Goal: Book appointment/travel/reservation

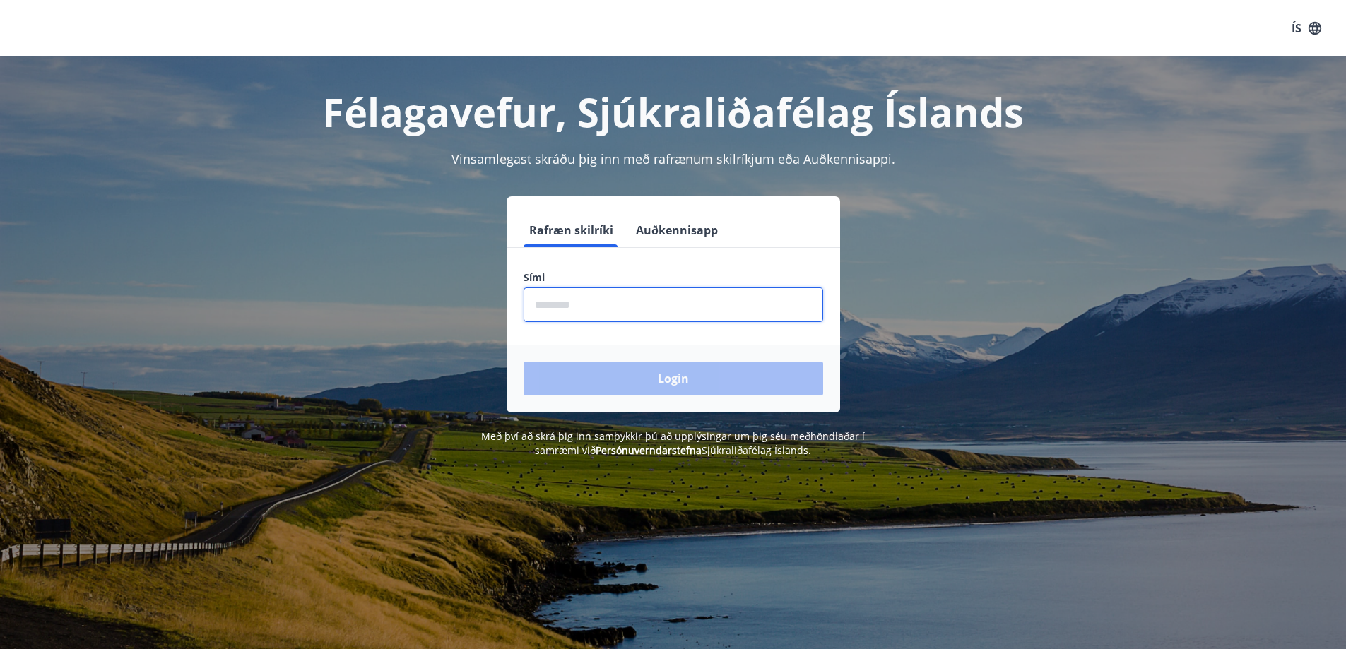
click at [607, 305] on input "phone" at bounding box center [674, 305] width 300 height 35
type input "********"
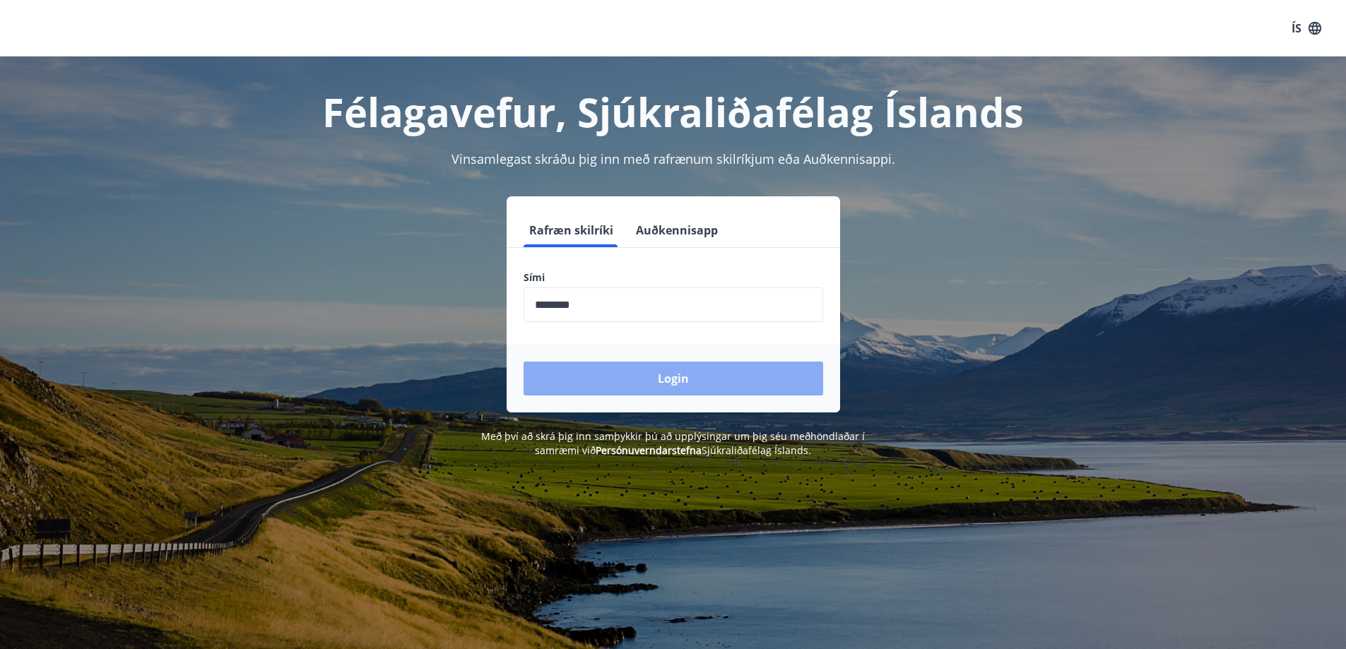
click at [656, 382] on button "Login" at bounding box center [674, 379] width 300 height 34
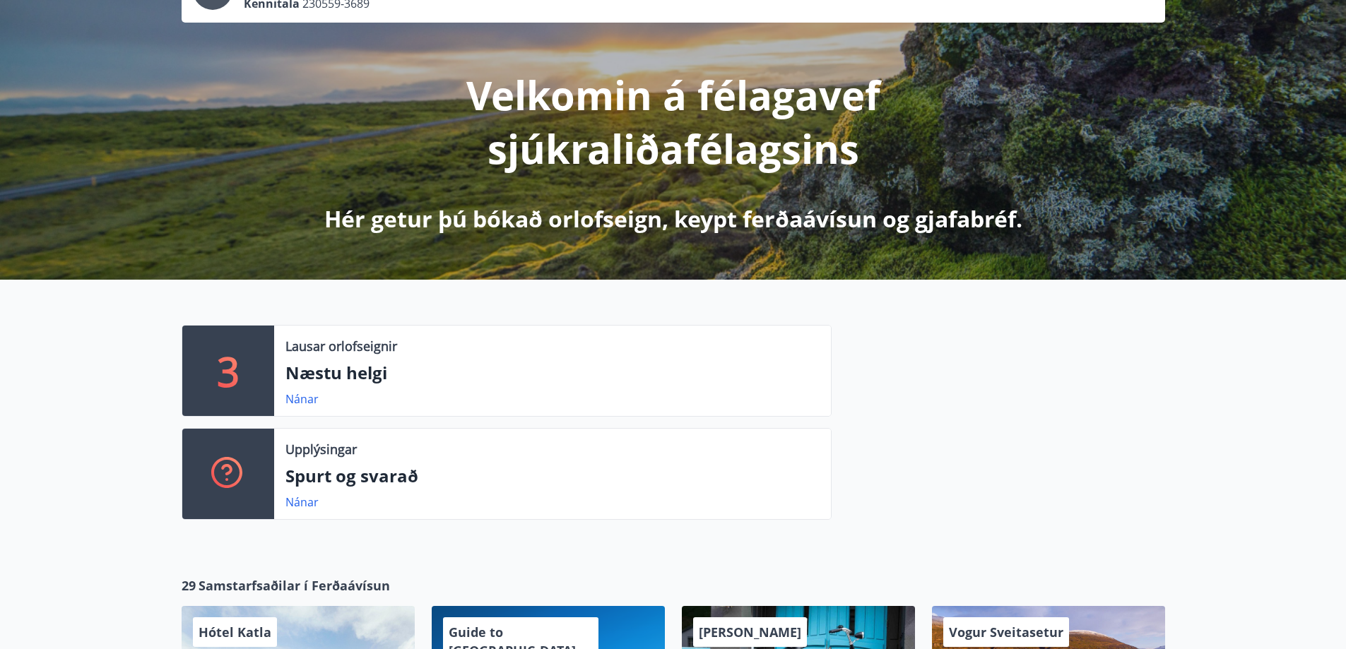
scroll to position [212, 0]
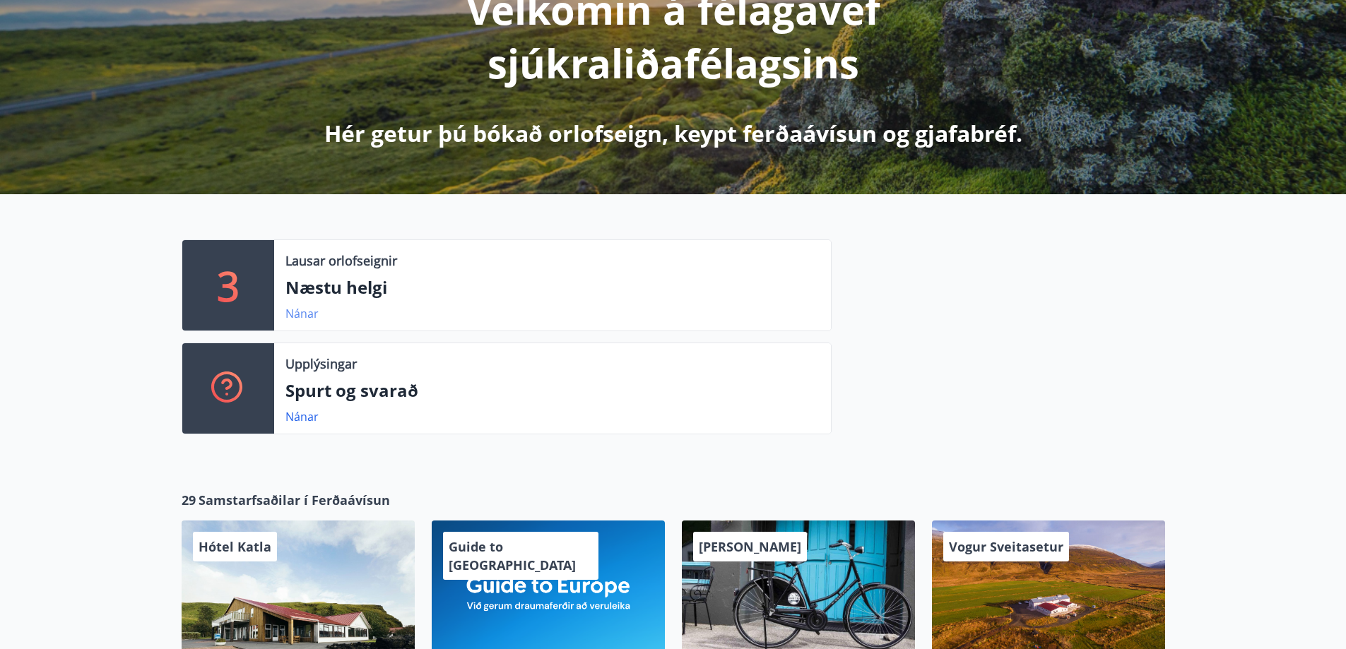
click at [304, 317] on link "Nánar" at bounding box center [301, 314] width 33 height 16
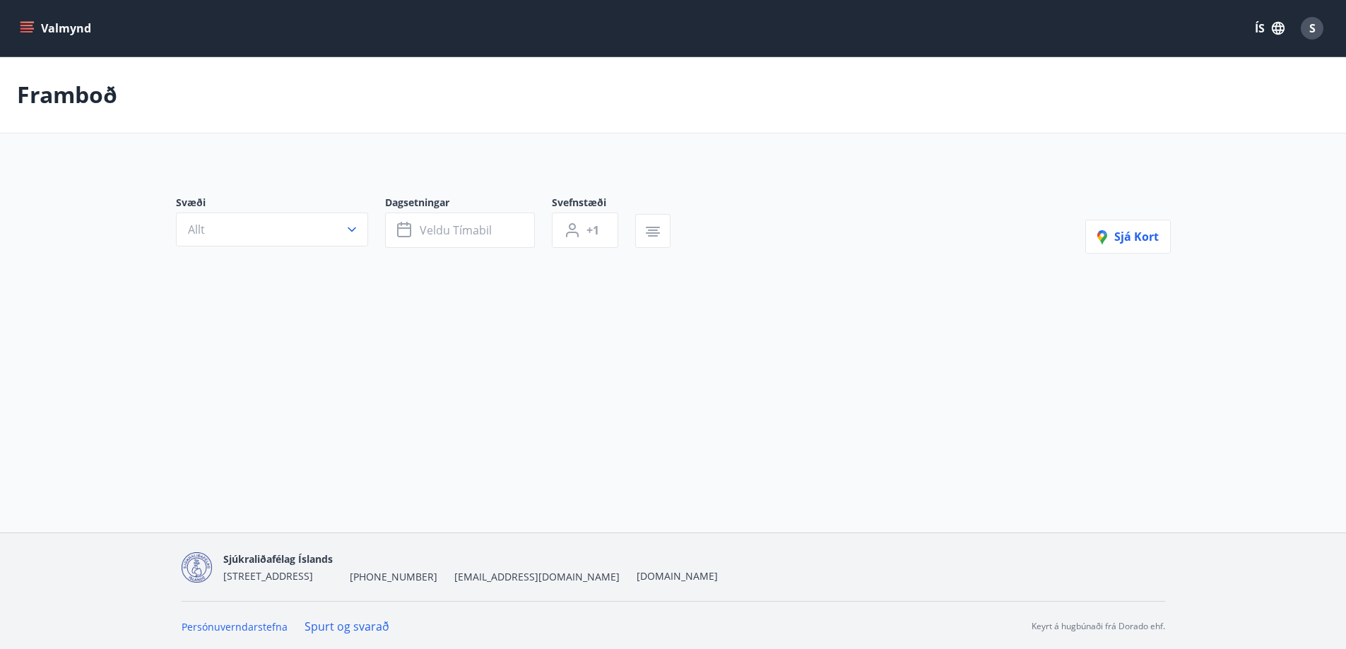
type input "*"
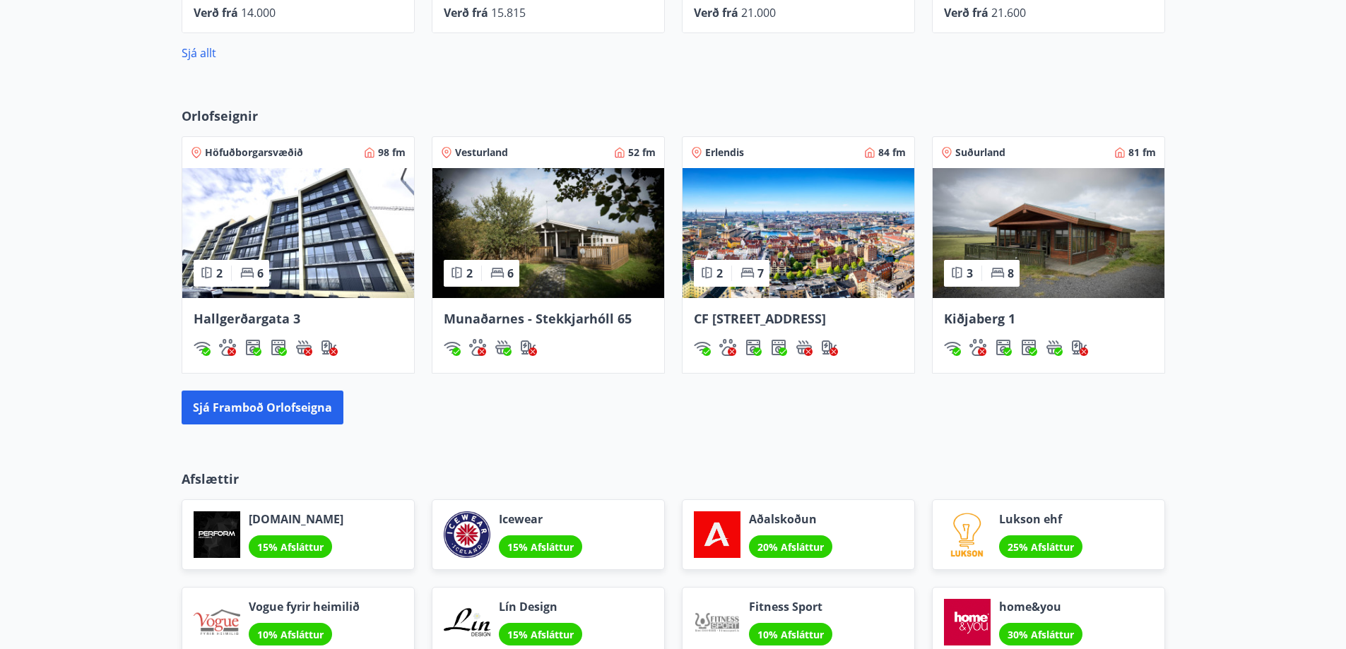
scroll to position [918, 0]
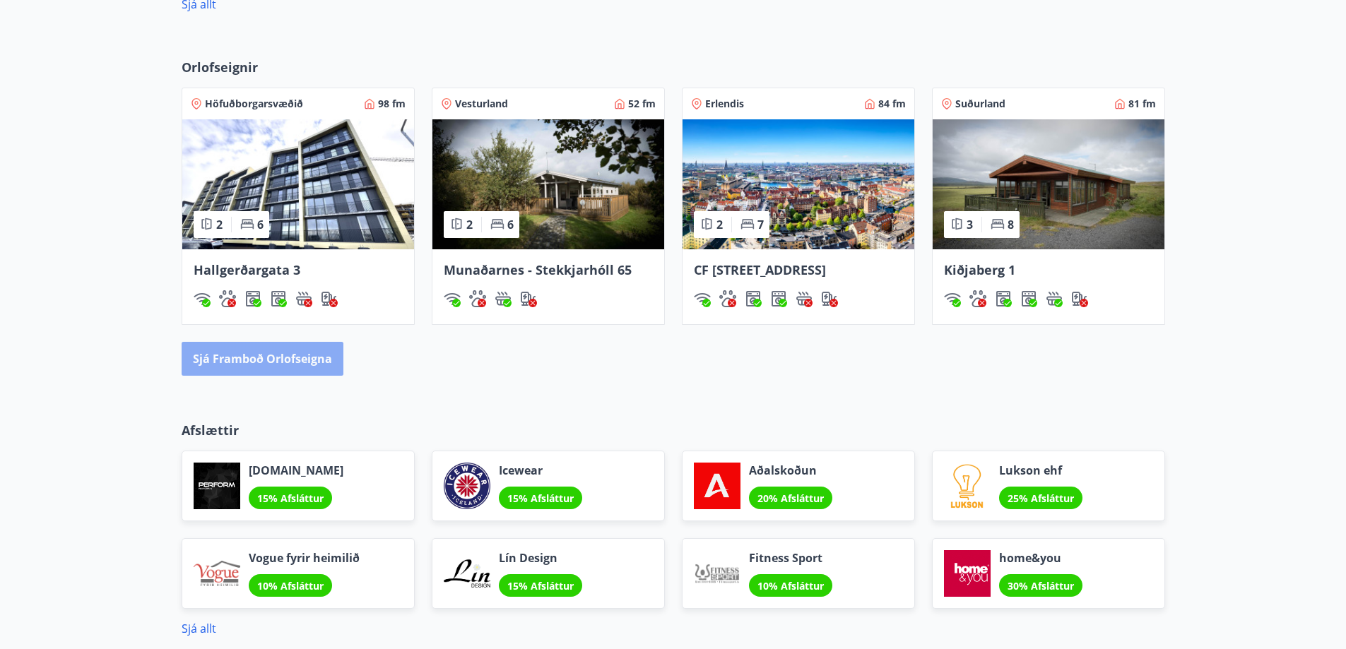
click at [290, 368] on button "Sjá framboð orlofseigna" at bounding box center [263, 359] width 162 height 34
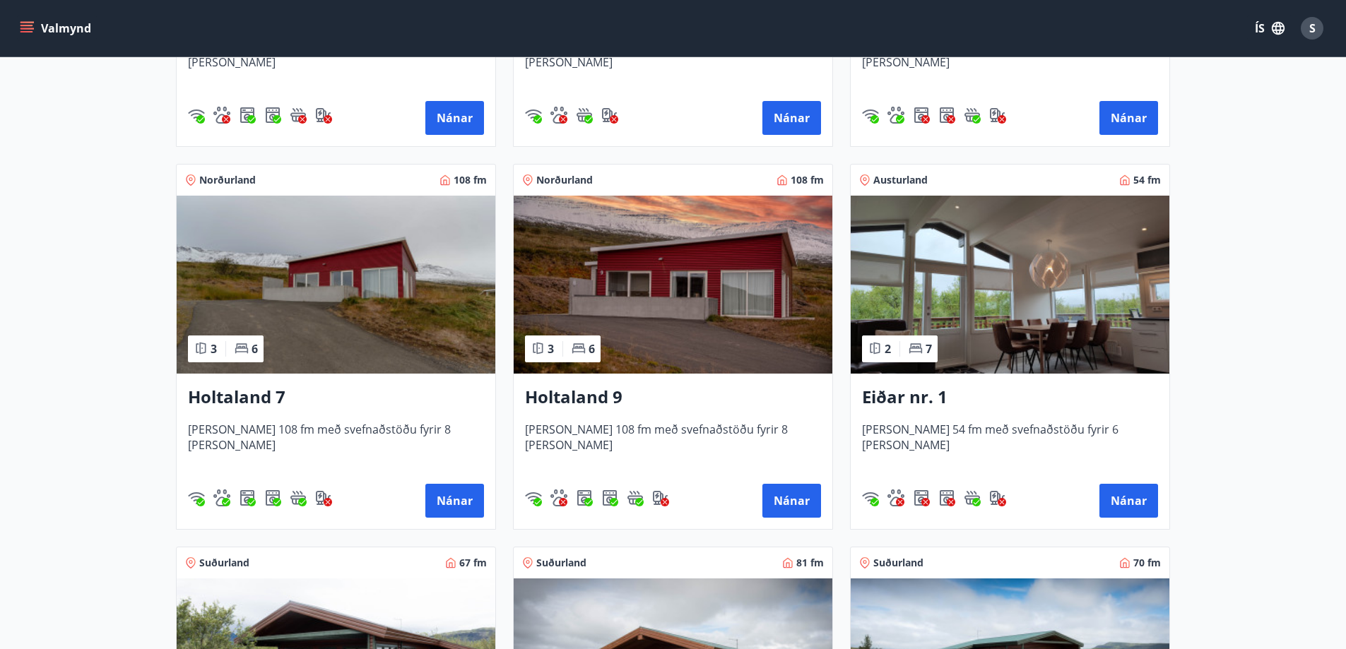
scroll to position [1696, 0]
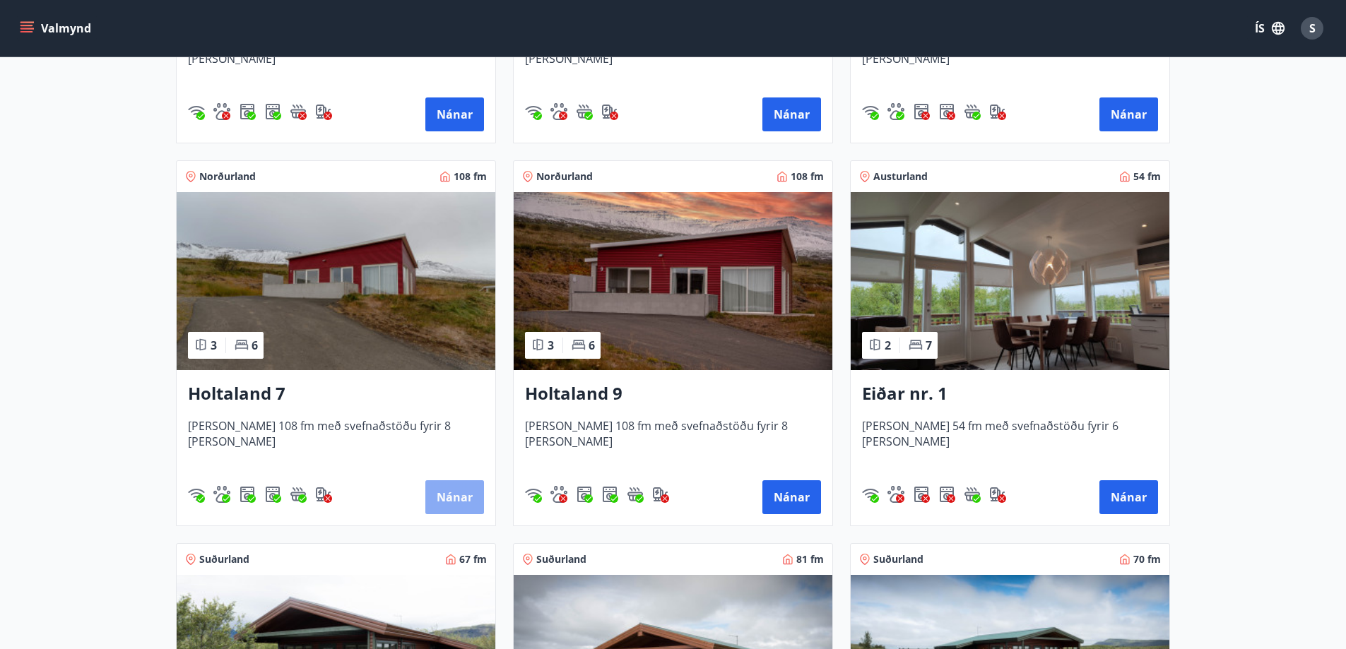
click at [451, 497] on button "Nánar" at bounding box center [454, 497] width 59 height 34
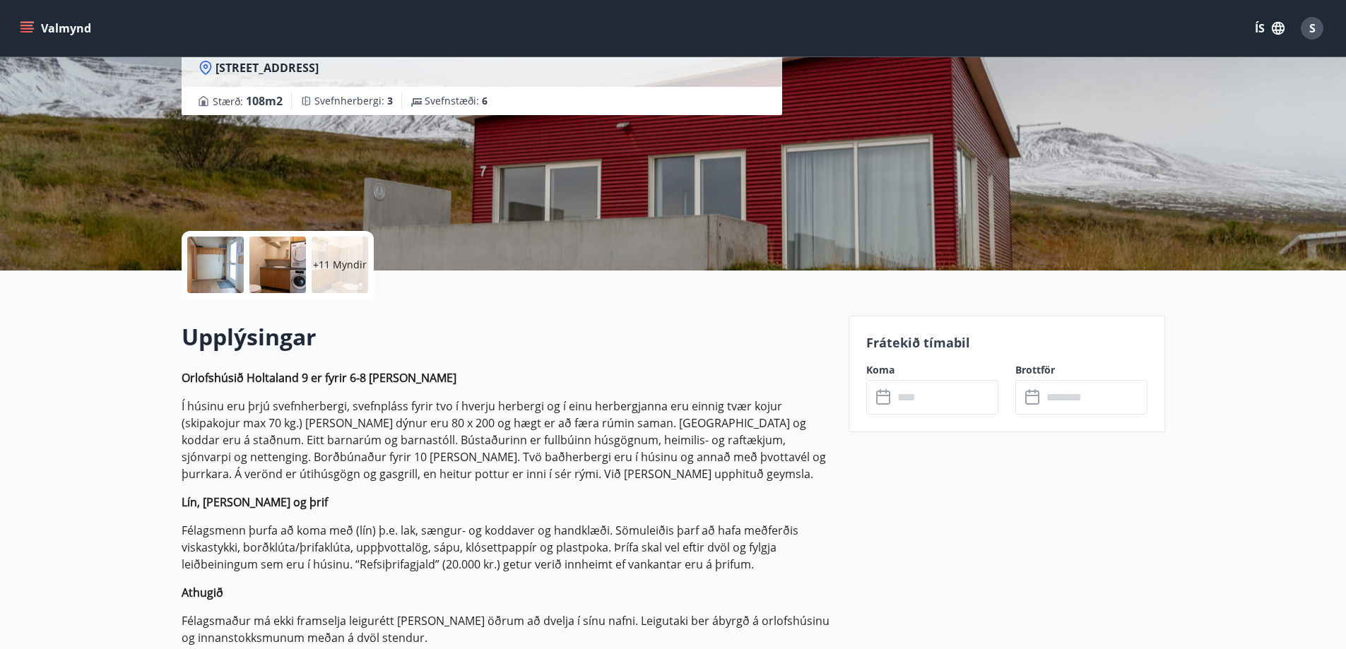
scroll to position [141, 0]
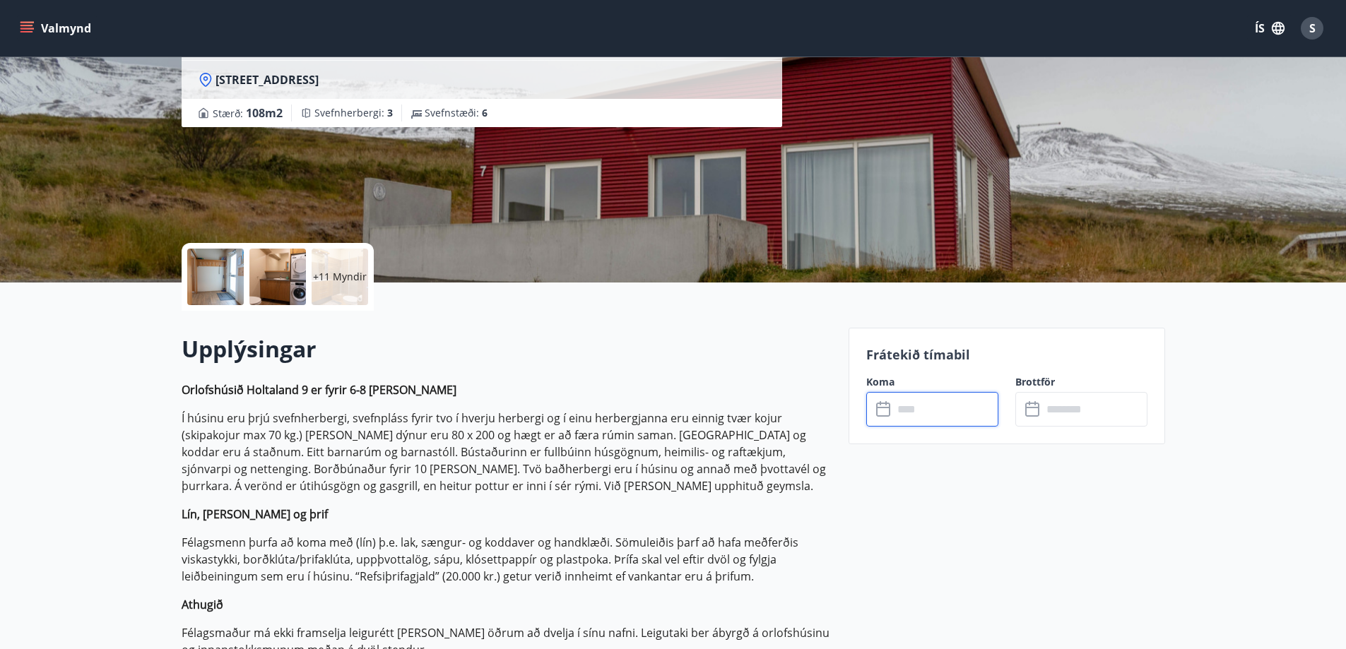
click at [915, 413] on input "text" at bounding box center [945, 409] width 105 height 35
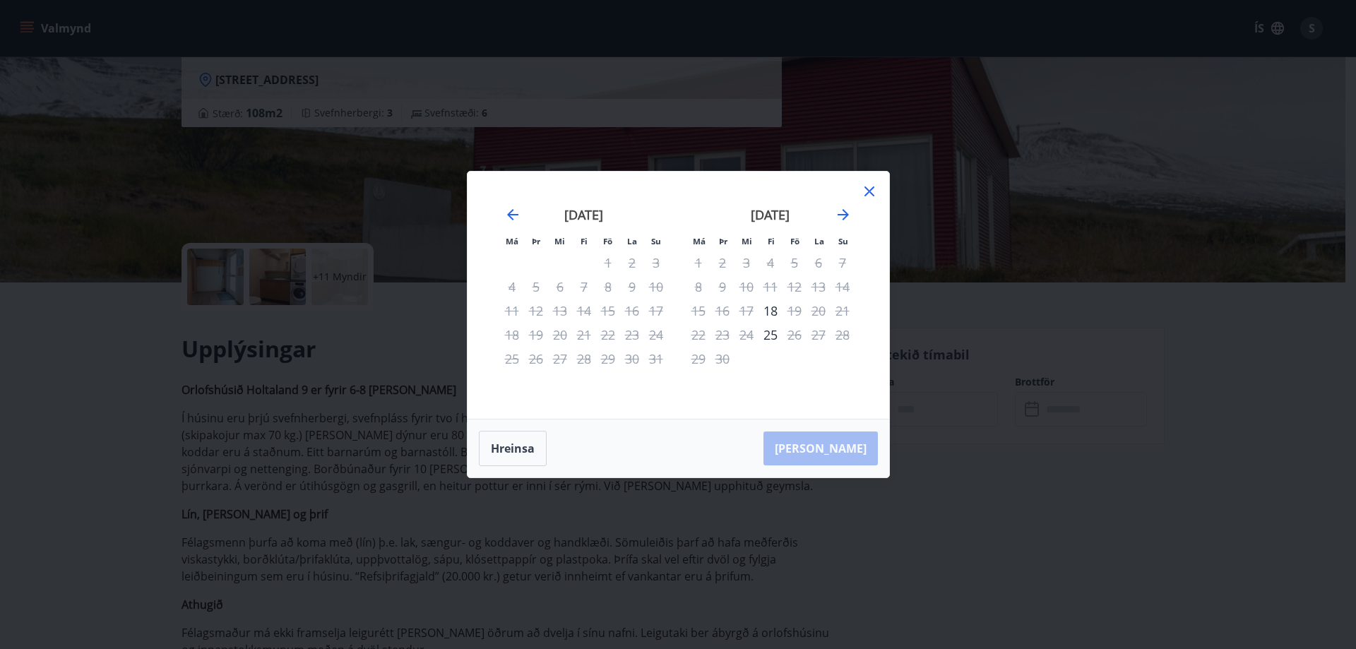
click at [872, 195] on icon at bounding box center [869, 191] width 17 height 17
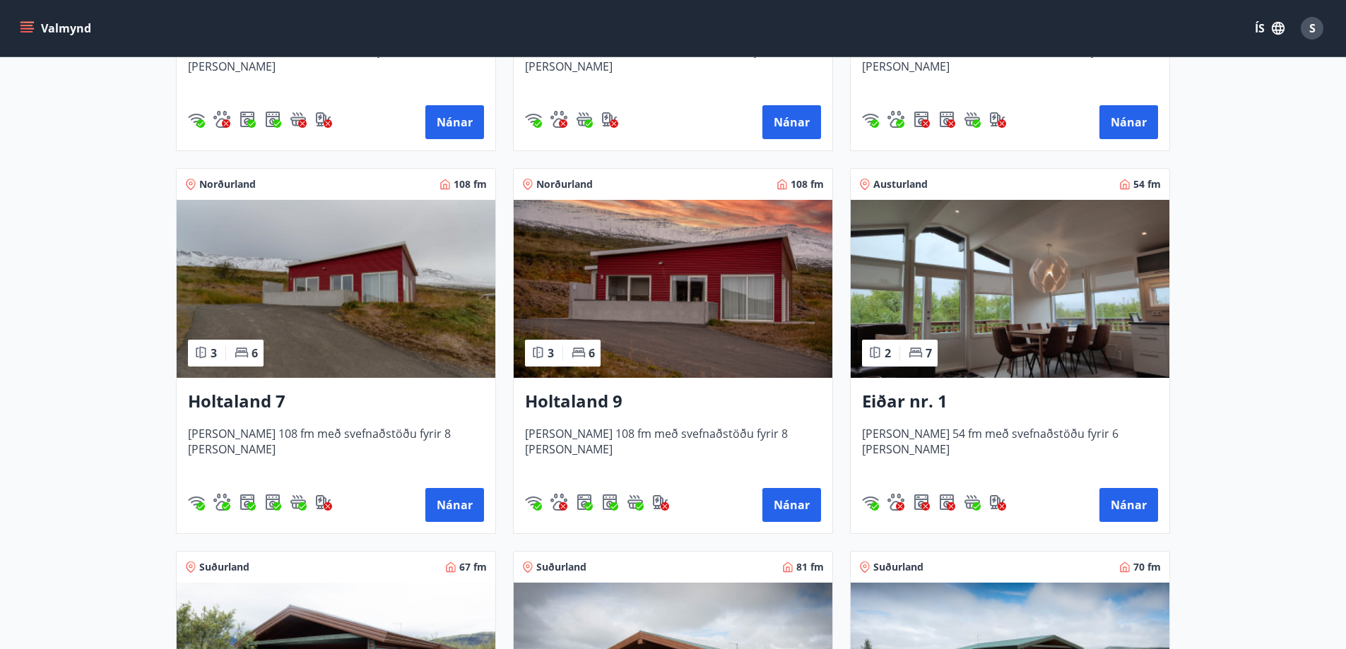
scroll to position [1696, 0]
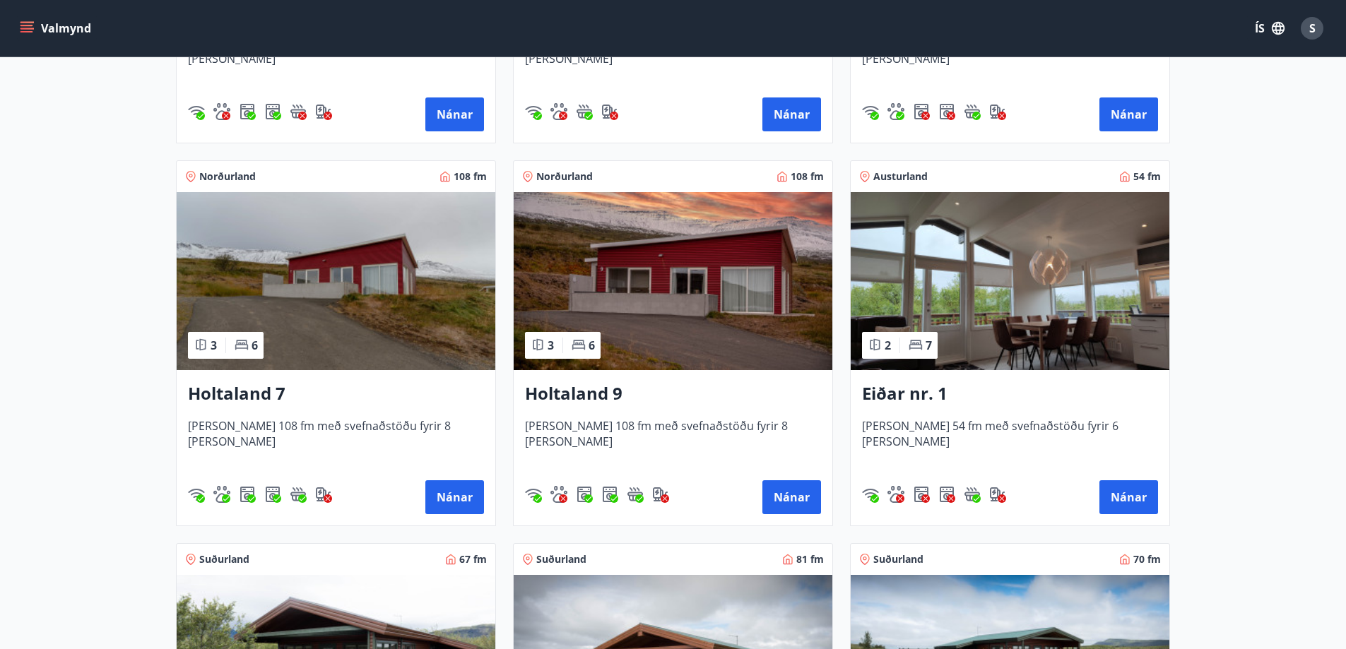
click at [580, 394] on h3 "Holtaland 9" at bounding box center [673, 394] width 296 height 25
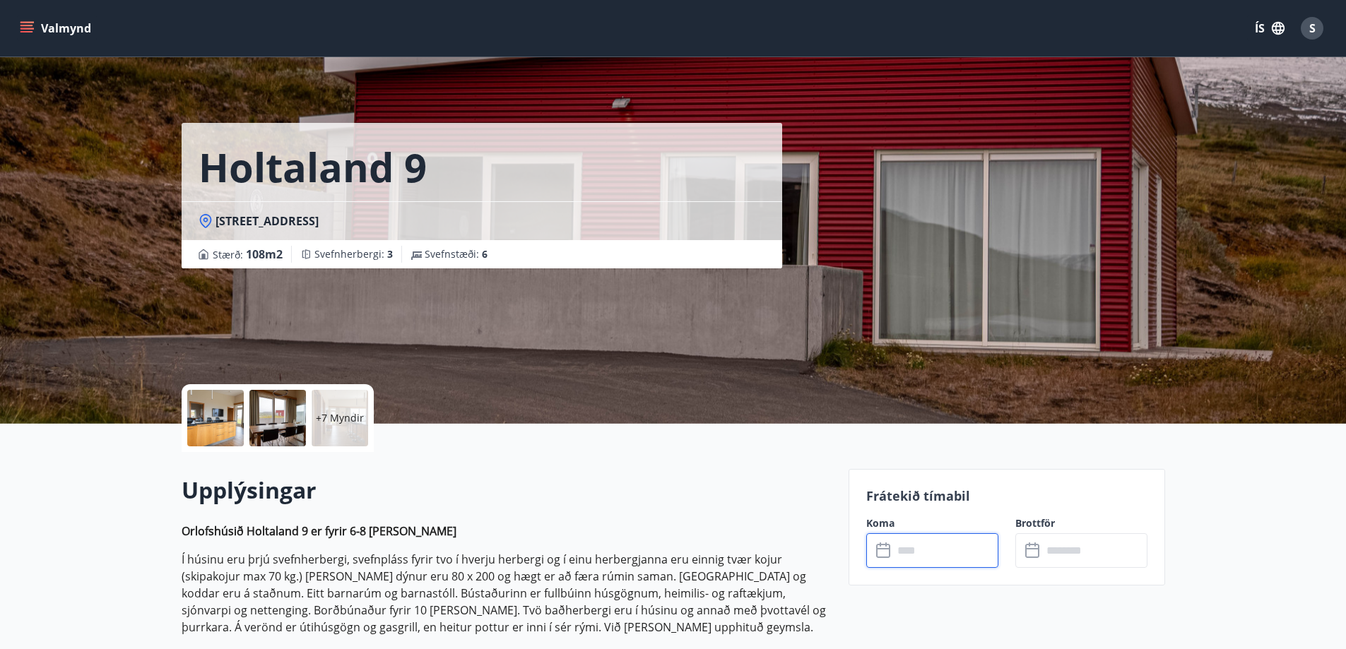
click at [916, 551] on input "text" at bounding box center [945, 550] width 105 height 35
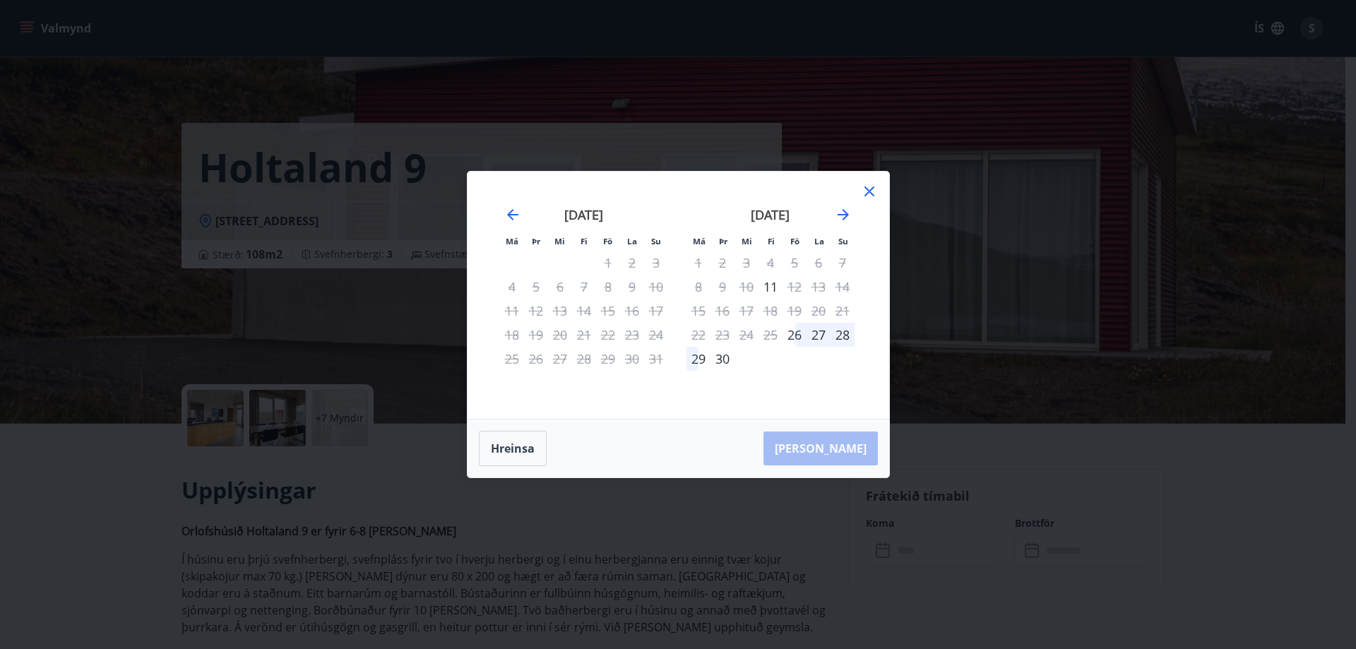
click at [869, 186] on icon at bounding box center [869, 191] width 17 height 17
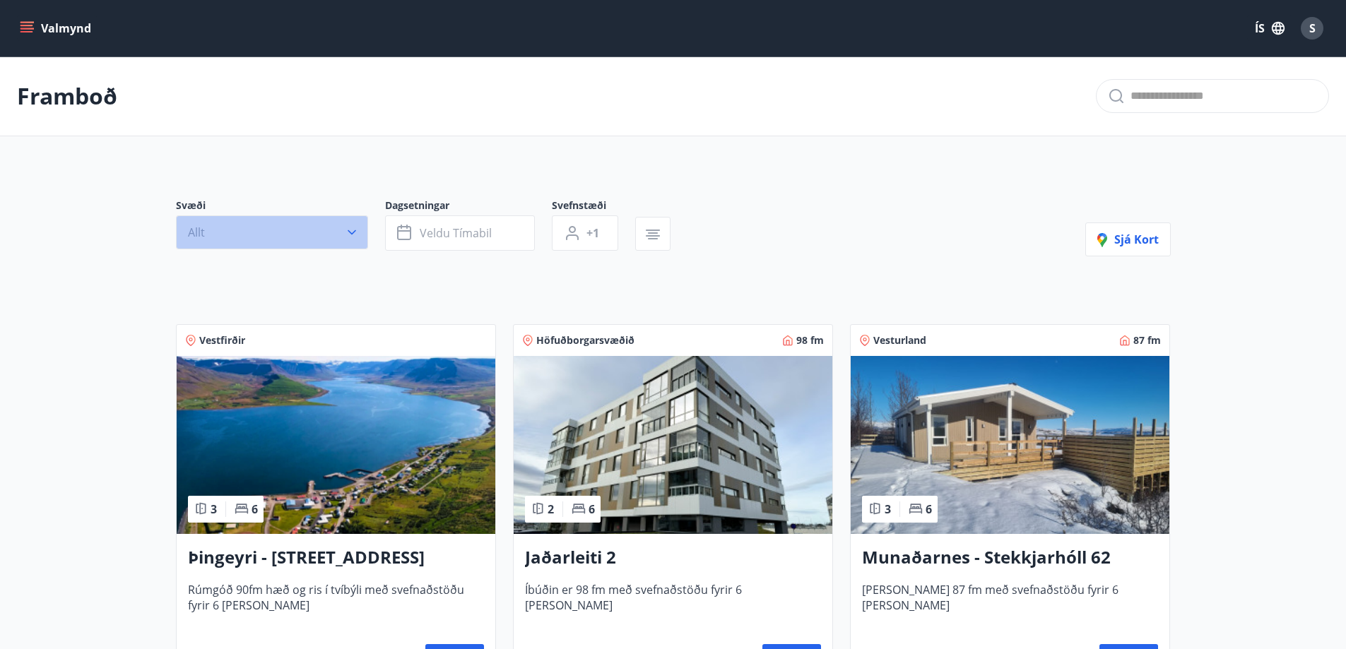
click at [349, 231] on icon "button" at bounding box center [352, 232] width 8 height 5
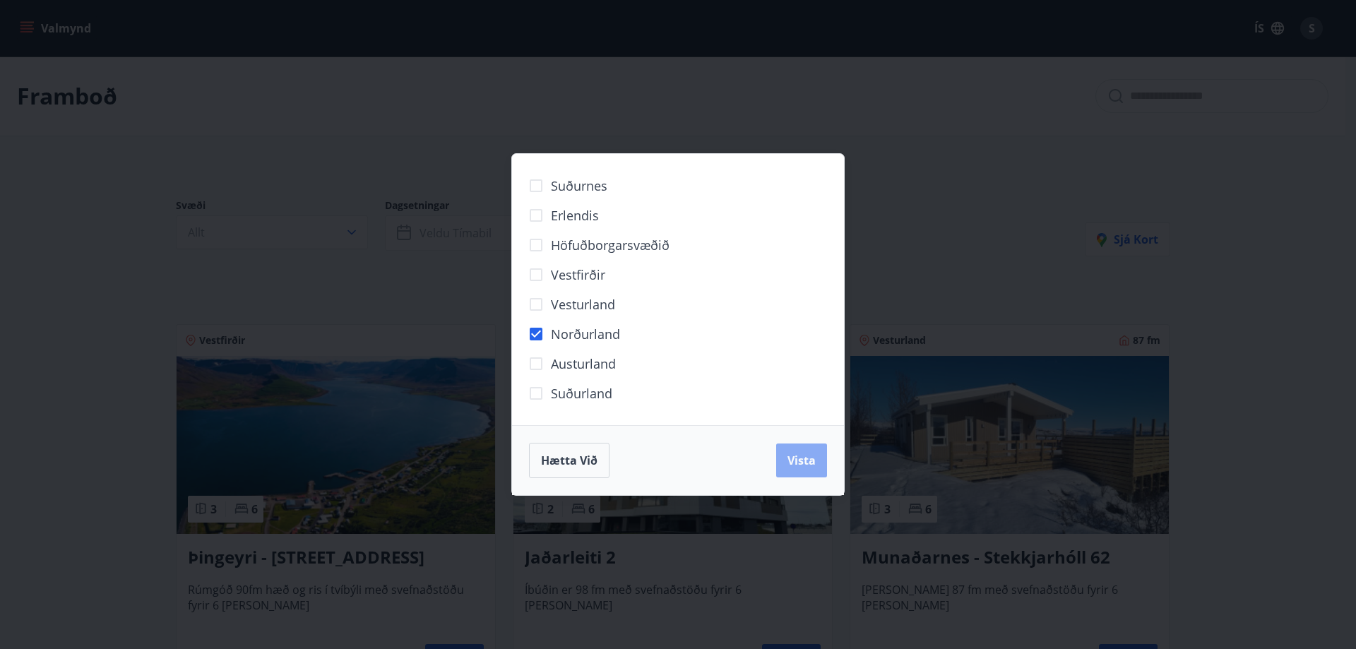
click at [800, 461] on span "Vista" at bounding box center [802, 461] width 28 height 16
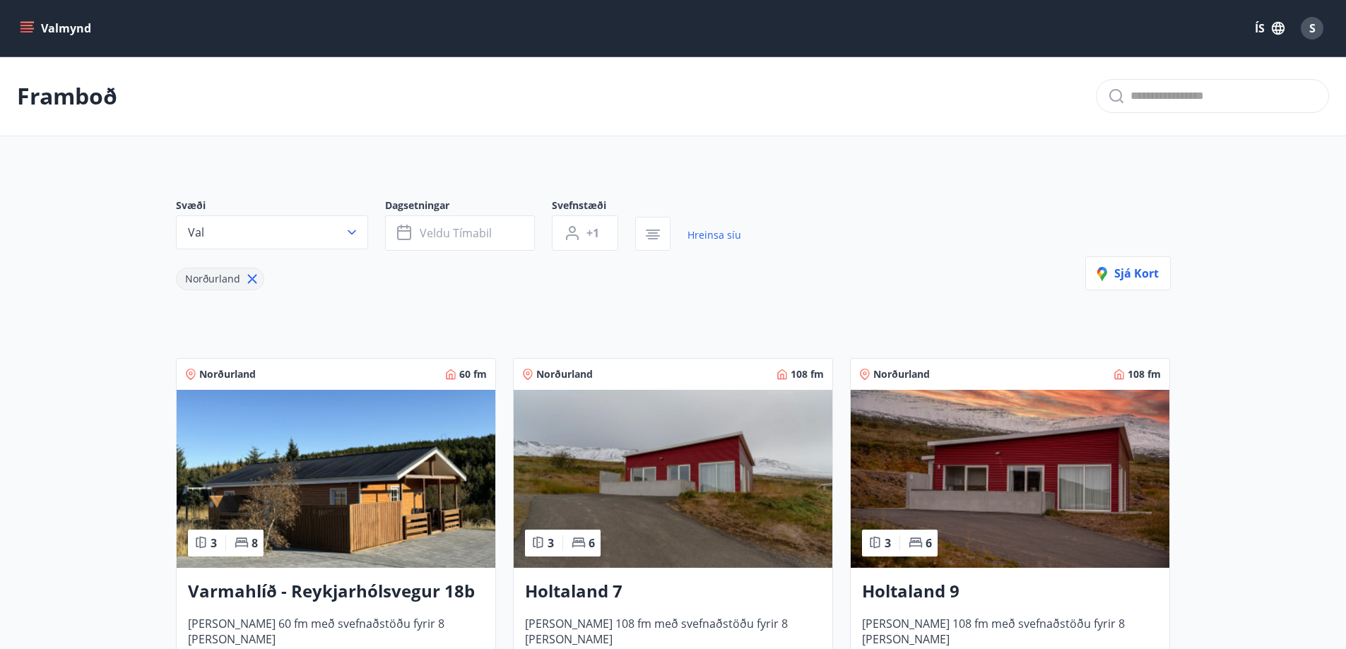
click at [245, 278] on icon at bounding box center [252, 279] width 16 height 16
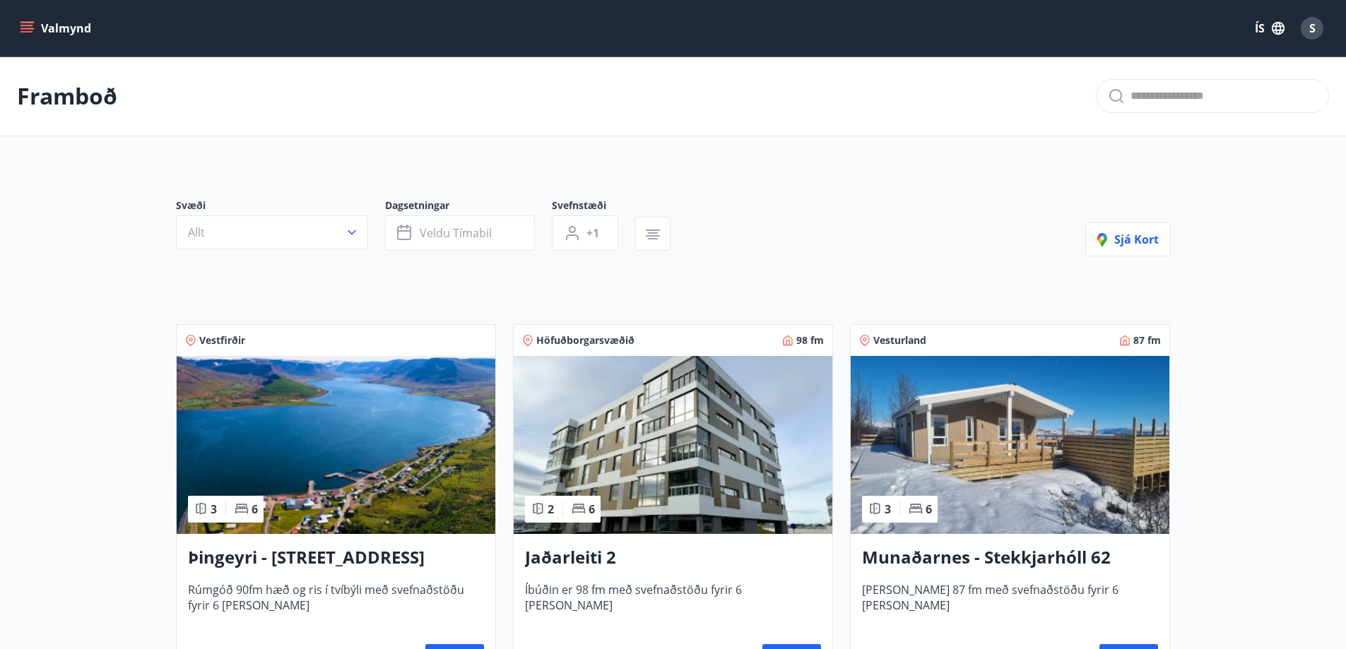
click at [81, 105] on p "Framboð" at bounding box center [67, 96] width 100 height 31
click at [32, 33] on icon "menu" at bounding box center [27, 28] width 14 height 14
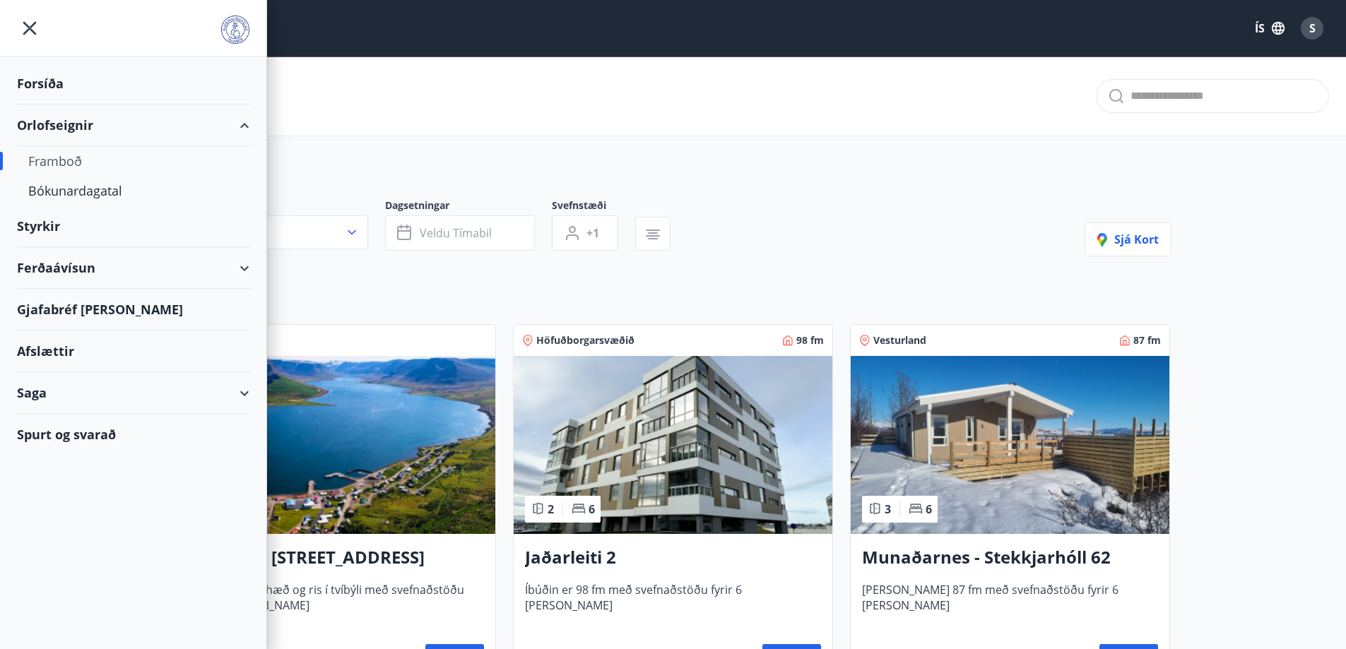
click at [65, 159] on div "Framboð" at bounding box center [133, 161] width 210 height 30
click at [70, 194] on div "Bókunardagatal" at bounding box center [133, 191] width 210 height 30
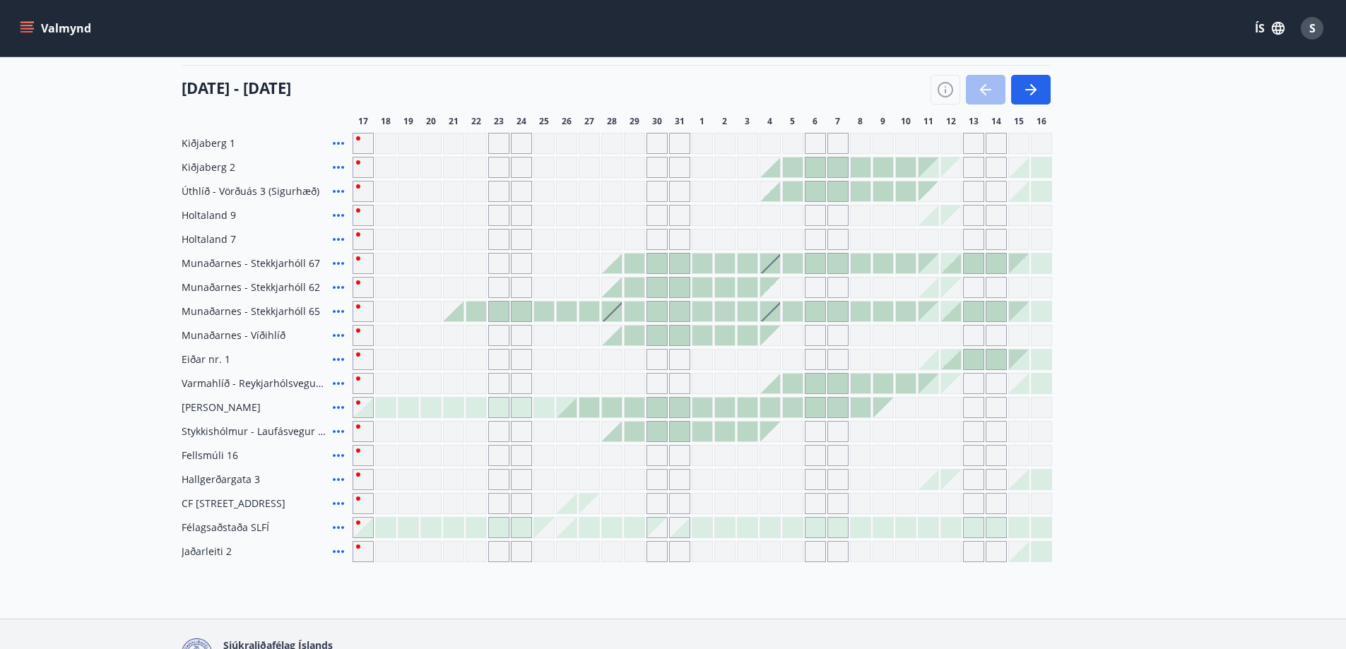
scroll to position [141, 0]
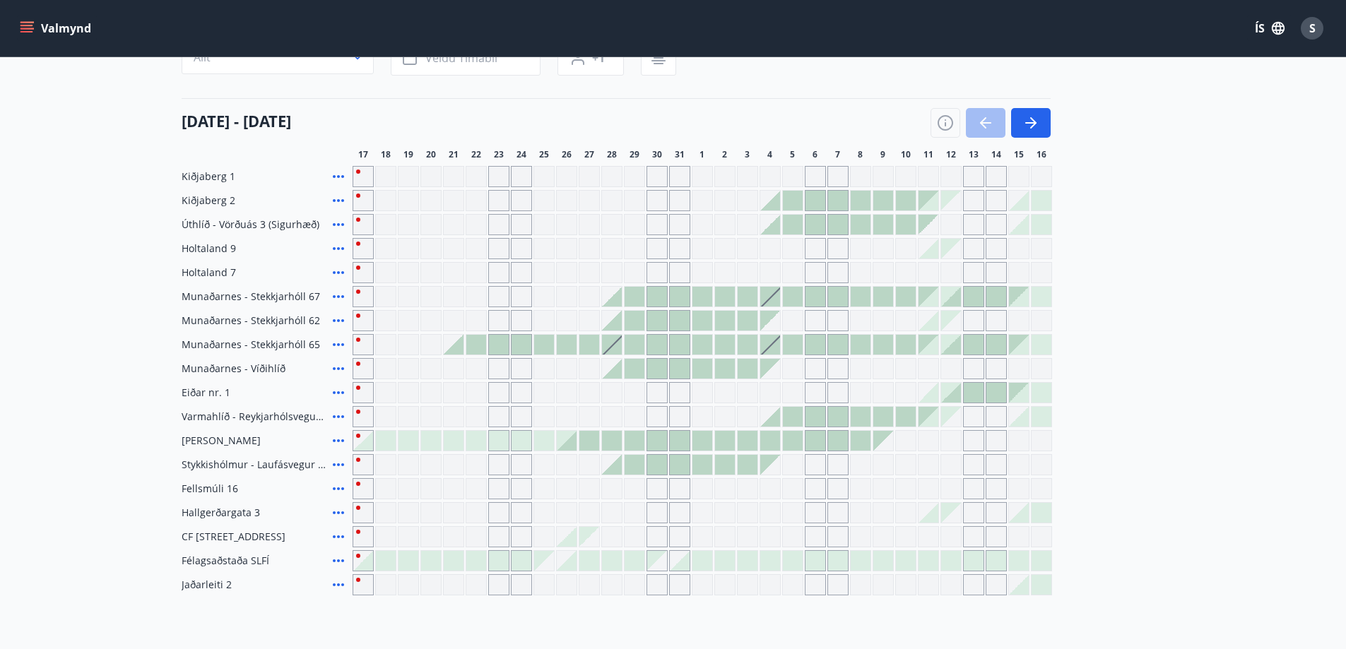
click at [767, 246] on div "Gráir dagar eru ekki bókanlegir" at bounding box center [769, 248] width 21 height 21
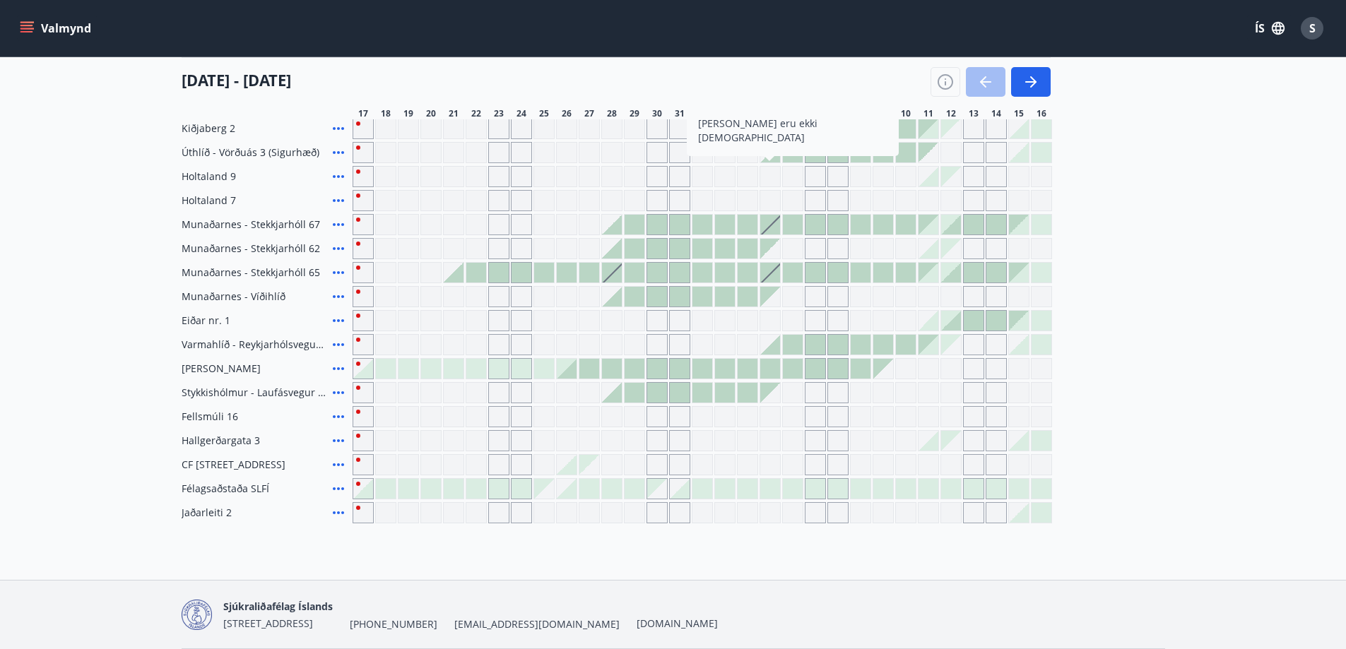
scroll to position [263, 0]
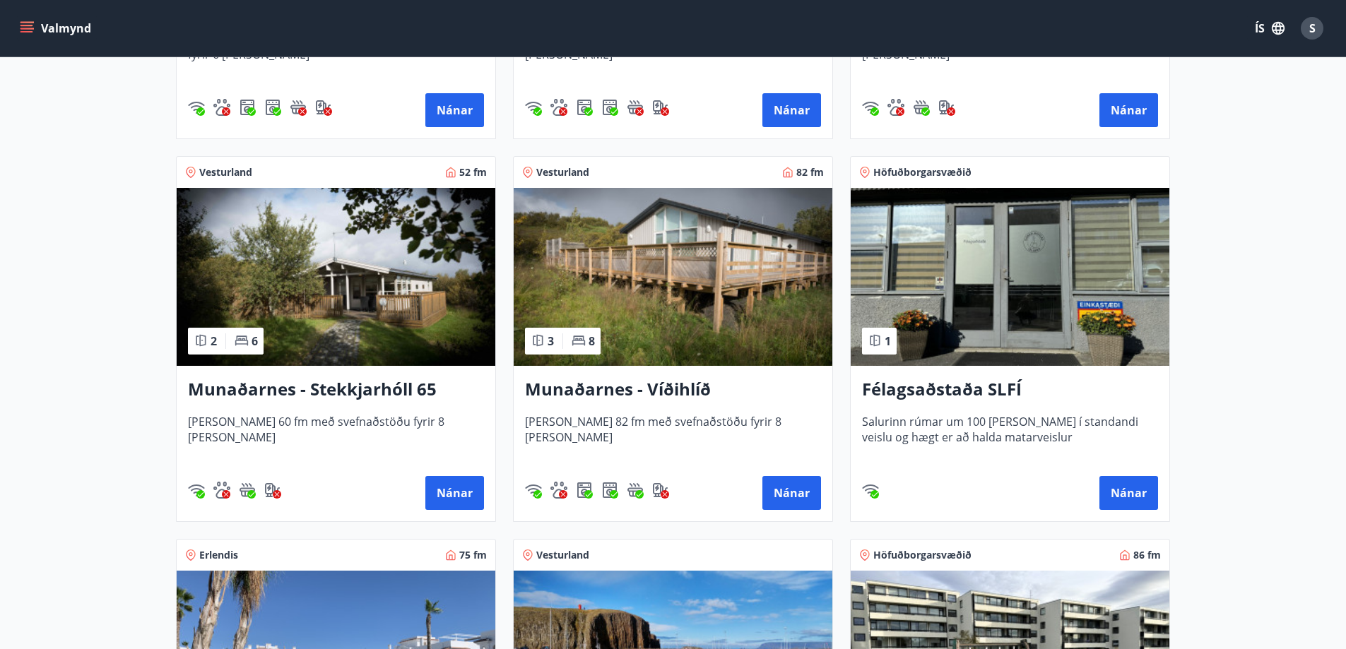
scroll to position [565, 0]
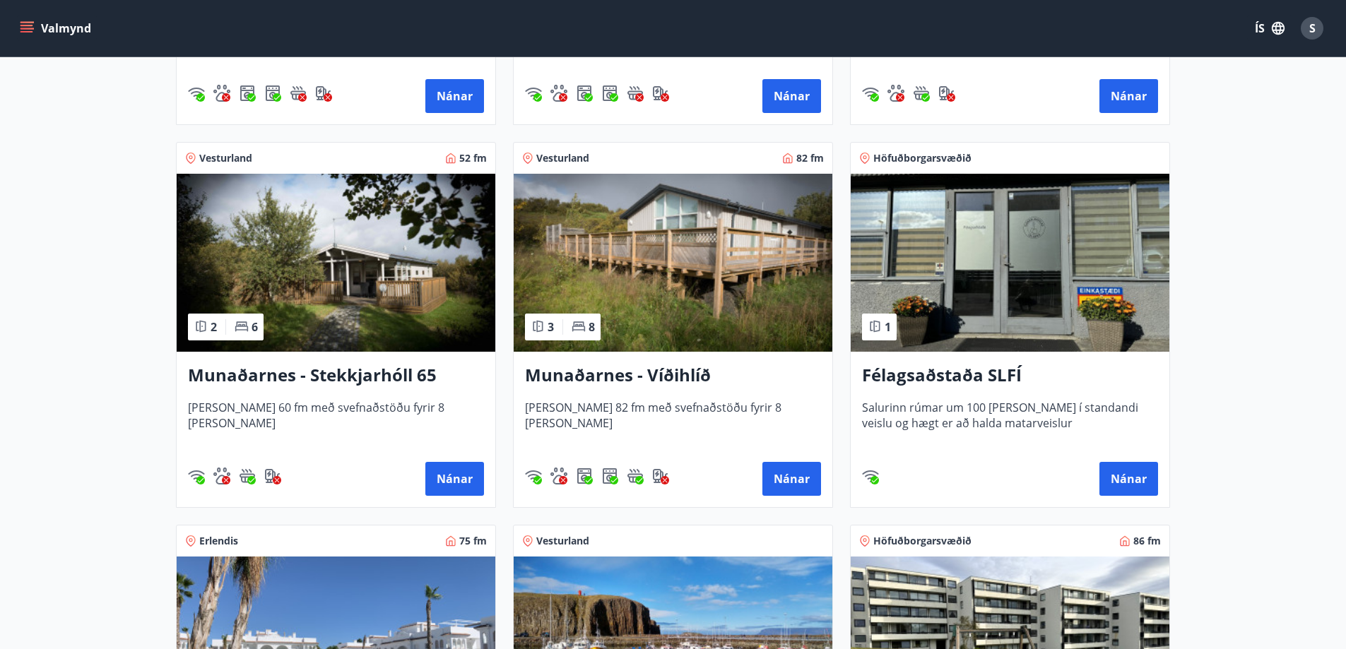
click at [660, 368] on h3 "Munaðarnes - Víðihlíð" at bounding box center [673, 375] width 296 height 25
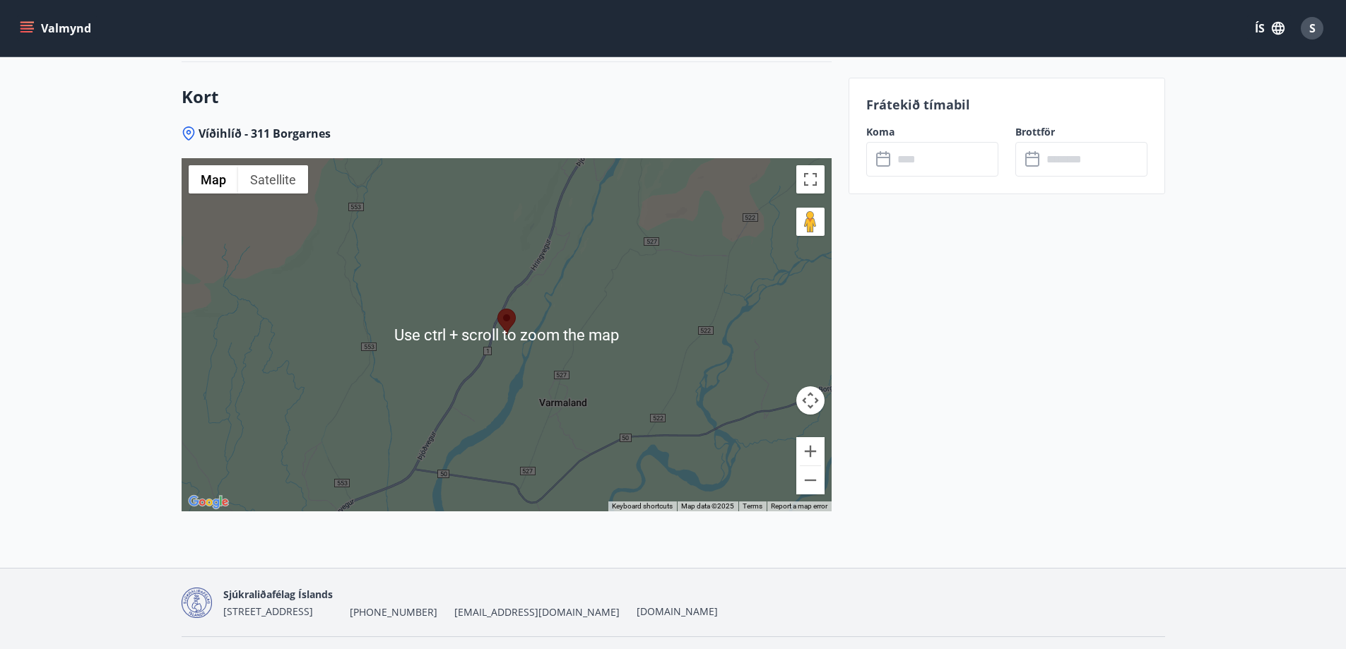
scroll to position [2190, 0]
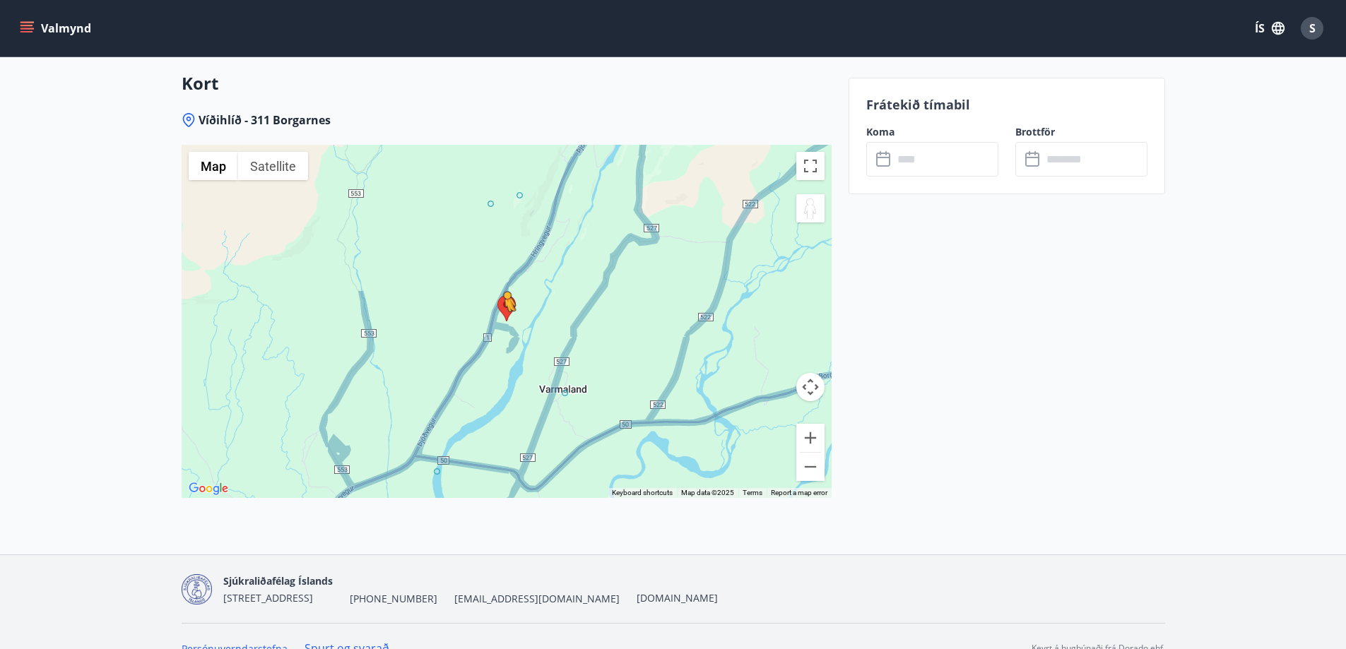
drag, startPoint x: 806, startPoint y: 192, endPoint x: 495, endPoint y: 309, distance: 332.0
click at [495, 309] on div "To activate drag with keyboard, press Alt + Enter. Once in keyboard drag state,…" at bounding box center [507, 321] width 650 height 353
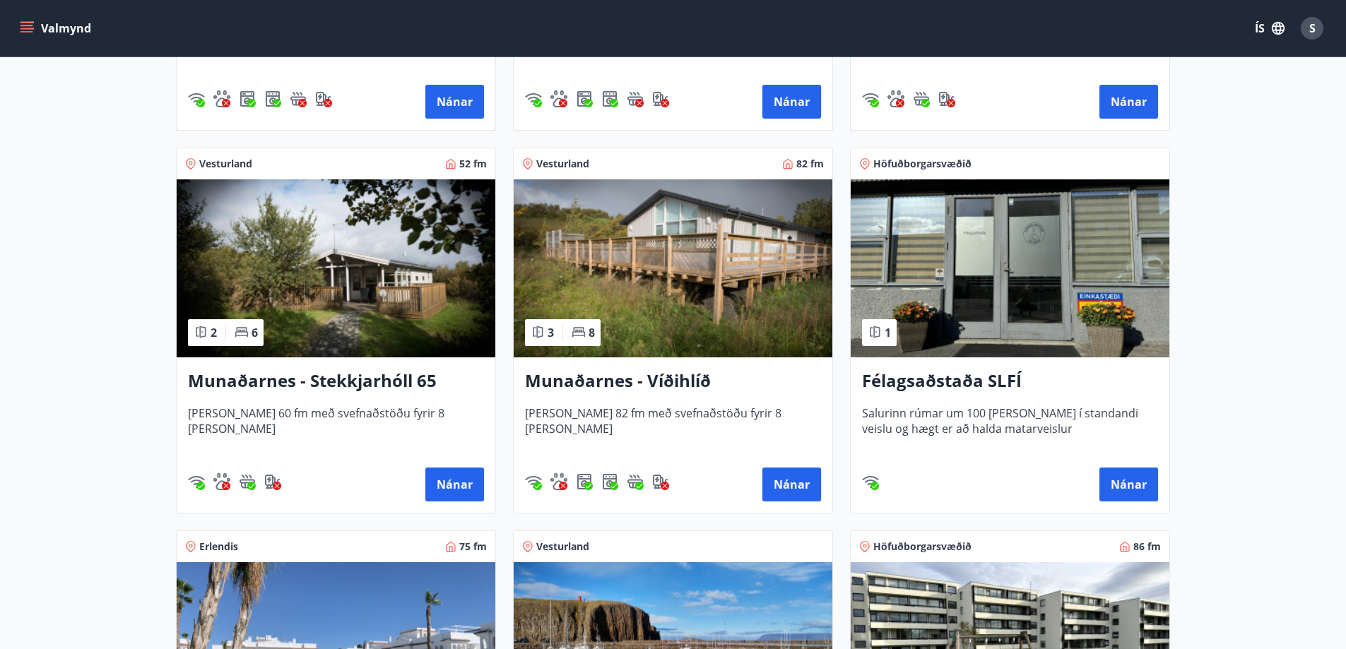
scroll to position [565, 0]
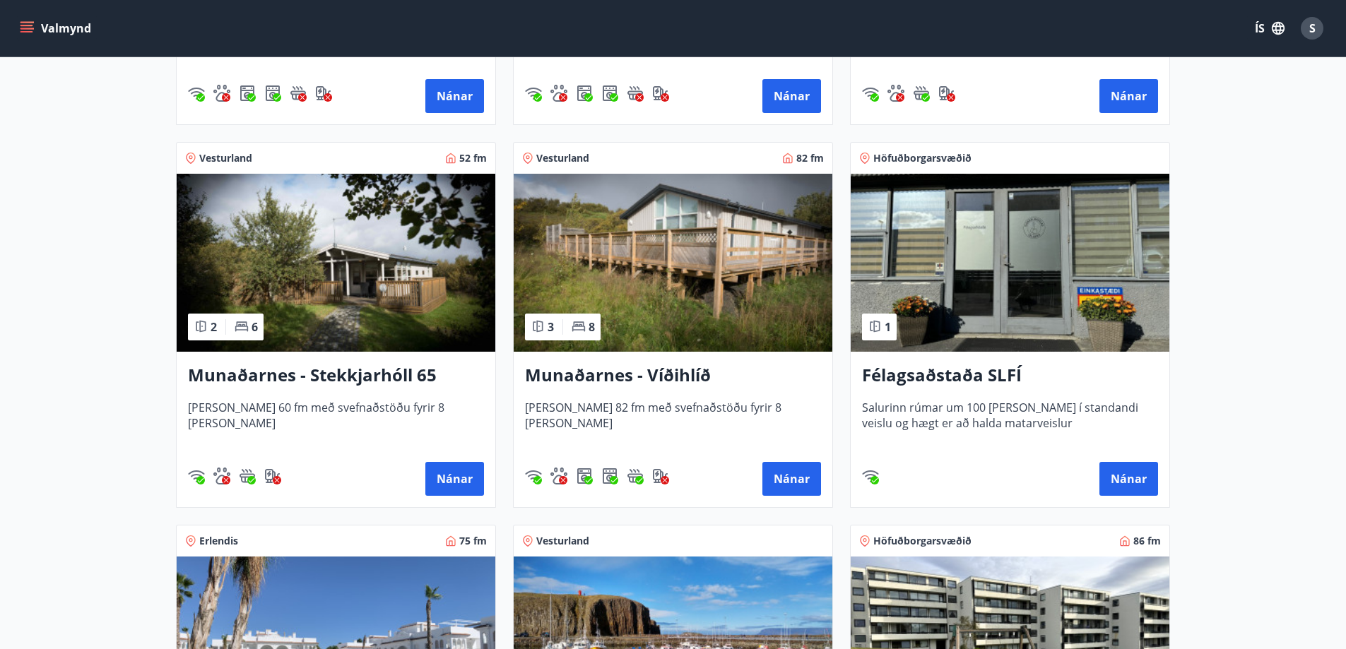
click at [279, 374] on h3 "Munaðarnes - Stekkjarhóll 65" at bounding box center [336, 375] width 296 height 25
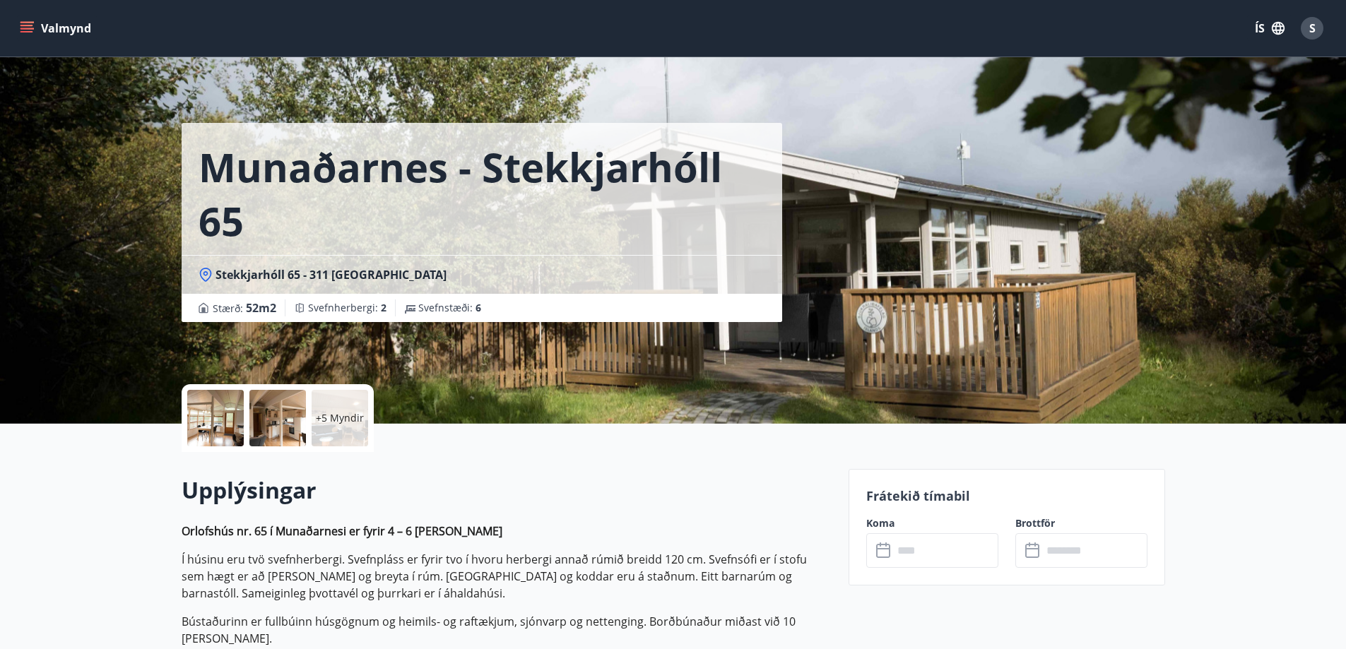
click at [274, 418] on div at bounding box center [277, 418] width 57 height 57
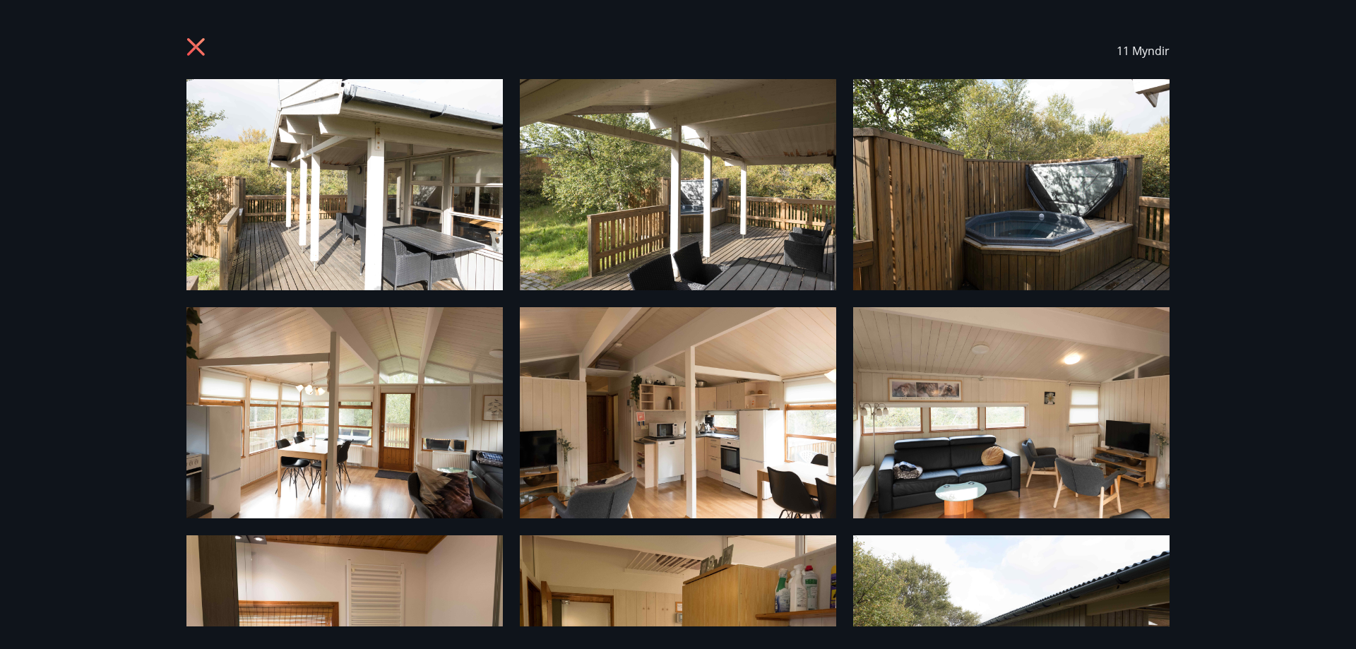
click at [206, 45] on icon at bounding box center [198, 48] width 23 height 23
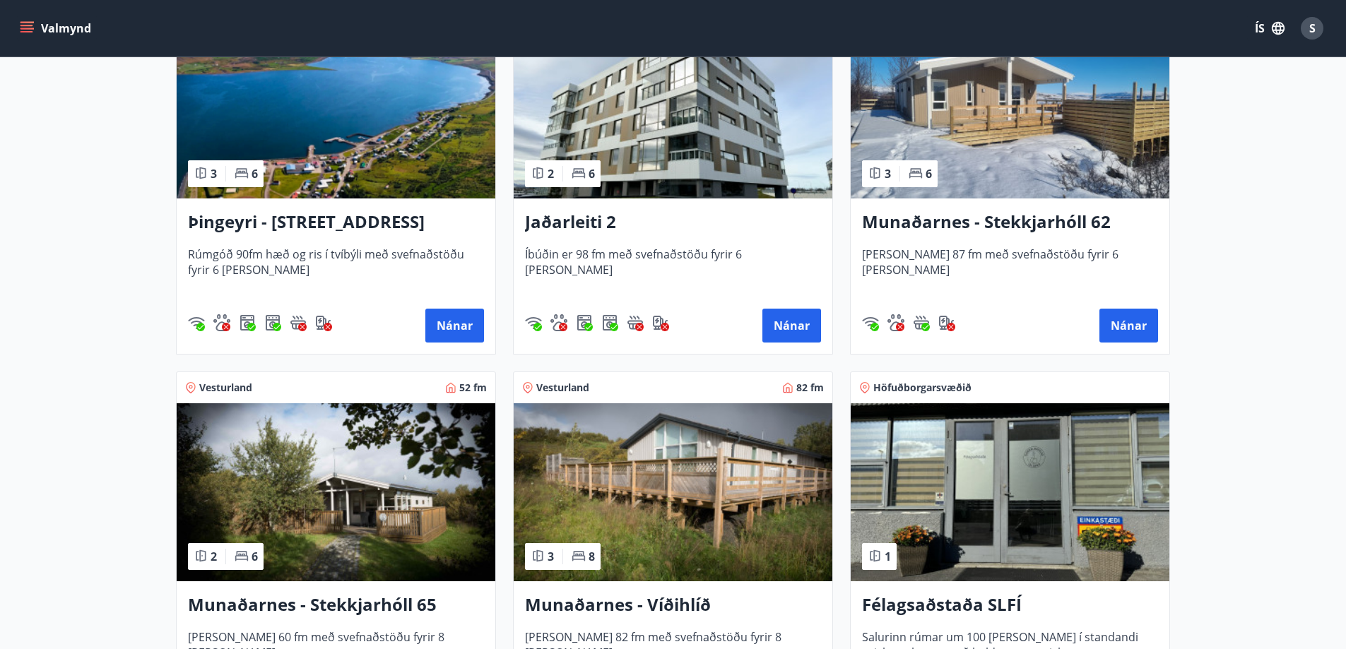
scroll to position [353, 0]
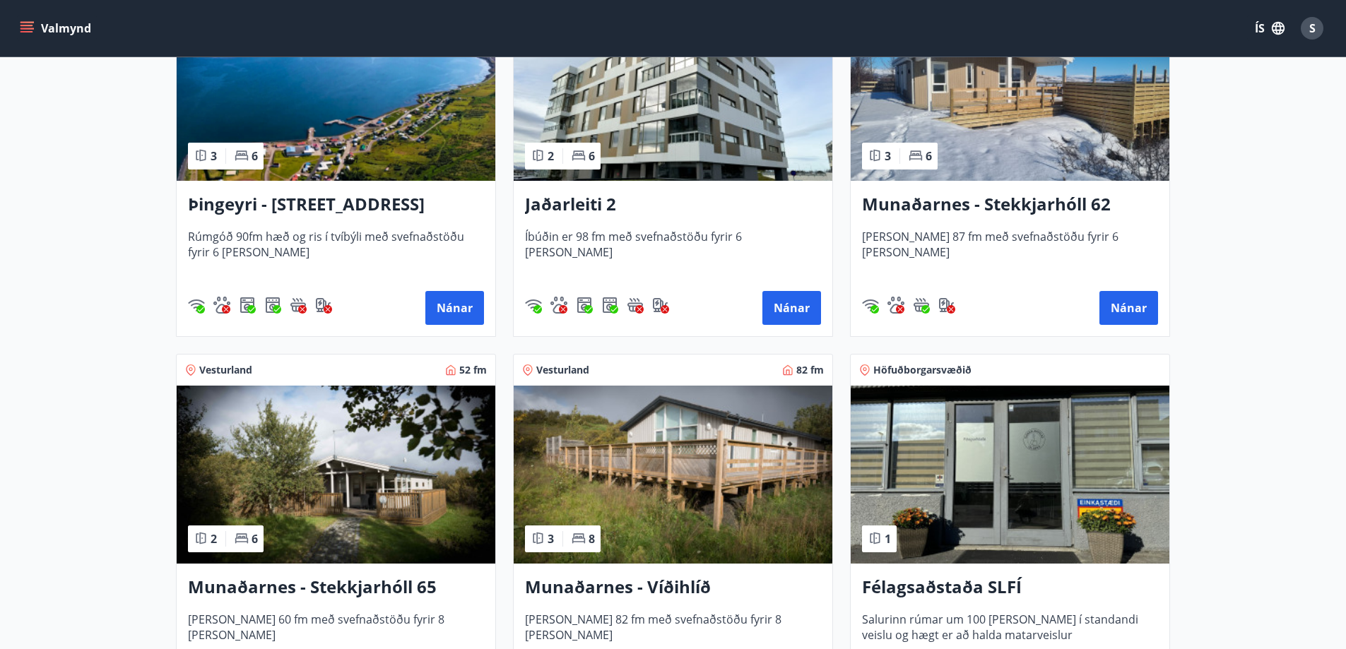
click at [1024, 205] on h3 "Munaðarnes - Stekkjarhóll 62" at bounding box center [1010, 204] width 296 height 25
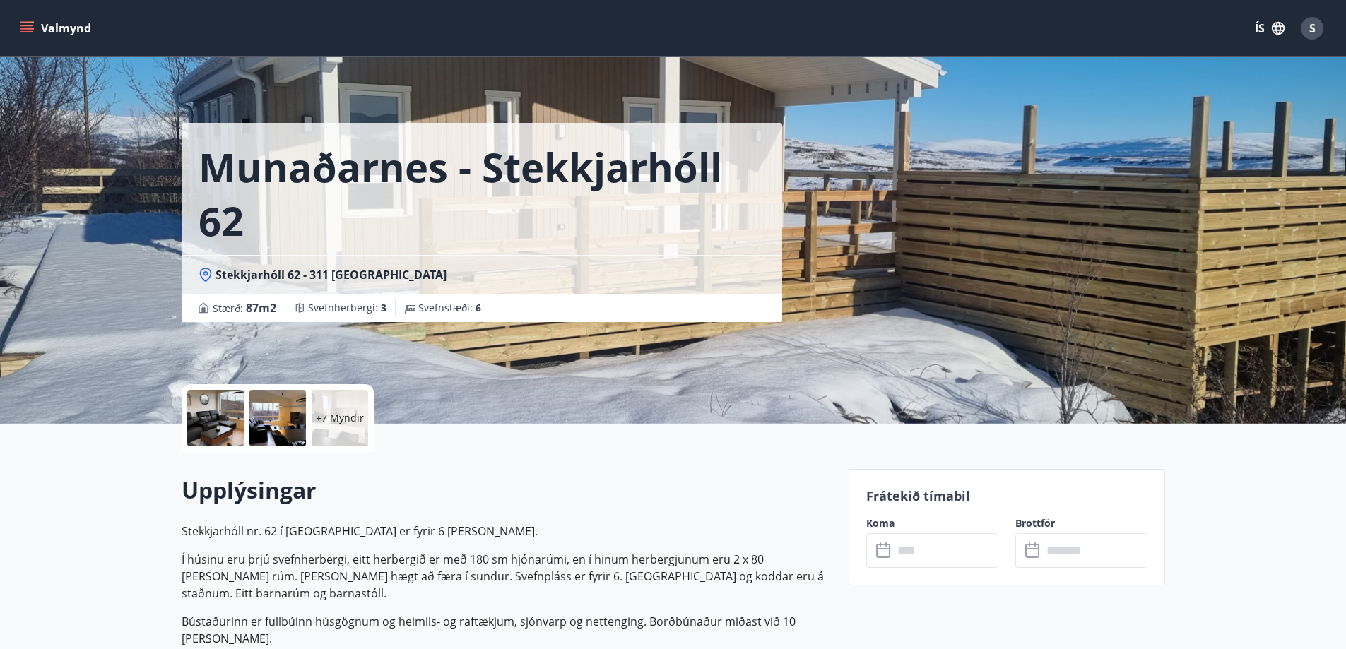
click at [223, 415] on div at bounding box center [215, 418] width 57 height 57
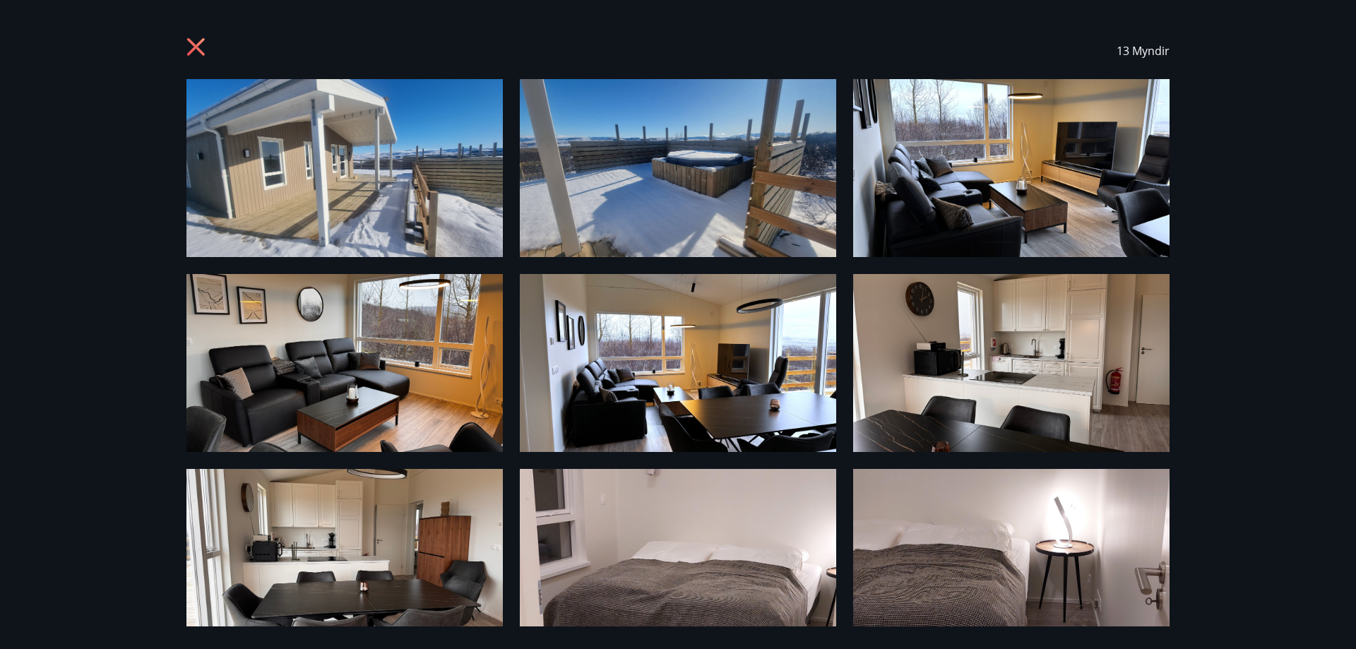
click at [202, 44] on icon at bounding box center [198, 48] width 23 height 23
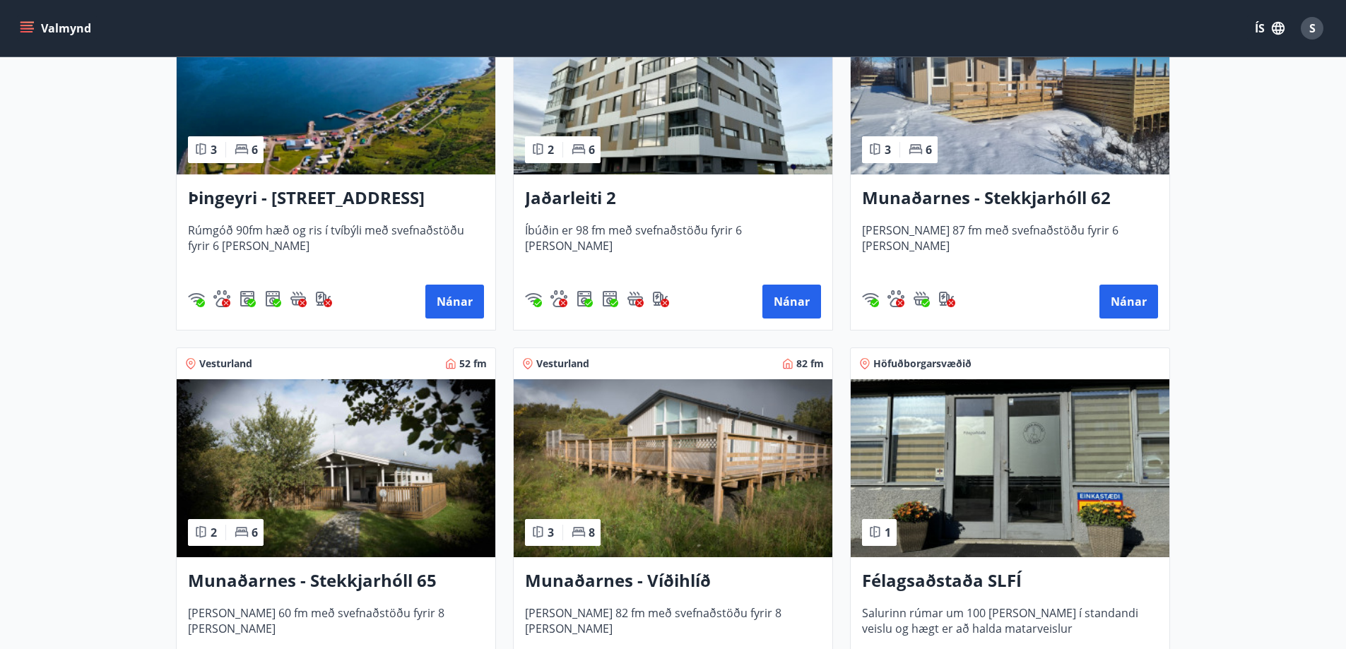
scroll to position [424, 0]
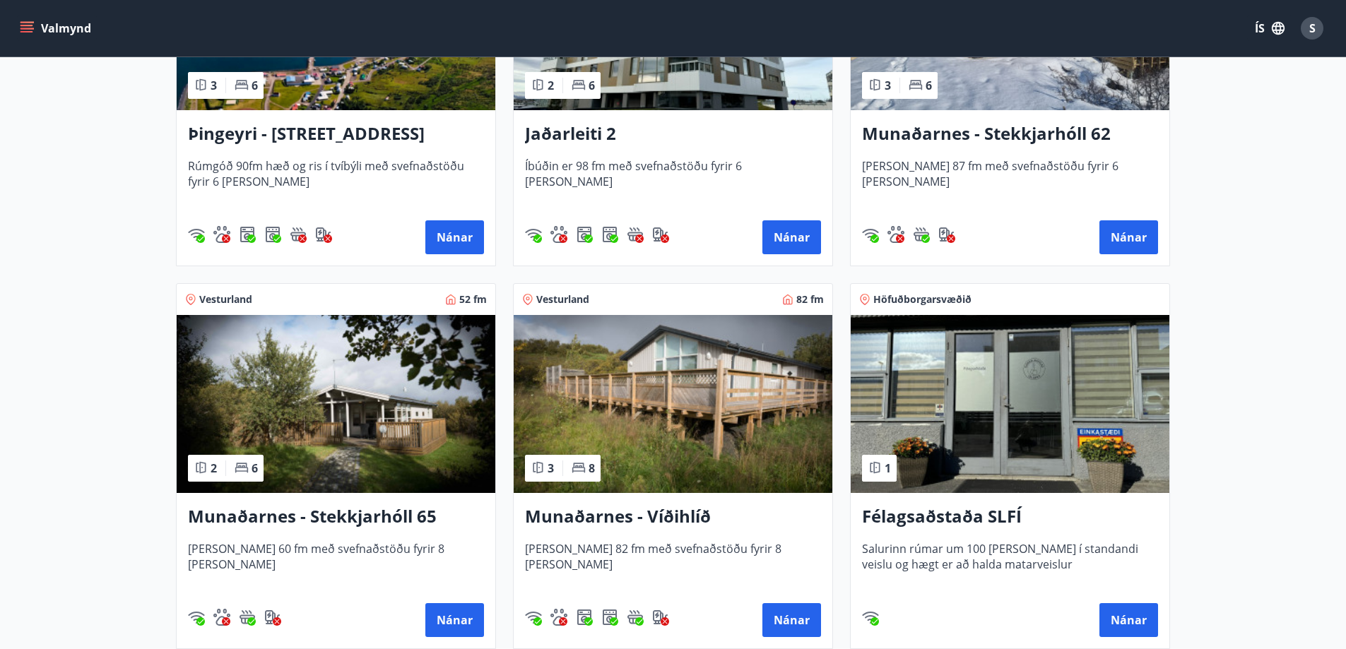
click at [678, 514] on h3 "Munaðarnes - Víðihlíð" at bounding box center [673, 516] width 296 height 25
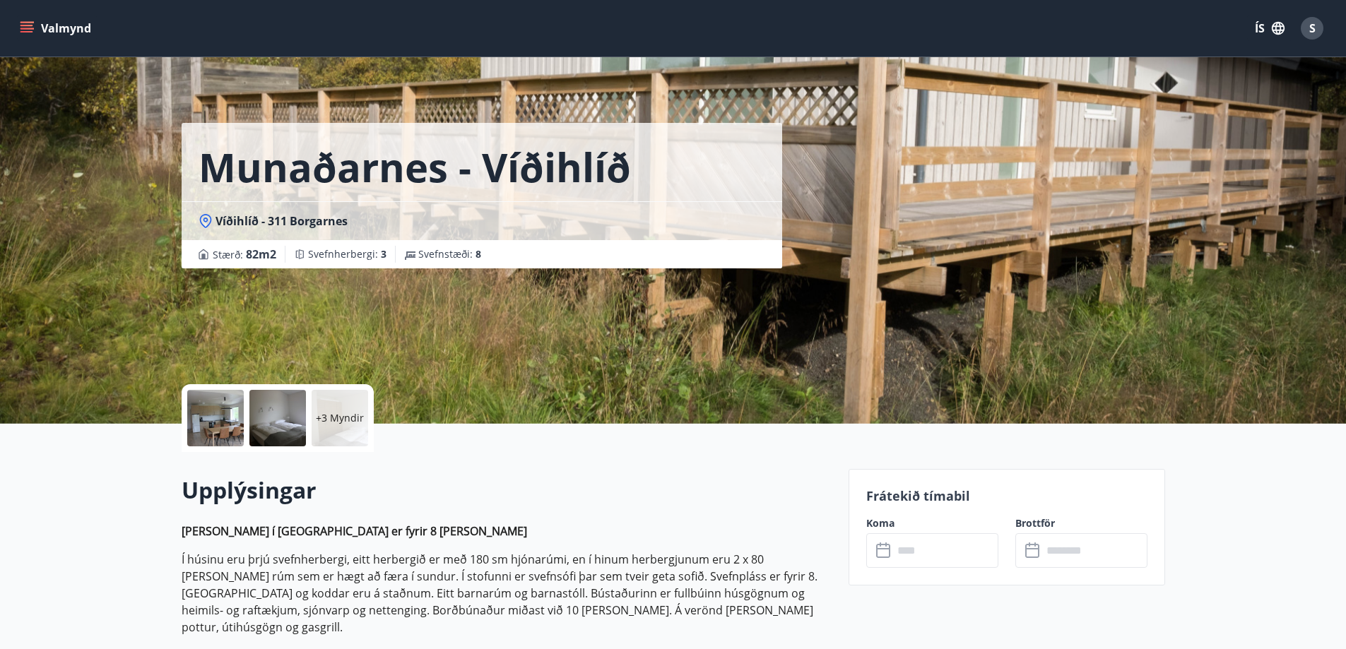
click at [219, 418] on div at bounding box center [215, 418] width 57 height 57
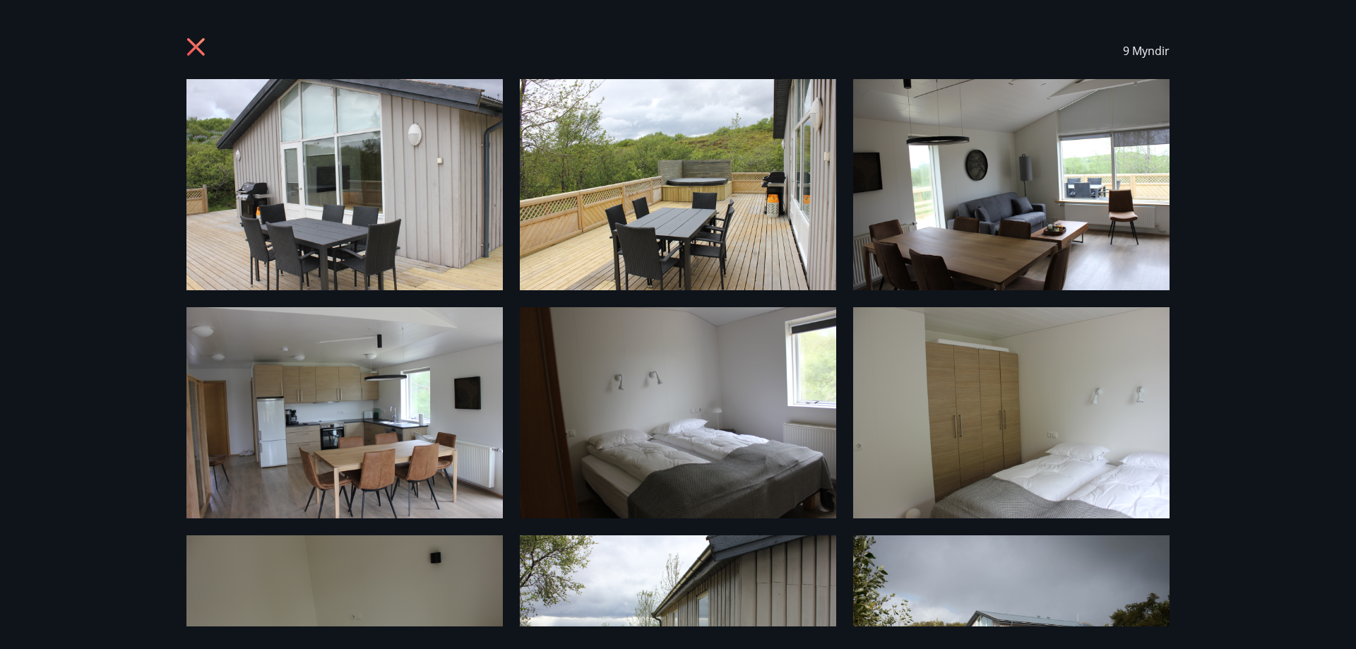
click at [196, 47] on icon at bounding box center [196, 47] width 4 height 4
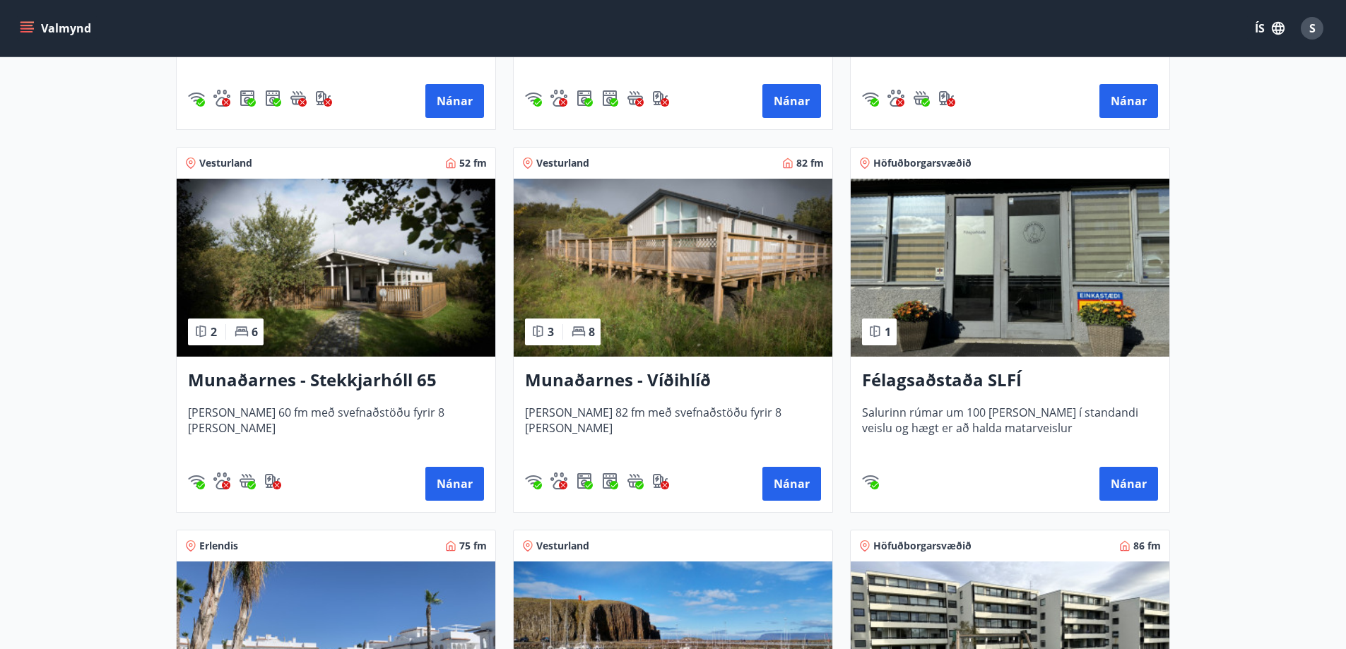
scroll to position [565, 0]
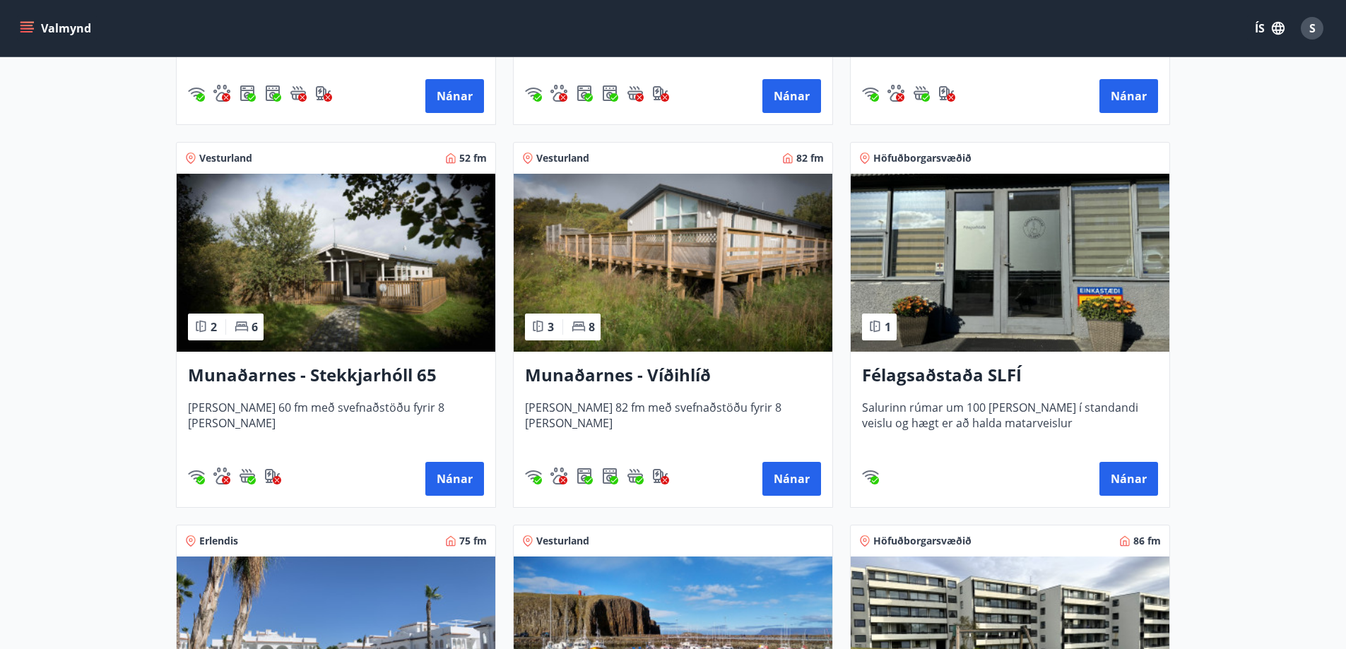
click at [599, 377] on h3 "Munaðarnes - Víðihlíð" at bounding box center [673, 375] width 296 height 25
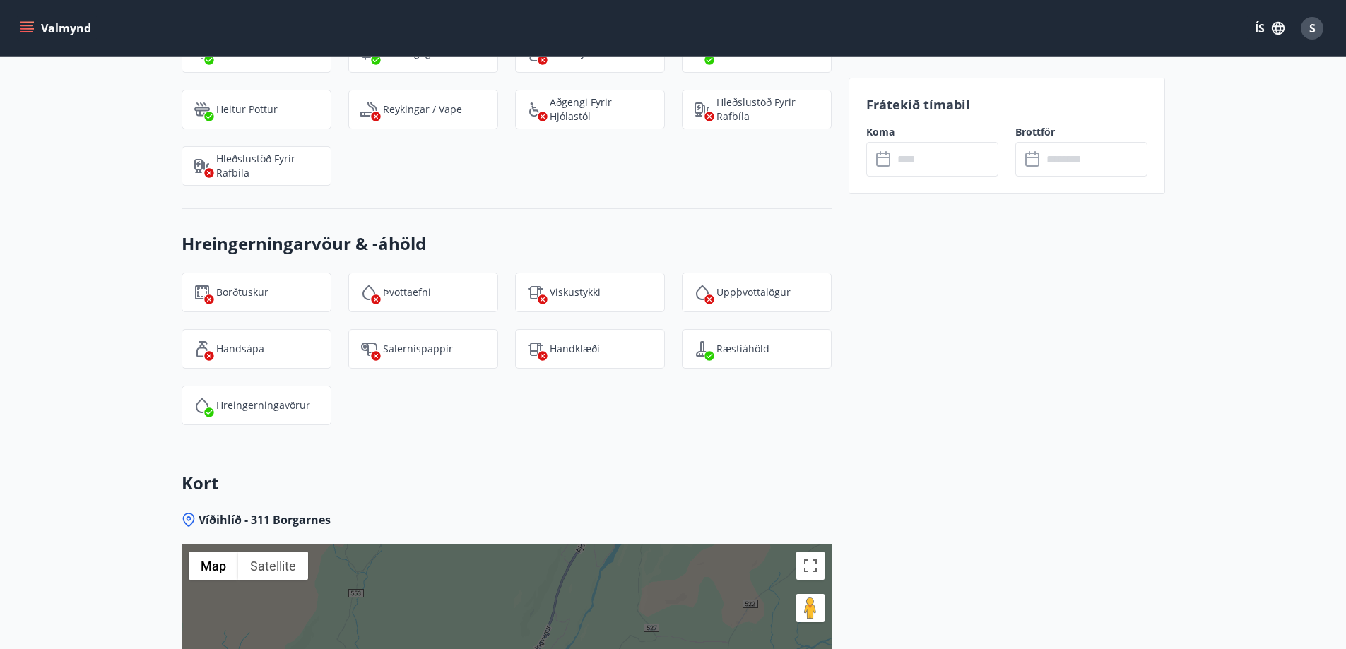
scroll to position [1773, 0]
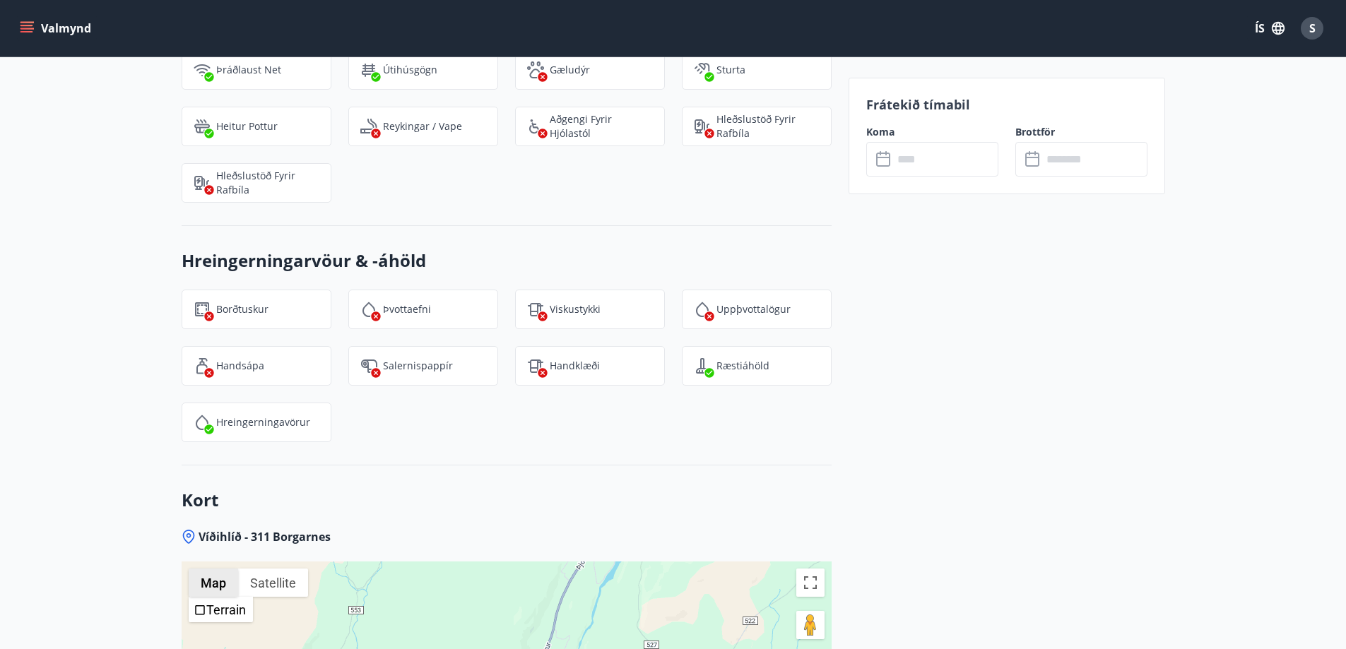
click at [212, 569] on button "Map" at bounding box center [213, 583] width 49 height 28
click at [280, 569] on button "Satellite" at bounding box center [273, 583] width 70 height 28
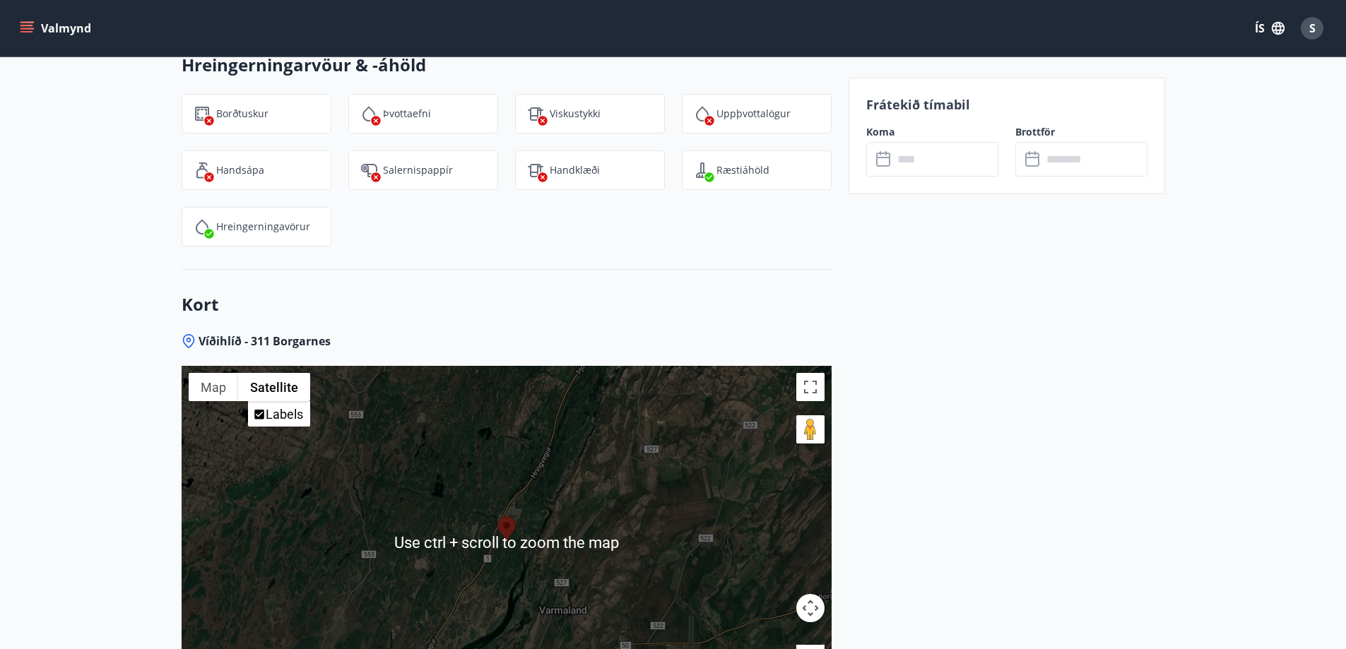
scroll to position [1985, 0]
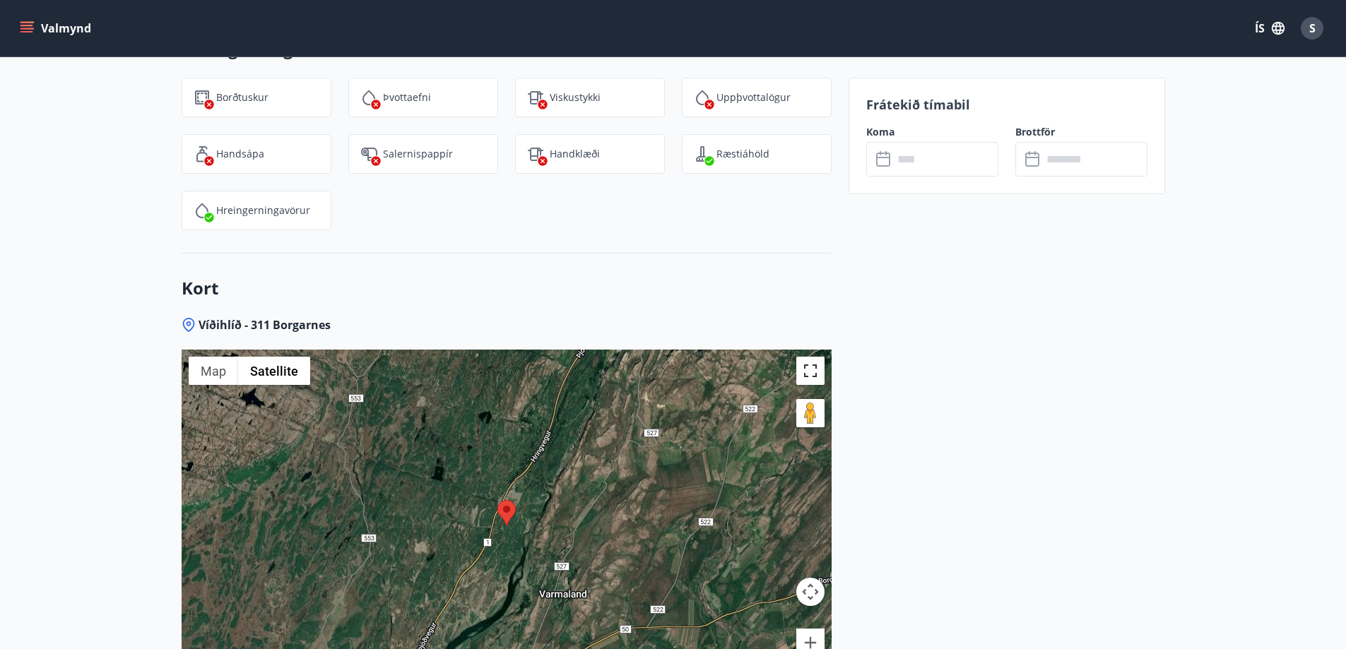
click at [805, 357] on button "Toggle fullscreen view" at bounding box center [810, 371] width 28 height 28
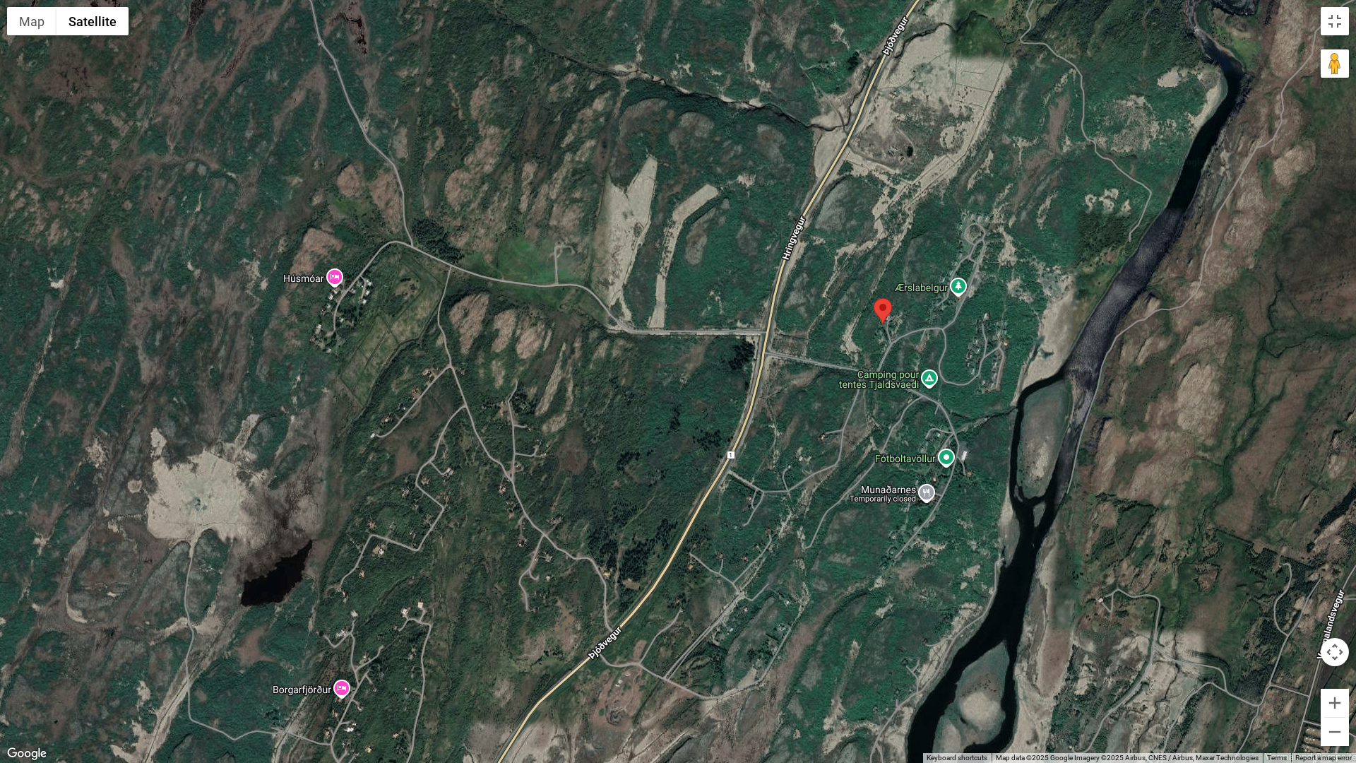
drag, startPoint x: 886, startPoint y: 370, endPoint x: 793, endPoint y: 492, distance: 152.7
click at [793, 492] on div at bounding box center [678, 381] width 1356 height 763
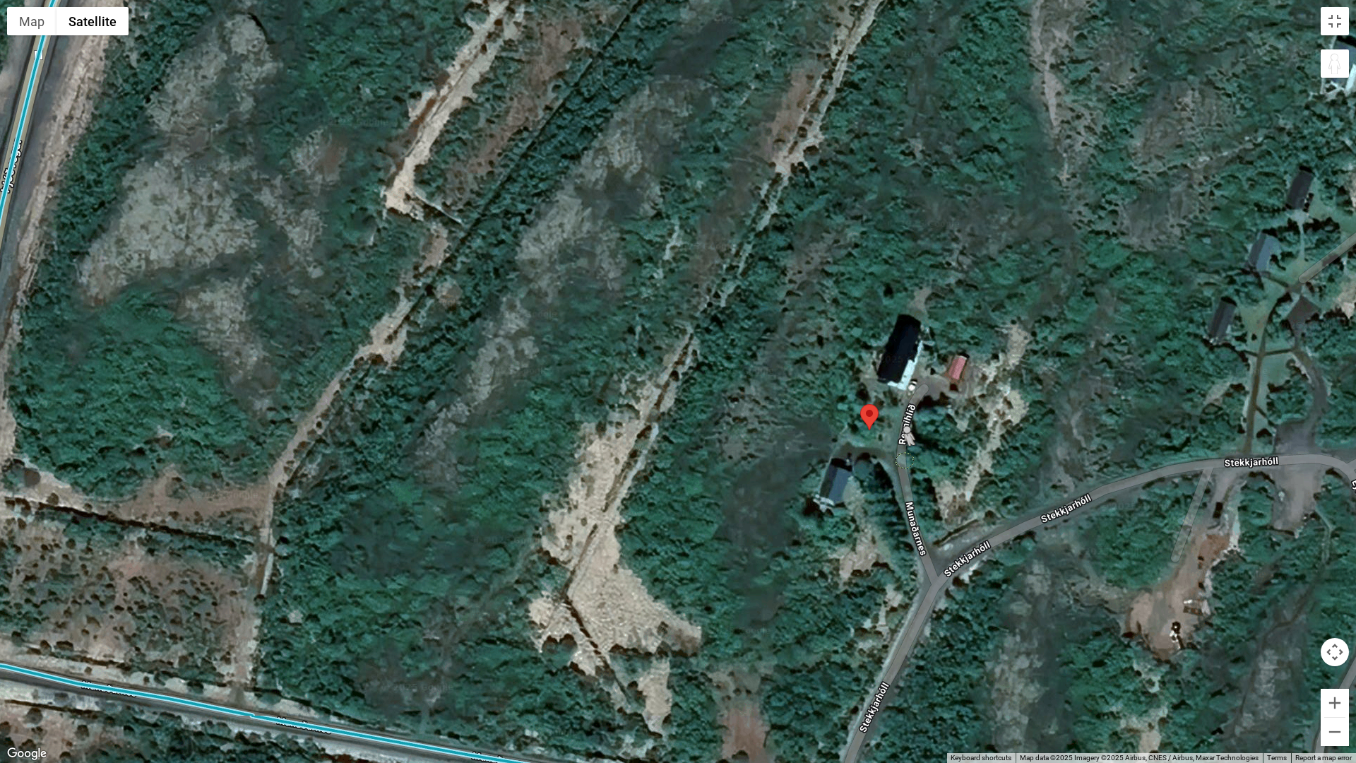
drag, startPoint x: 1330, startPoint y: 64, endPoint x: 900, endPoint y: 461, distance: 585.5
click at [900, 461] on div "To activate drag with keyboard, press Alt + Enter. Once in keyboard drag state,…" at bounding box center [678, 381] width 1356 height 763
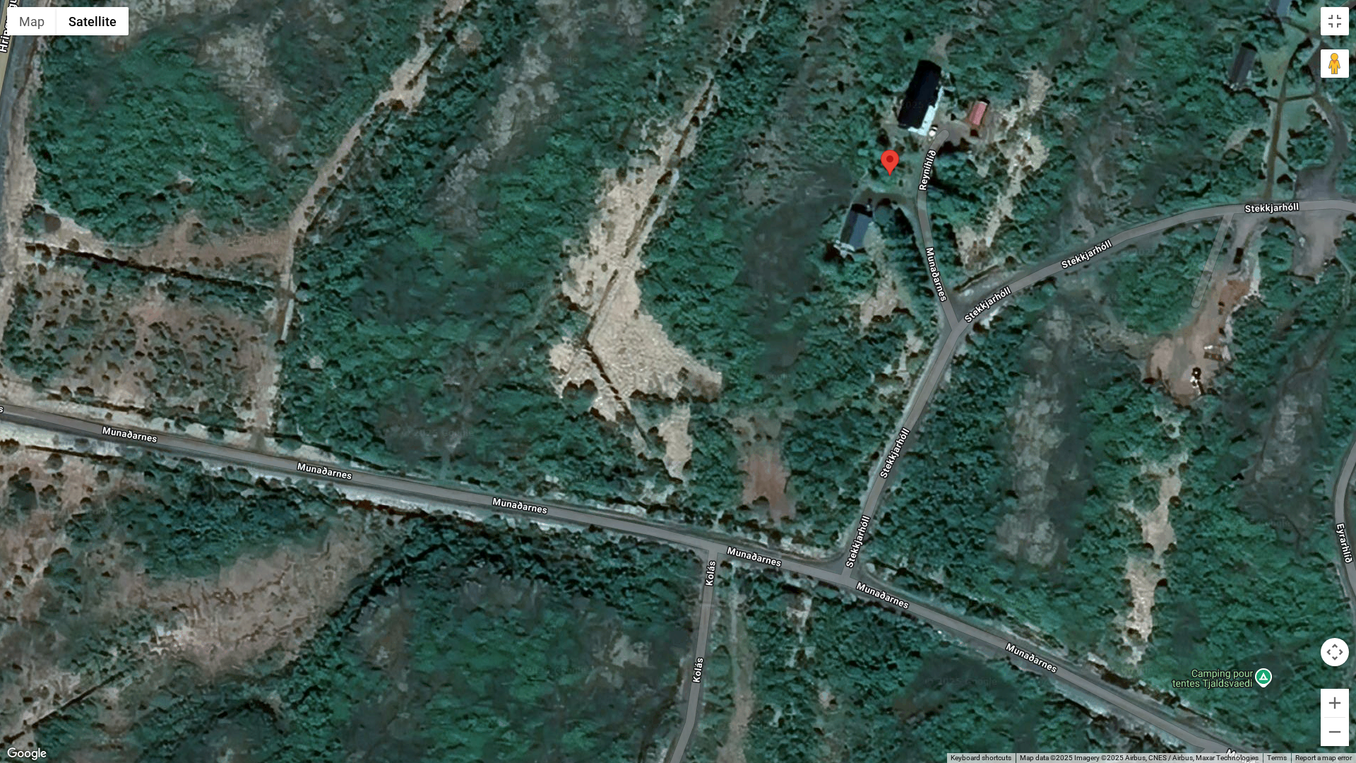
drag, startPoint x: 914, startPoint y: 491, endPoint x: 935, endPoint y: 235, distance: 257.3
click at [935, 235] on div "No data available." at bounding box center [678, 381] width 1356 height 763
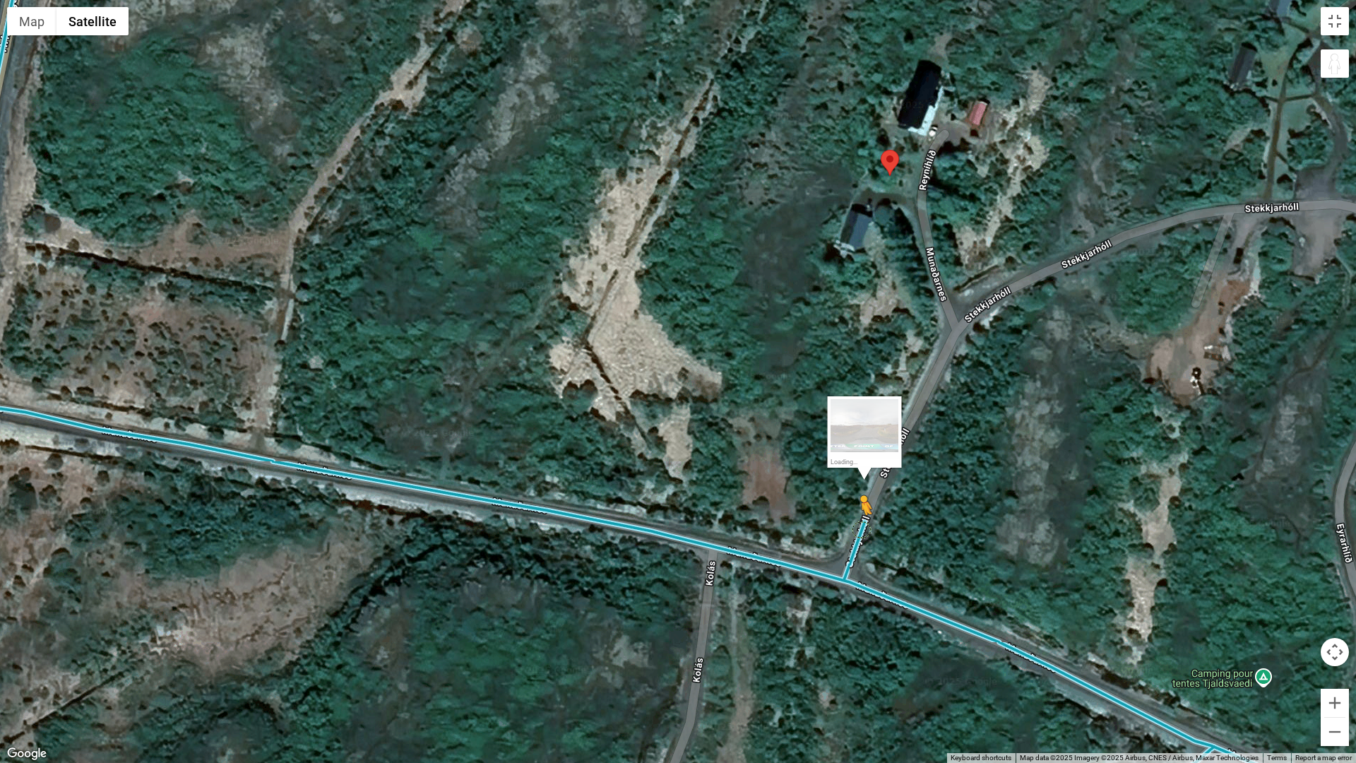
drag, startPoint x: 1332, startPoint y: 71, endPoint x: 861, endPoint y: 529, distance: 657.0
click at [861, 529] on div "To activate drag with keyboard, press Alt + Enter. Once in keyboard drag state,…" at bounding box center [678, 381] width 1356 height 763
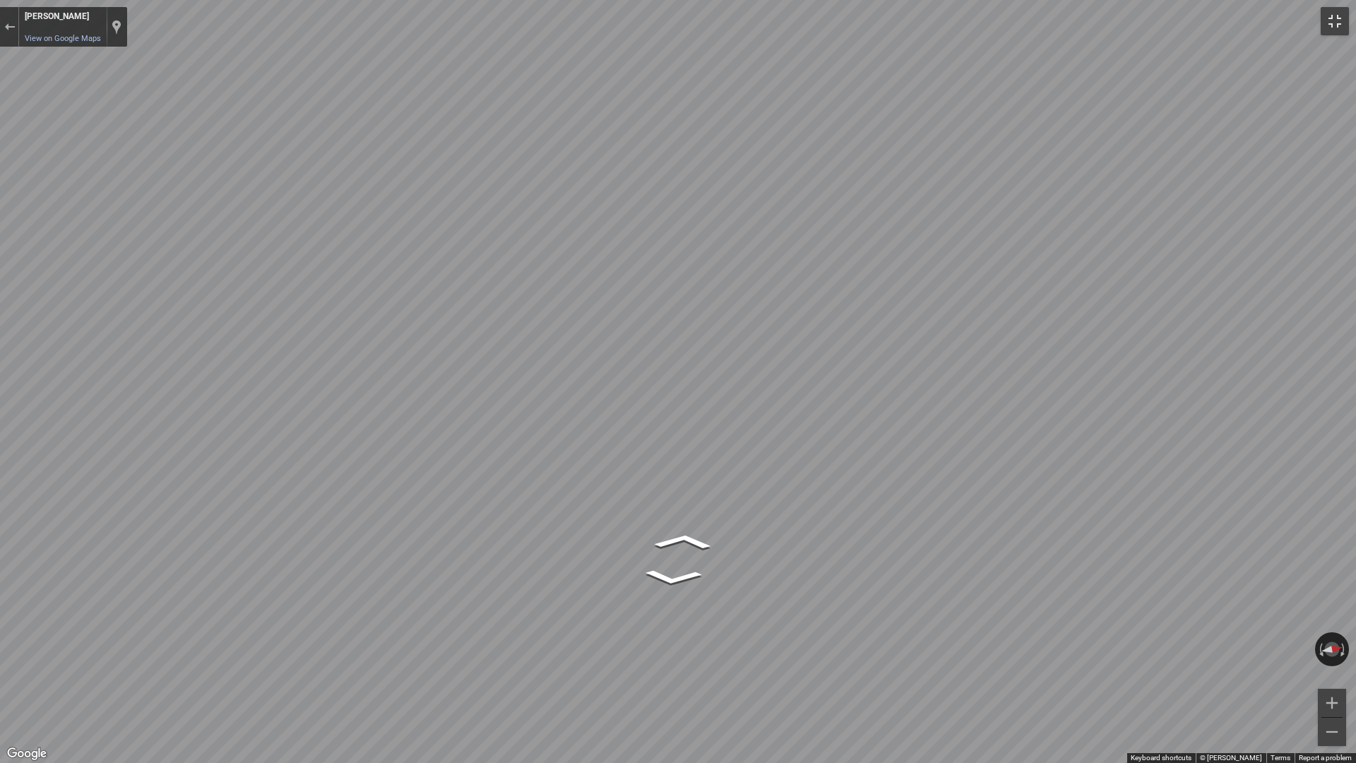
click at [1340, 18] on button "Toggle fullscreen view" at bounding box center [1335, 21] width 28 height 28
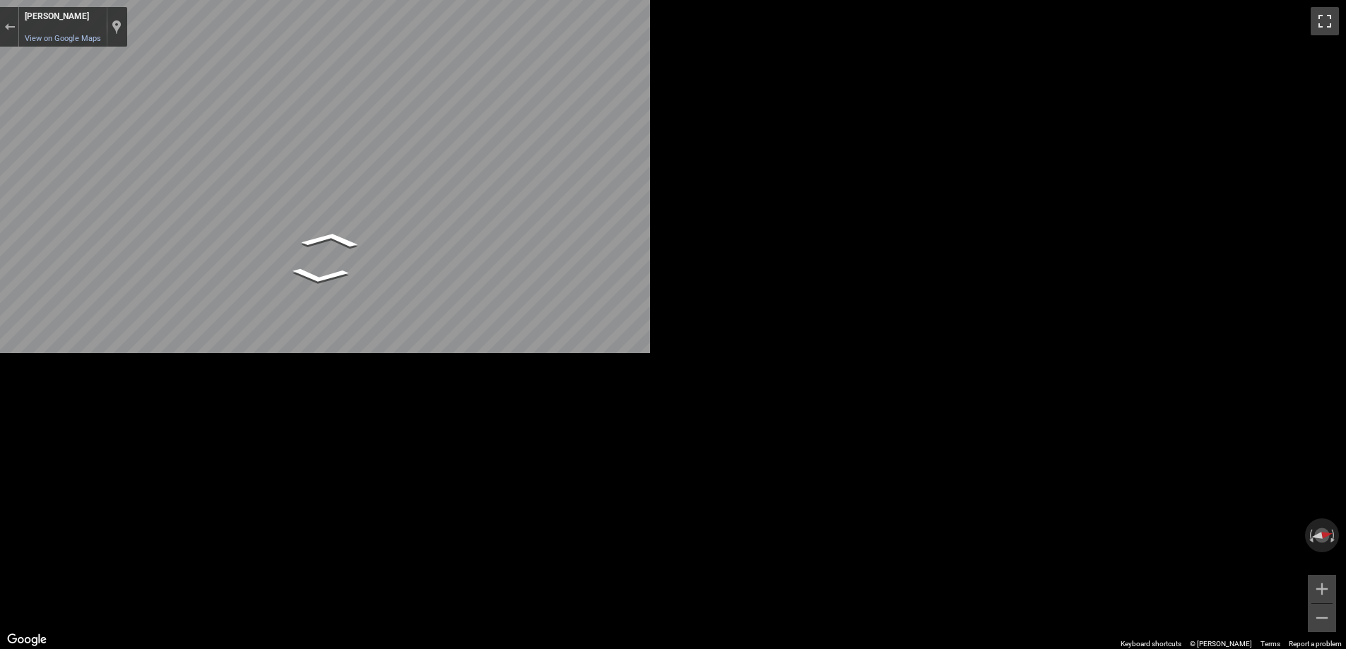
scroll to position [2197, 0]
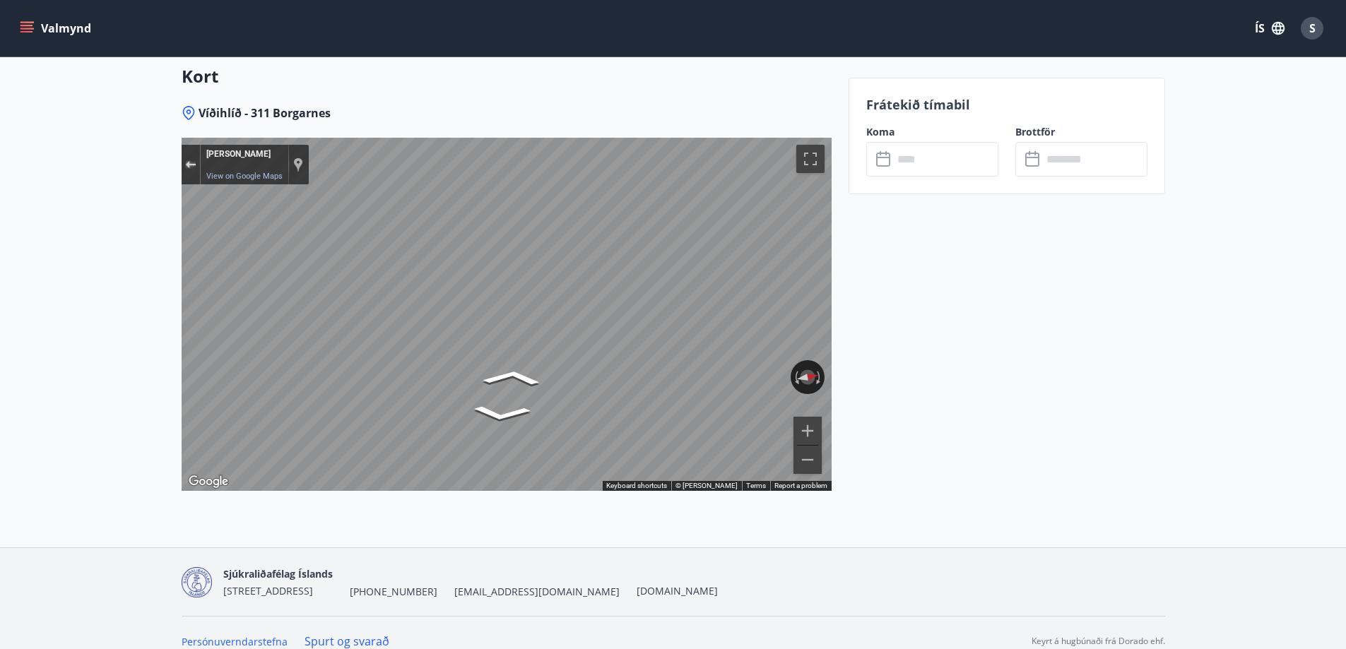
click at [194, 160] on div "Exit the Street View" at bounding box center [190, 164] width 11 height 8
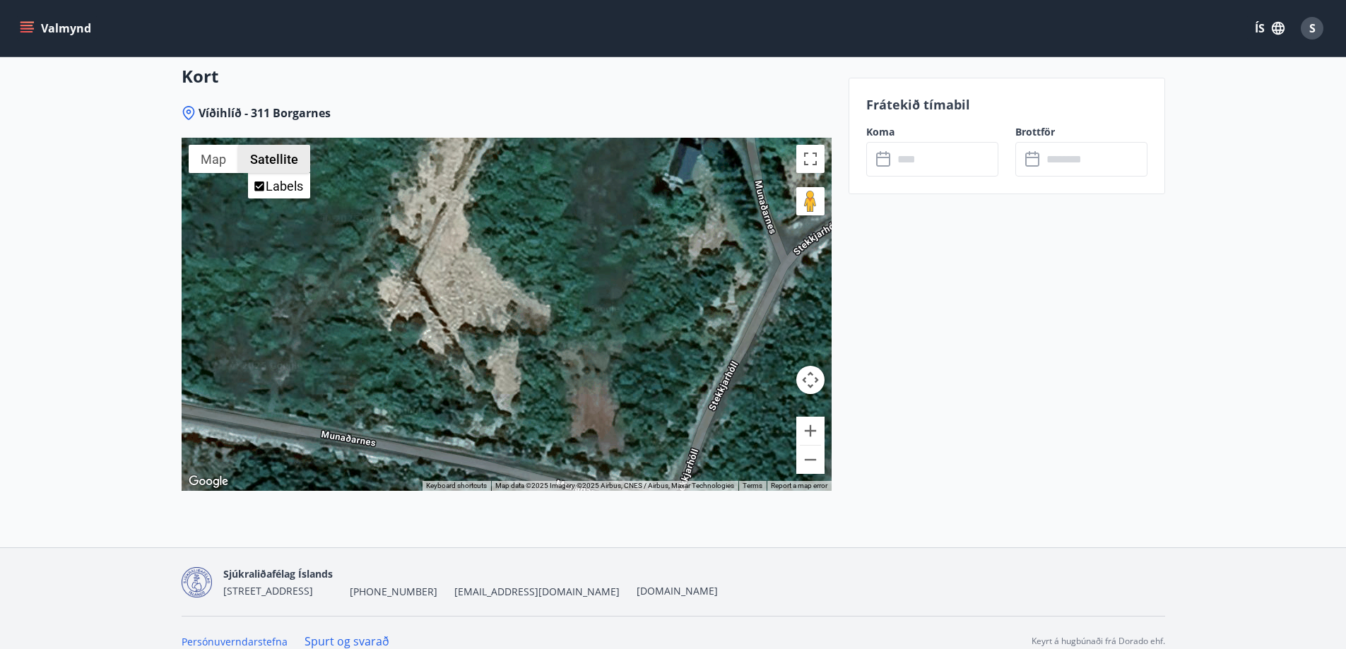
click at [280, 145] on button "Satellite" at bounding box center [274, 159] width 72 height 28
click at [212, 145] on button "Map" at bounding box center [213, 159] width 49 height 28
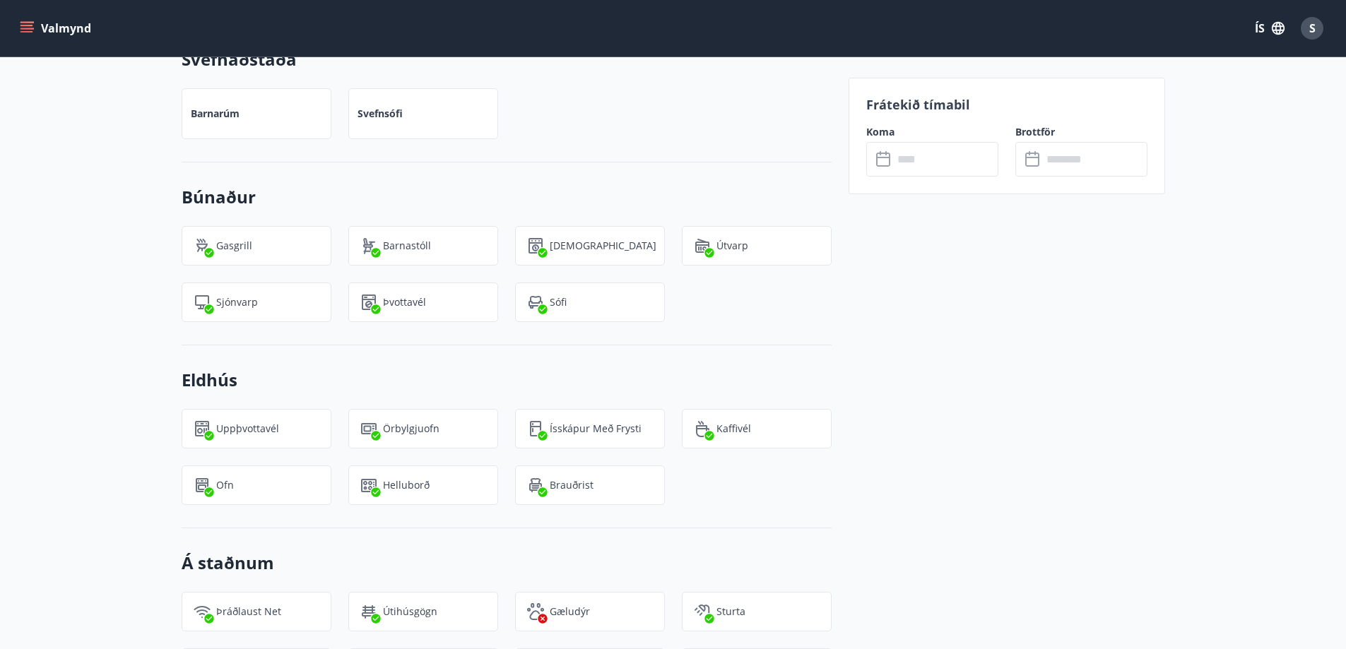
scroll to position [996, 0]
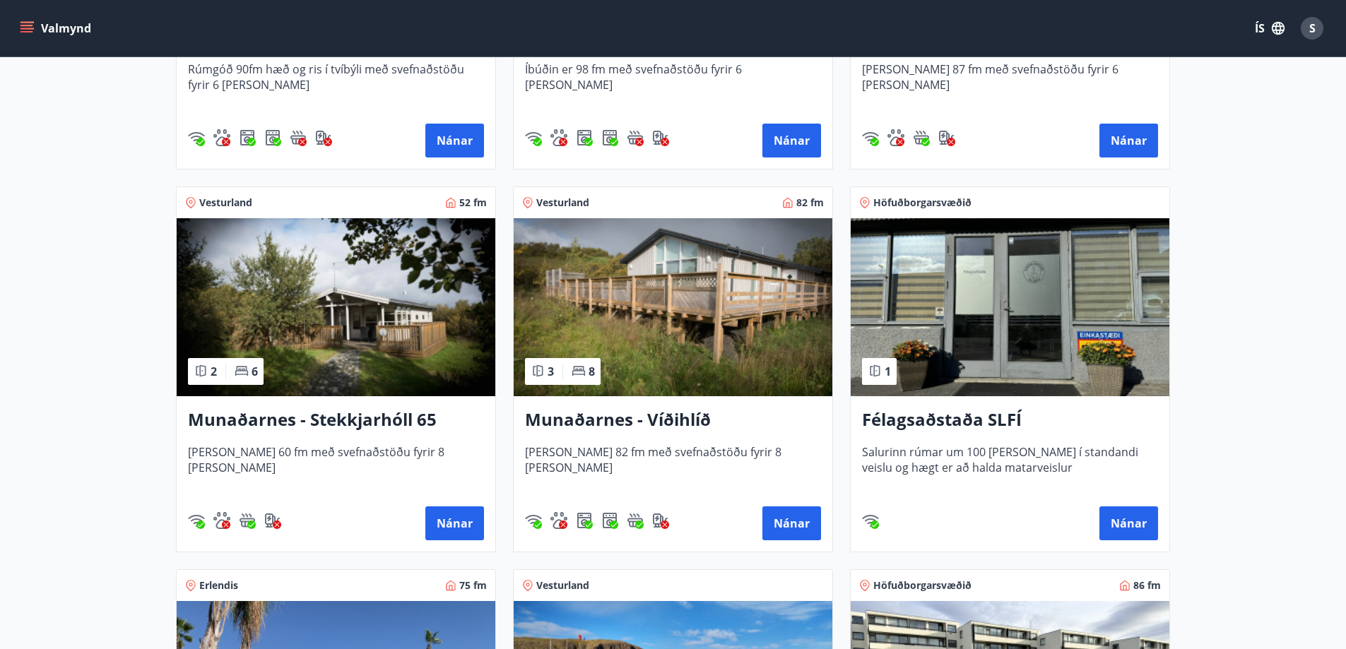
scroll to position [567, 0]
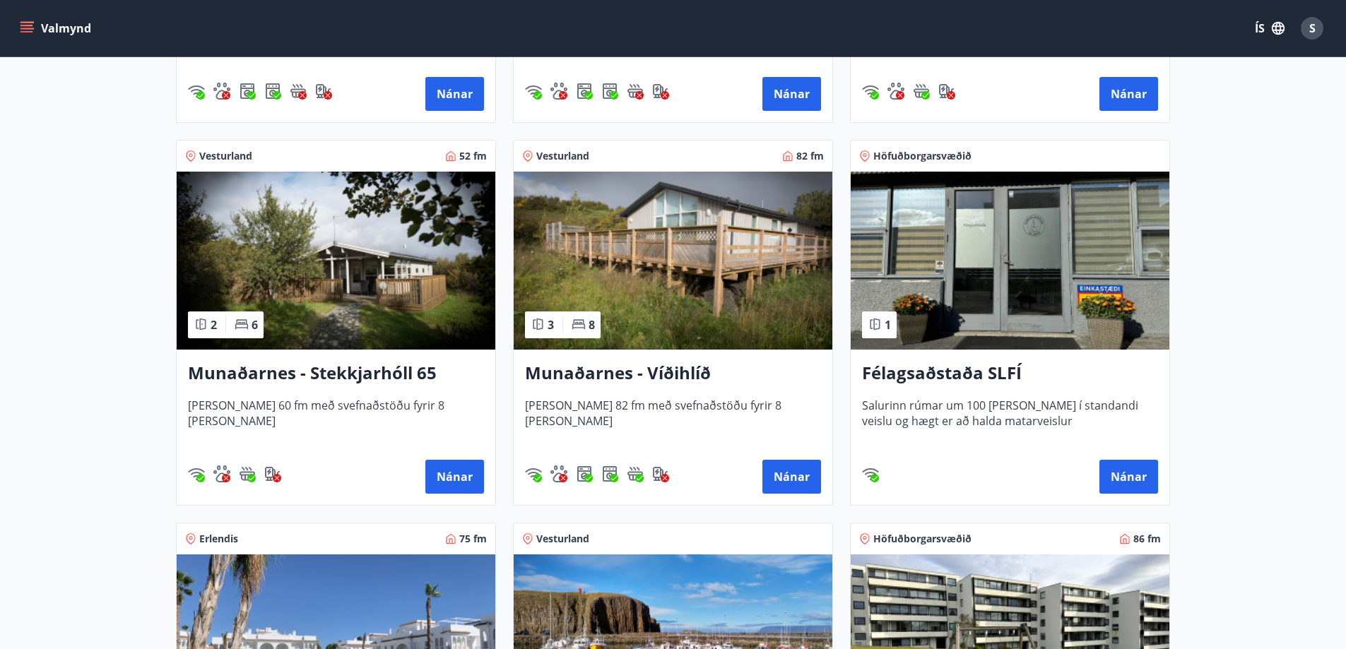
click at [324, 367] on h3 "Munaðarnes - Stekkjarhóll 65" at bounding box center [336, 373] width 296 height 25
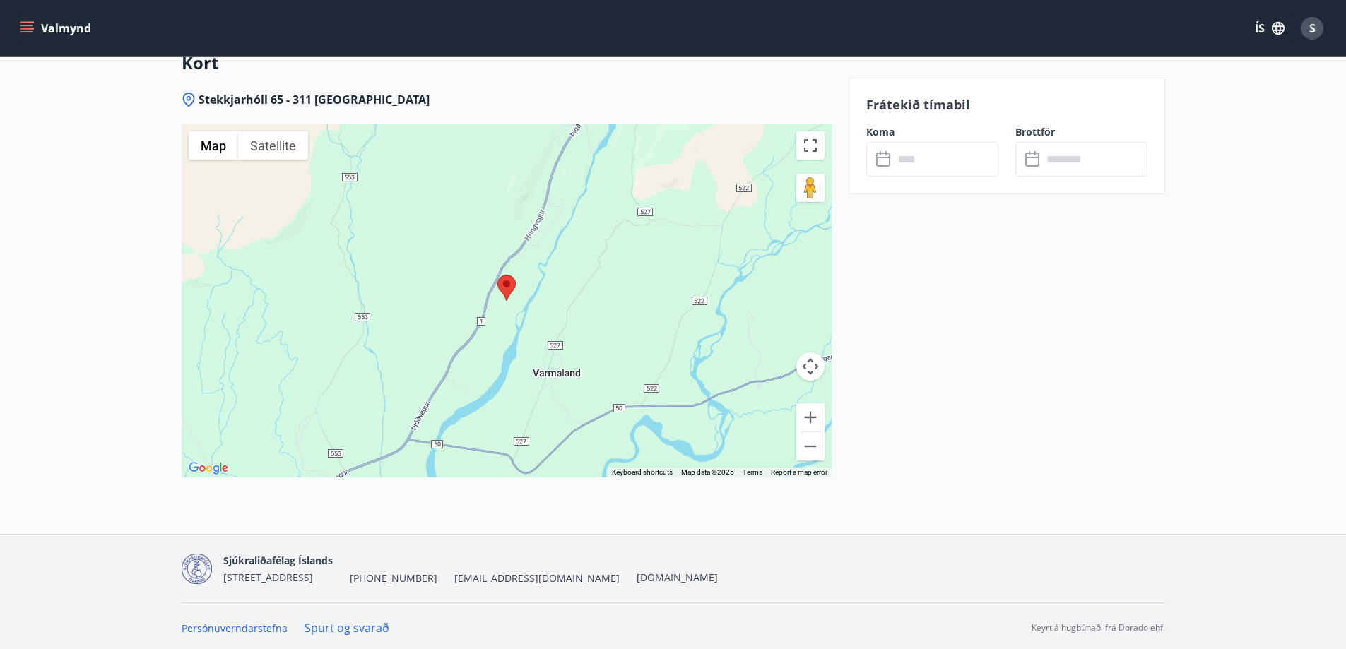
scroll to position [2266, 0]
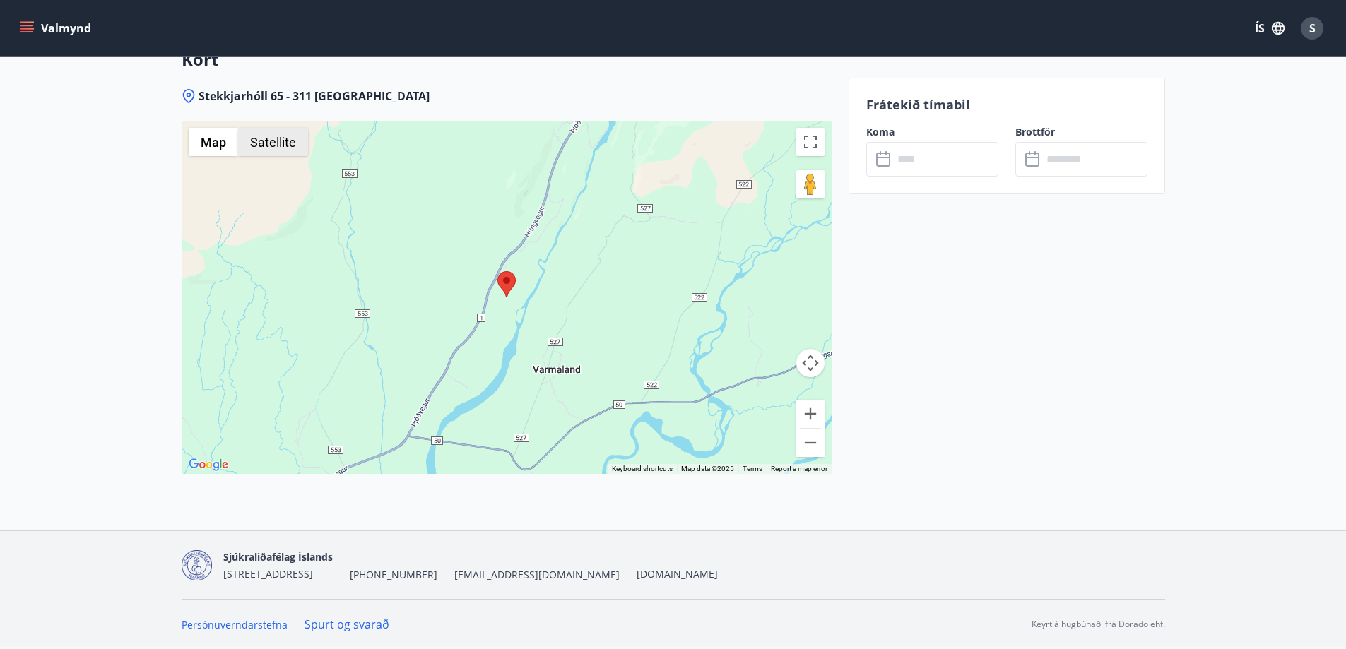
click at [278, 152] on button "Satellite" at bounding box center [273, 142] width 70 height 28
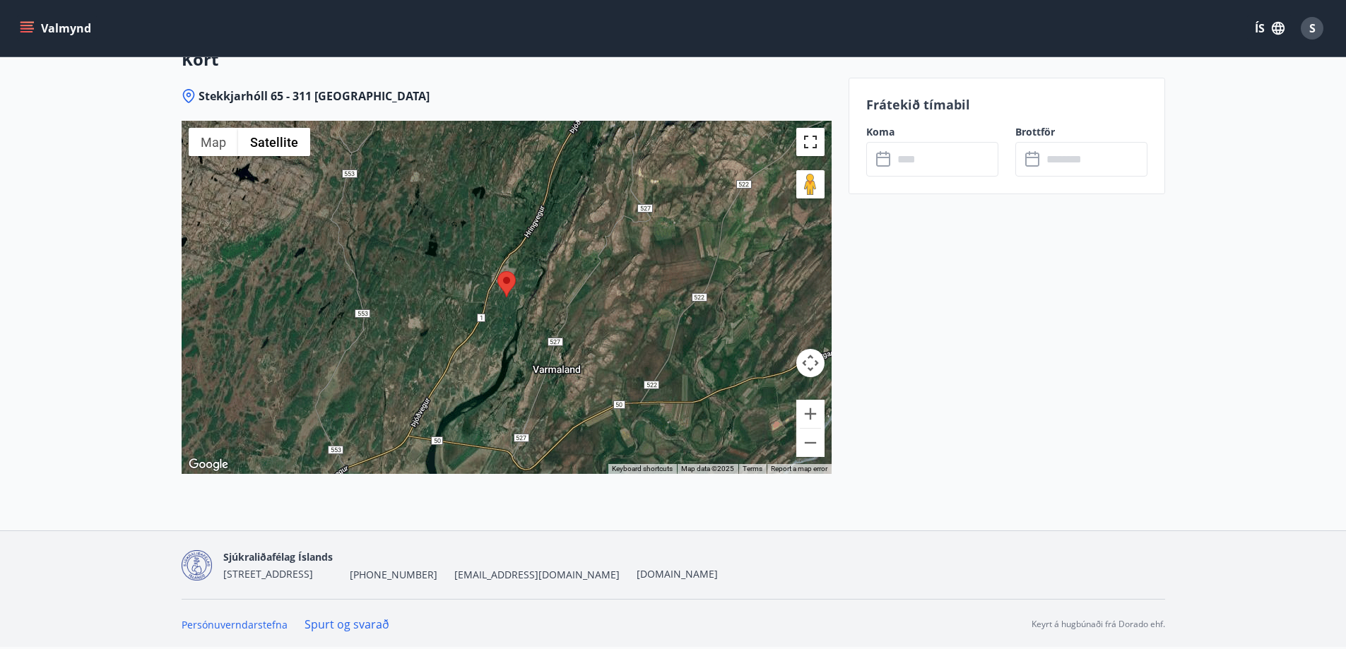
click at [812, 138] on button "Toggle fullscreen view" at bounding box center [810, 142] width 28 height 28
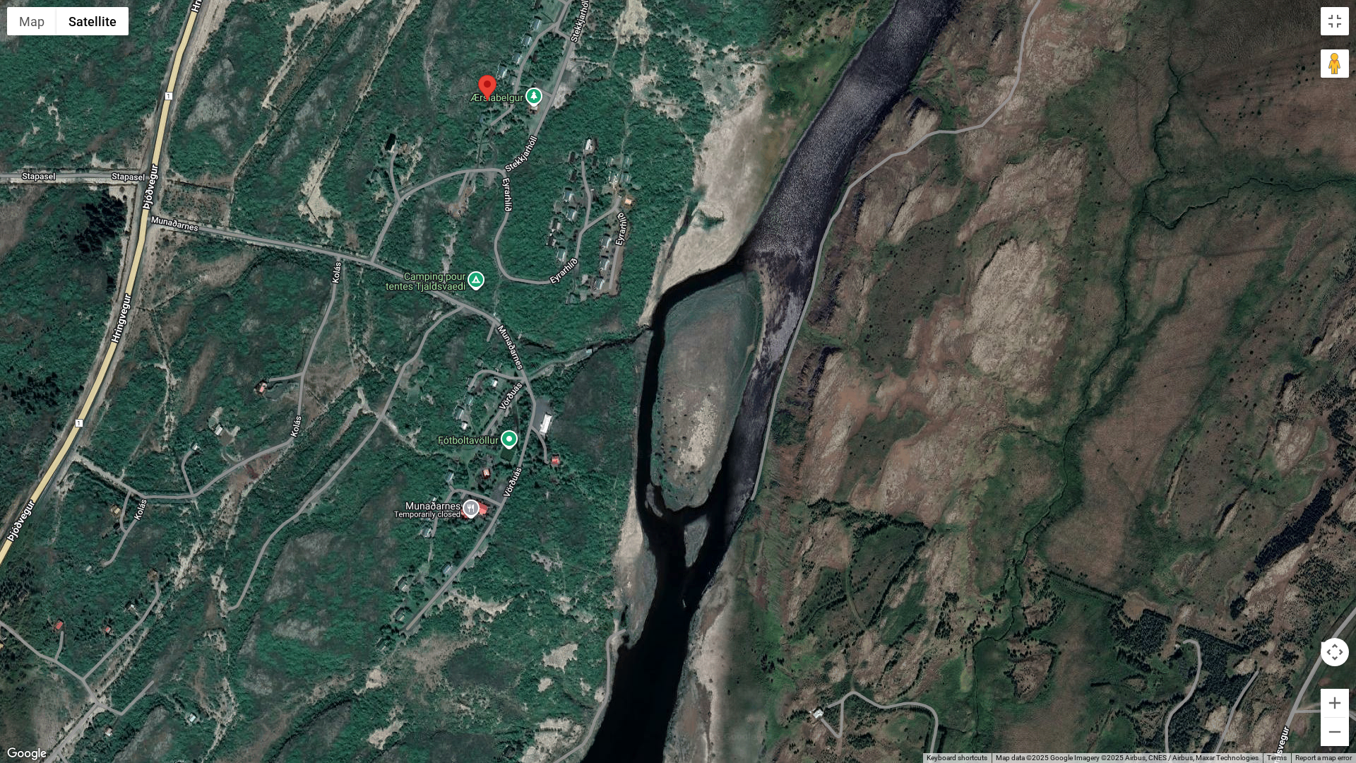
drag, startPoint x: 467, startPoint y: 215, endPoint x: 614, endPoint y: 399, distance: 235.2
click at [614, 399] on div at bounding box center [678, 381] width 1356 height 763
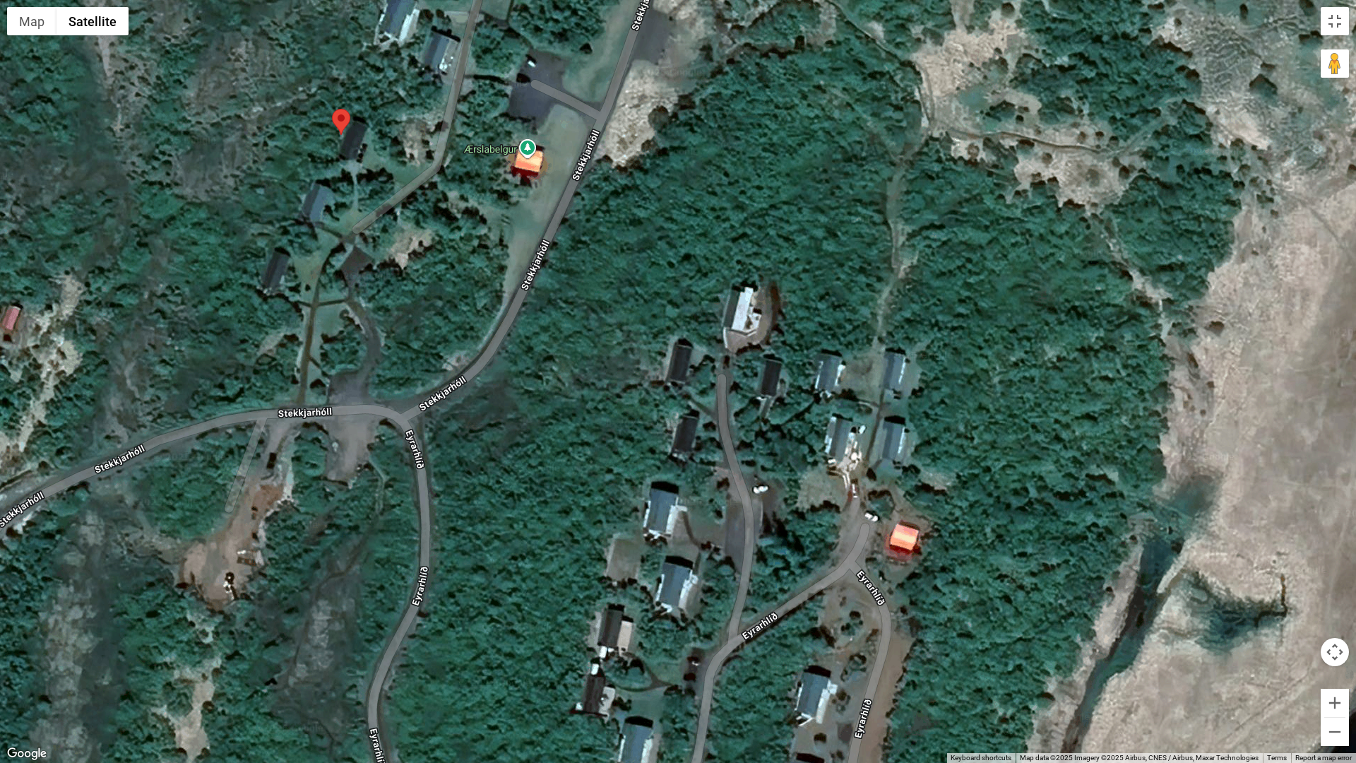
drag, startPoint x: 584, startPoint y: 146, endPoint x: 569, endPoint y: 379, distance: 232.9
click at [569, 379] on div at bounding box center [678, 381] width 1356 height 763
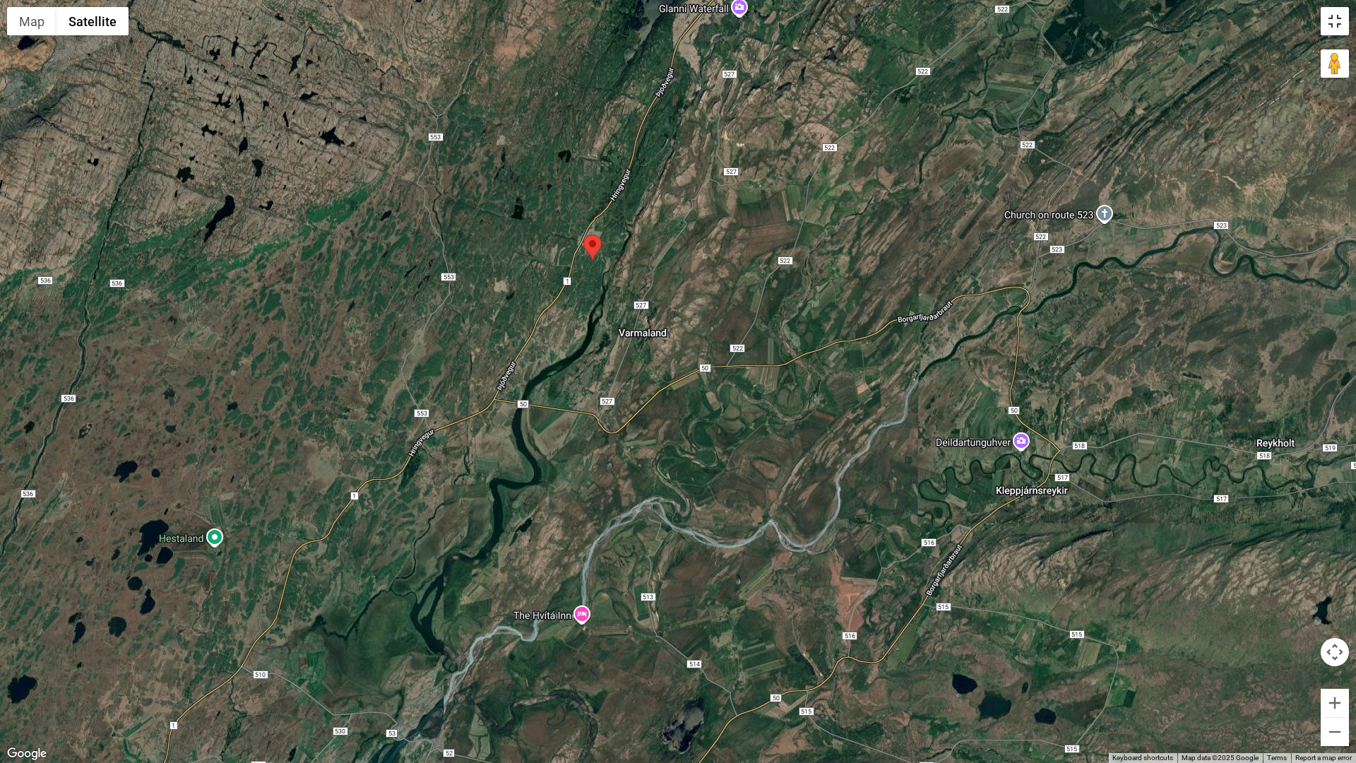
click at [1330, 20] on button "Toggle fullscreen view" at bounding box center [1335, 21] width 28 height 28
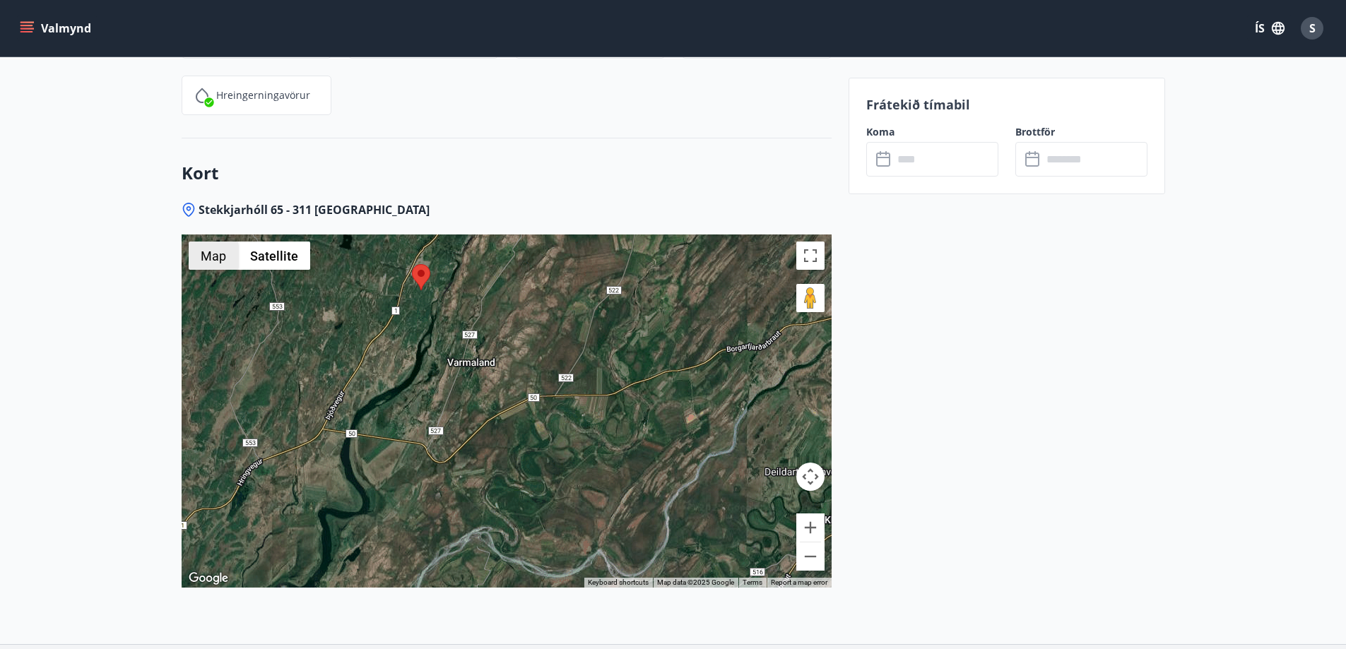
click at [214, 256] on button "Map" at bounding box center [213, 256] width 49 height 28
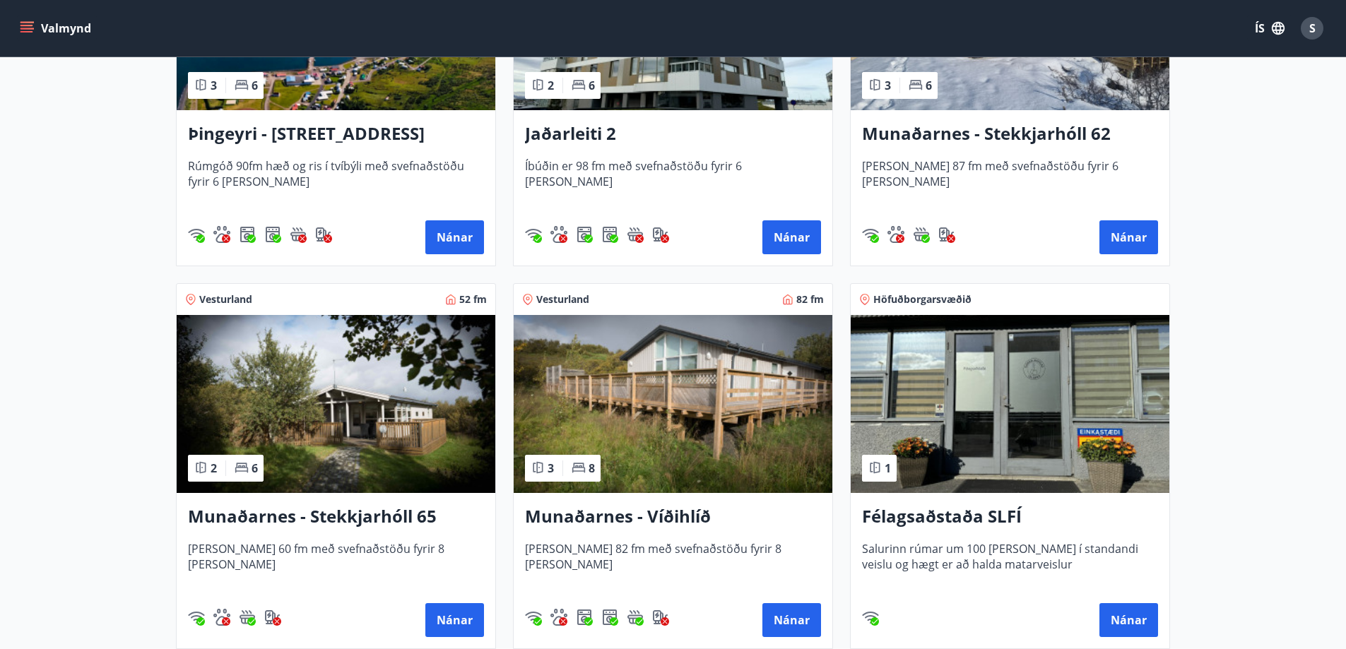
scroll to position [353, 0]
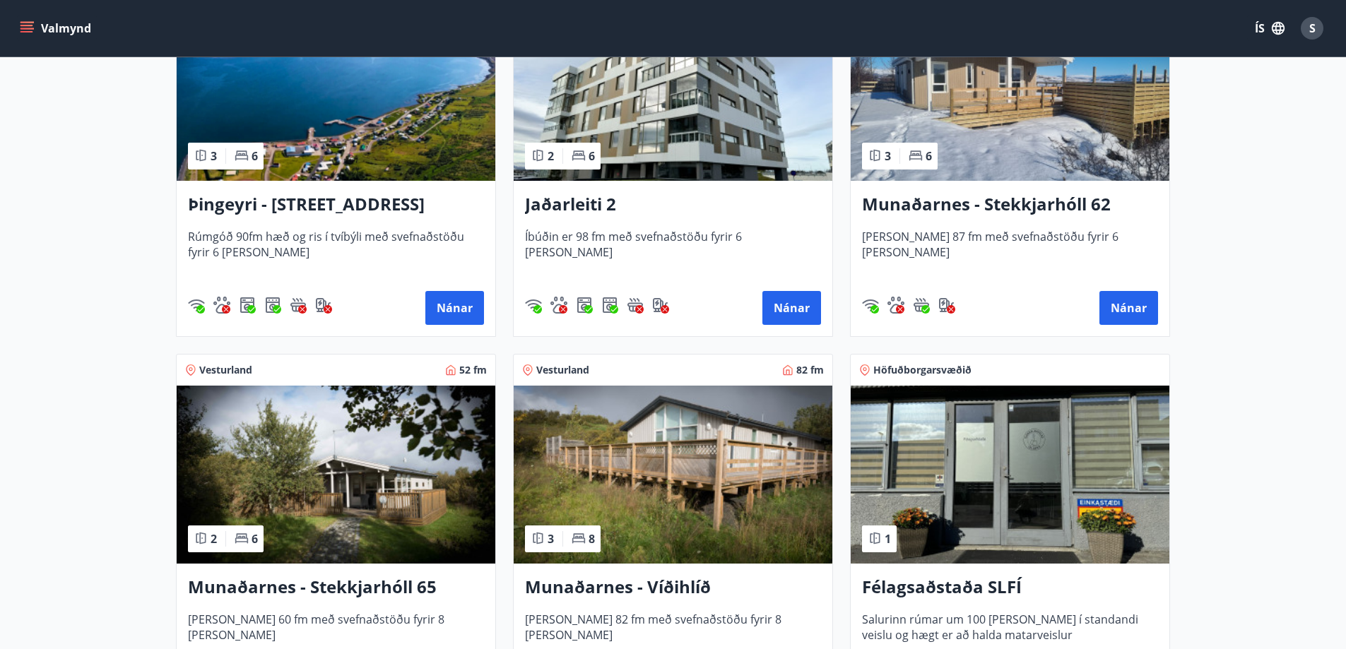
click at [1000, 206] on h3 "Munaðarnes - Stekkjarhóll 62" at bounding box center [1010, 204] width 296 height 25
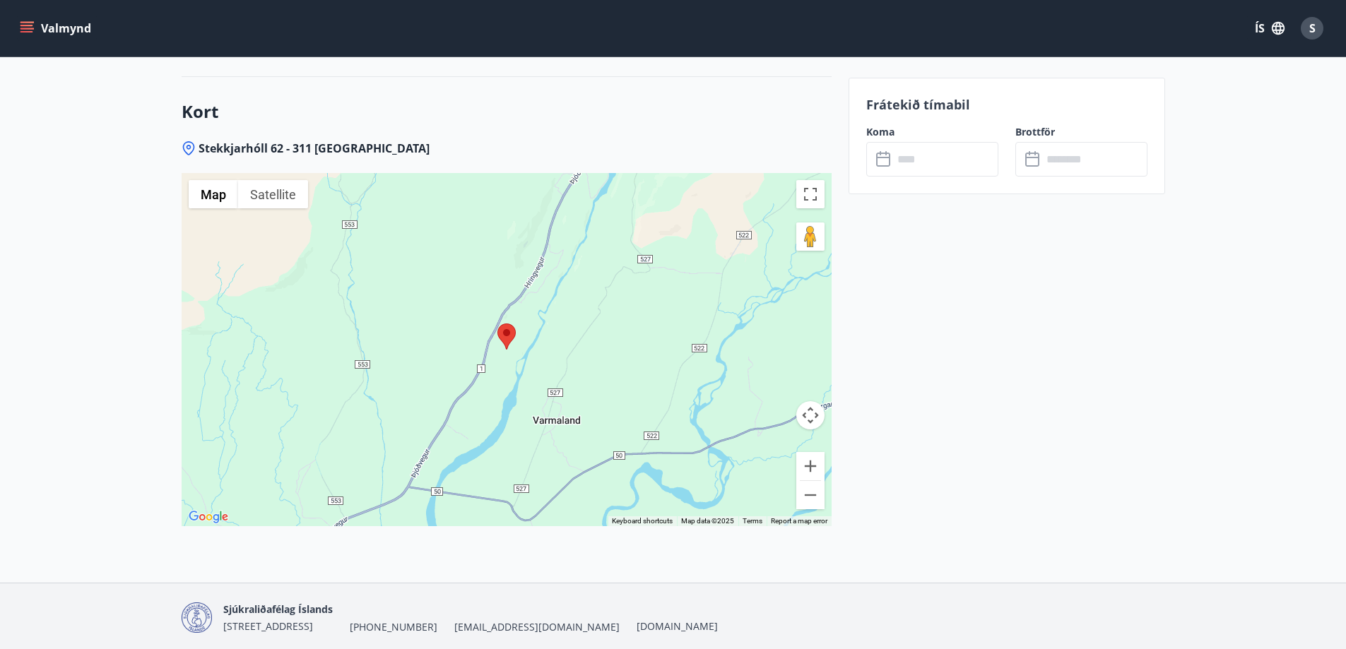
scroll to position [2392, 0]
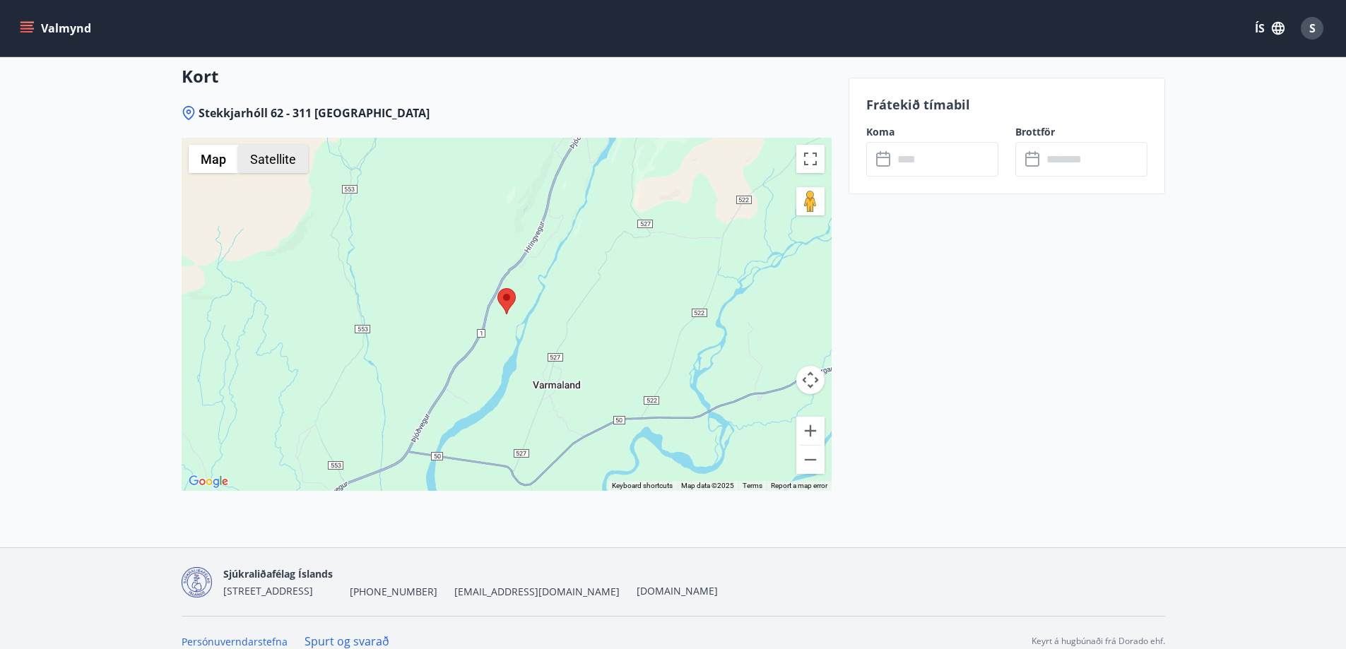
click at [271, 152] on button "Satellite" at bounding box center [273, 159] width 70 height 28
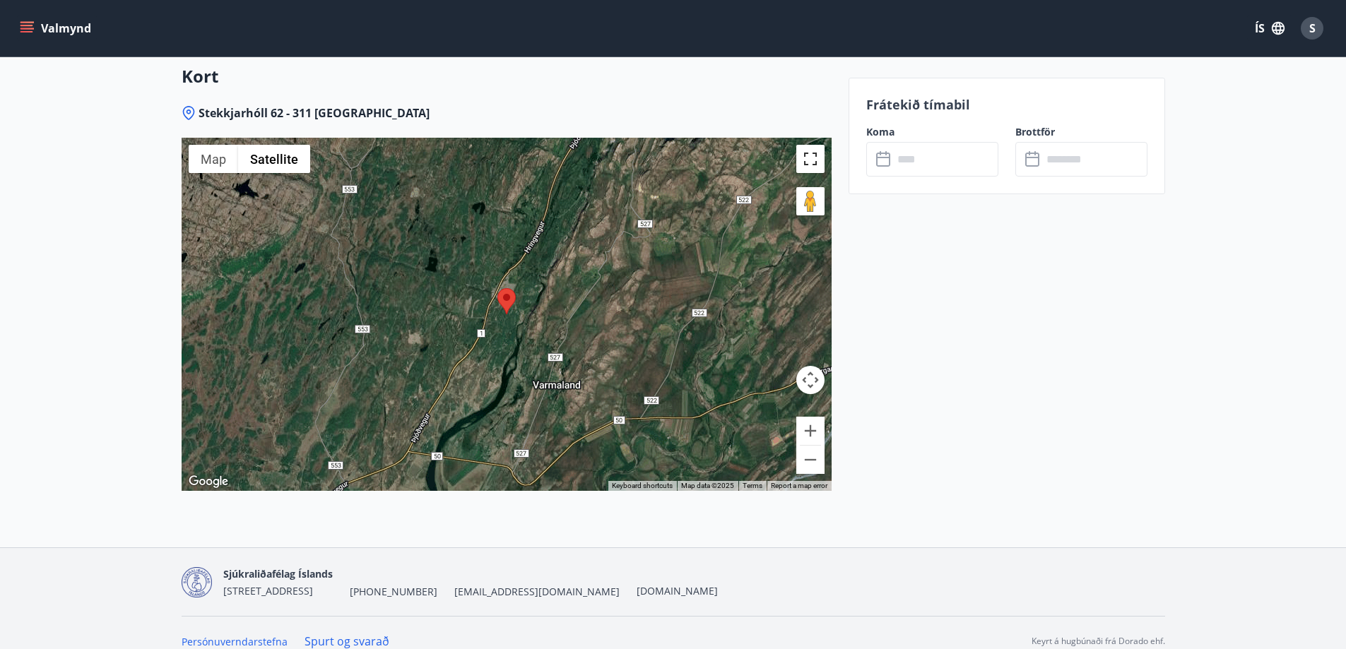
click at [810, 145] on button "Toggle fullscreen view" at bounding box center [810, 159] width 28 height 28
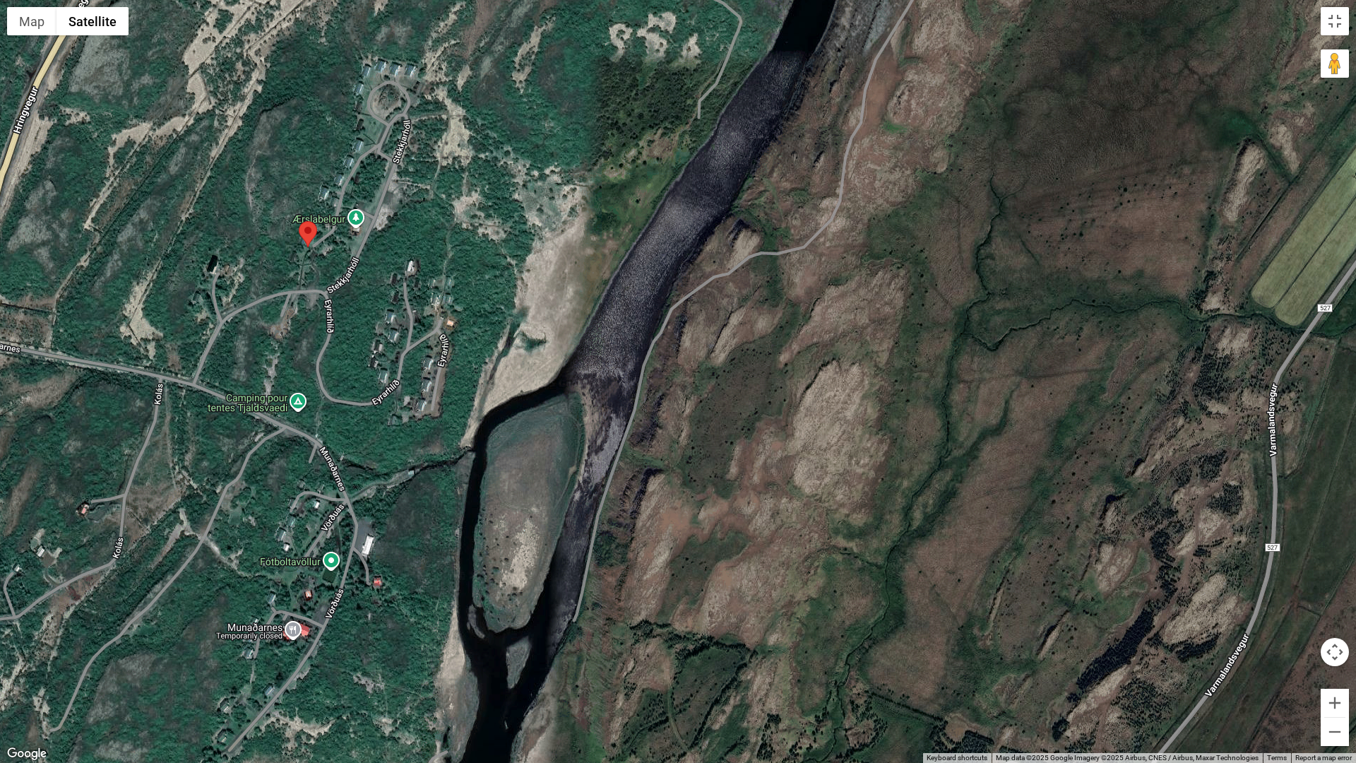
drag, startPoint x: 668, startPoint y: 261, endPoint x: 784, endPoint y: 483, distance: 250.9
click at [784, 483] on div at bounding box center [678, 381] width 1356 height 763
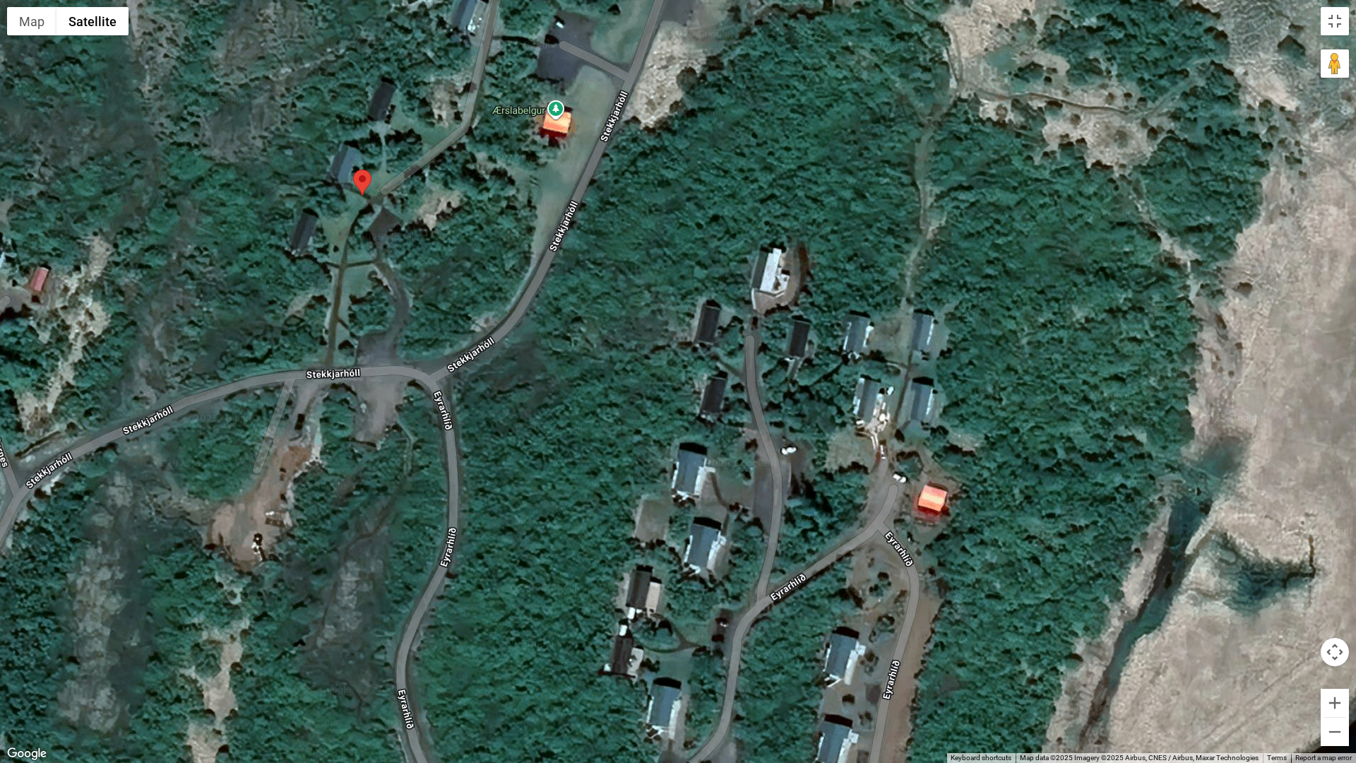
drag, startPoint x: 389, startPoint y: 221, endPoint x: 893, endPoint y: 317, distance: 512.8
click at [893, 317] on div at bounding box center [678, 381] width 1356 height 763
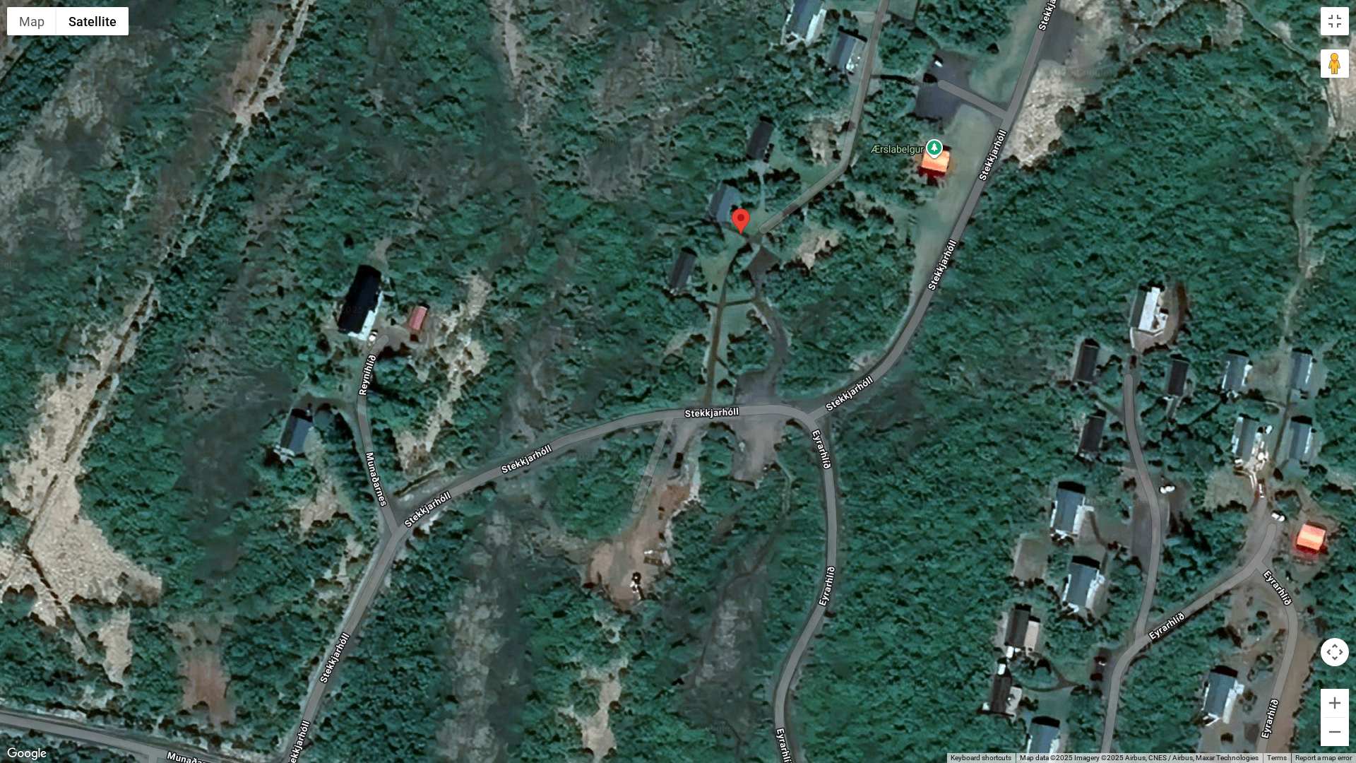
drag, startPoint x: 504, startPoint y: 261, endPoint x: 885, endPoint y: 302, distance: 383.6
click at [885, 302] on div at bounding box center [678, 381] width 1356 height 763
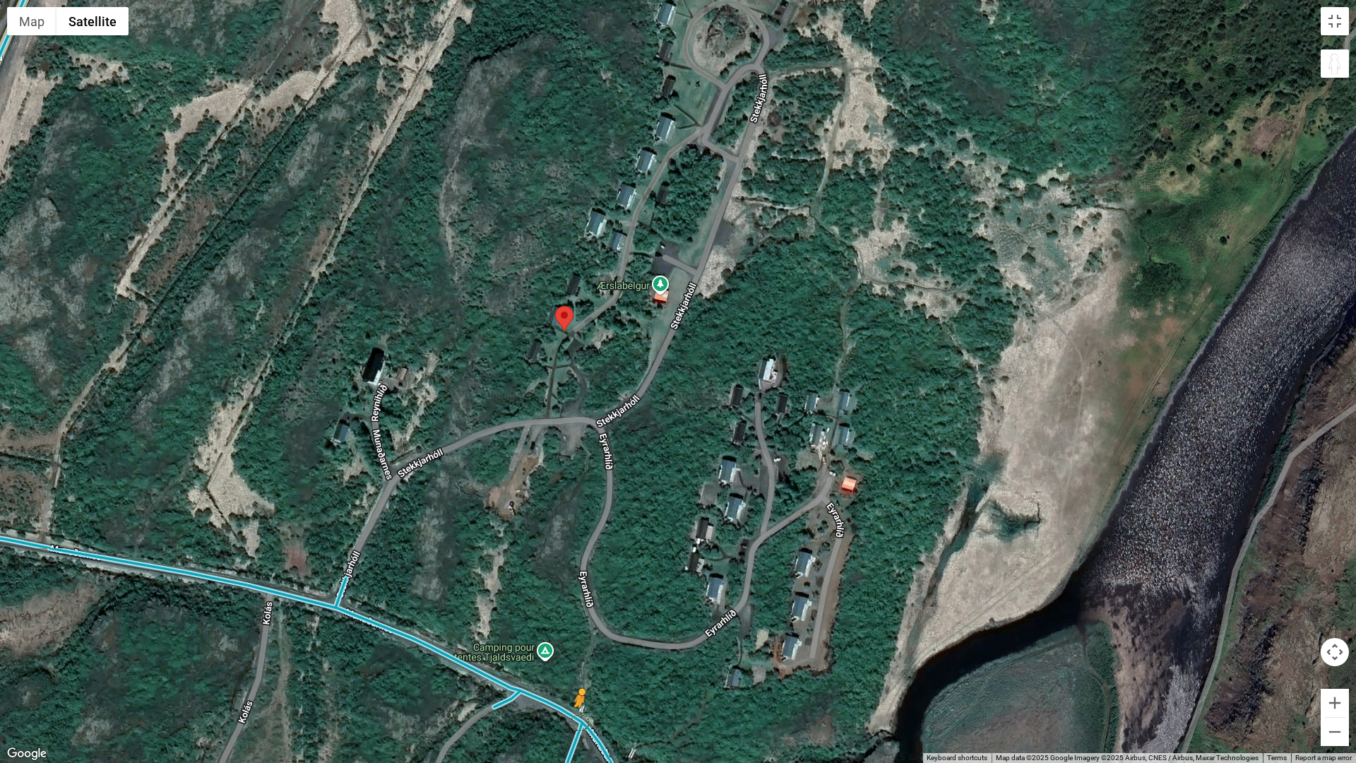
drag, startPoint x: 1326, startPoint y: 68, endPoint x: 581, endPoint y: 723, distance: 992.2
click at [581, 649] on div "To activate drag with keyboard, press Alt + Enter. Once in keyboard drag state,…" at bounding box center [678, 381] width 1356 height 763
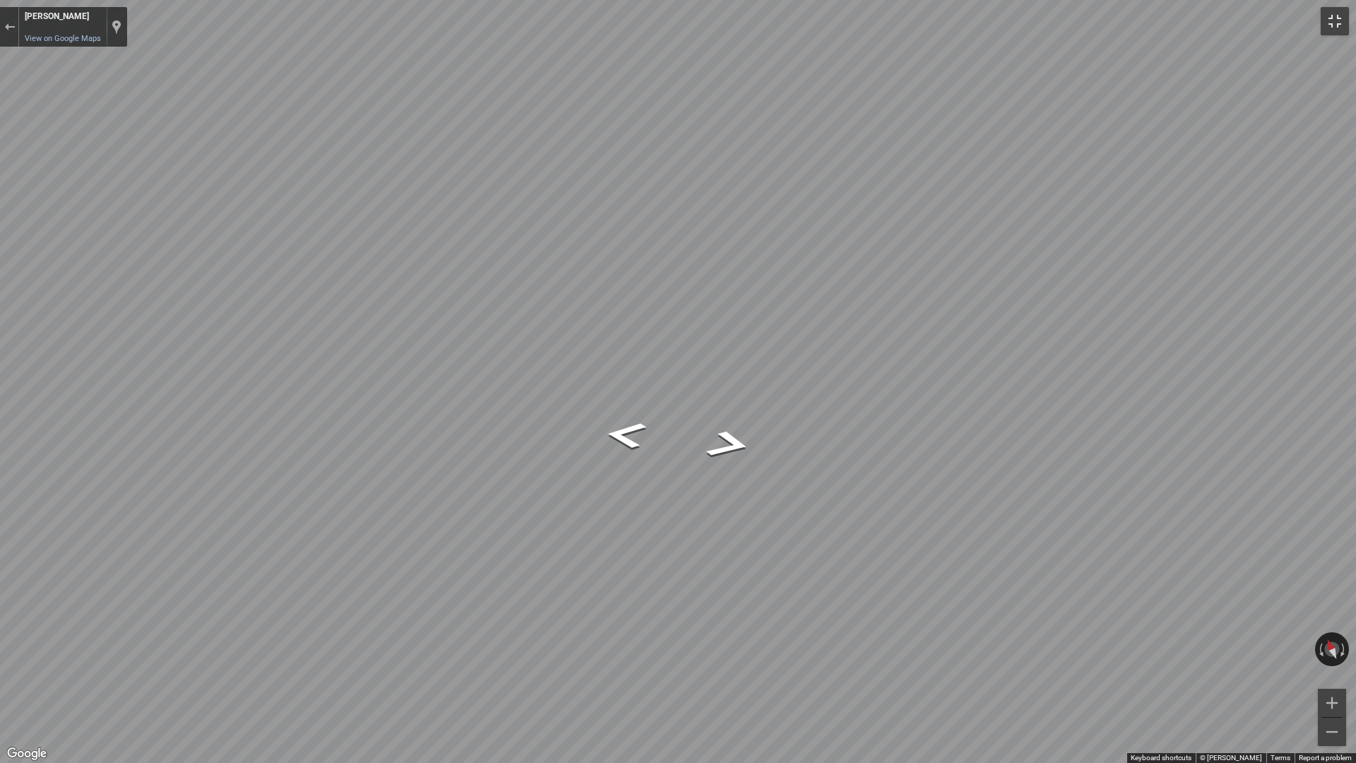
click at [1342, 13] on button "Toggle fullscreen view" at bounding box center [1335, 21] width 28 height 28
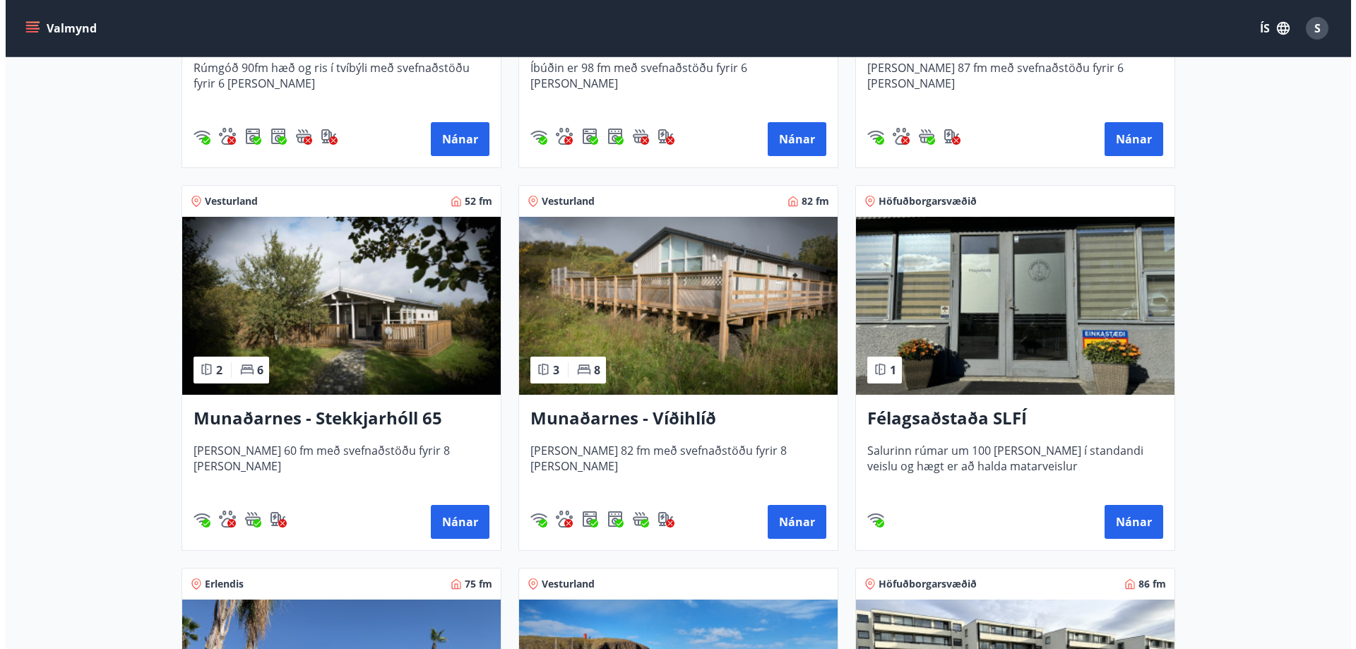
scroll to position [565, 0]
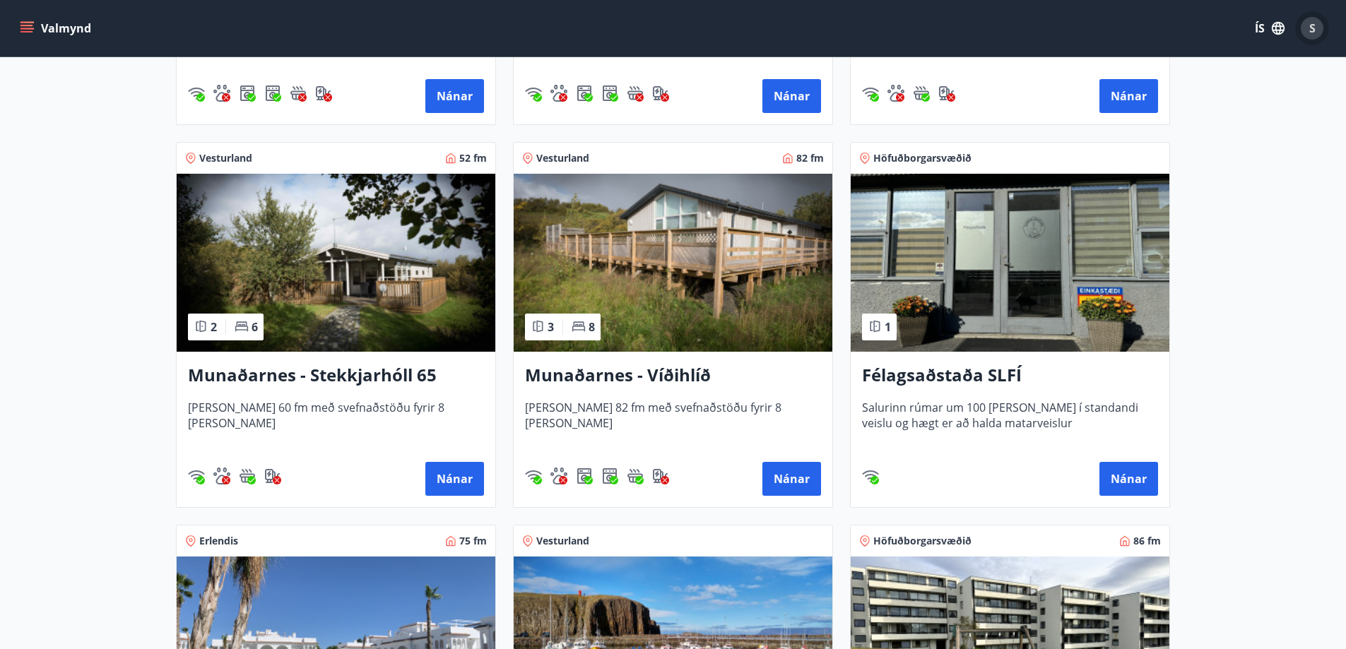
click at [1313, 30] on span "S" at bounding box center [1312, 28] width 6 height 16
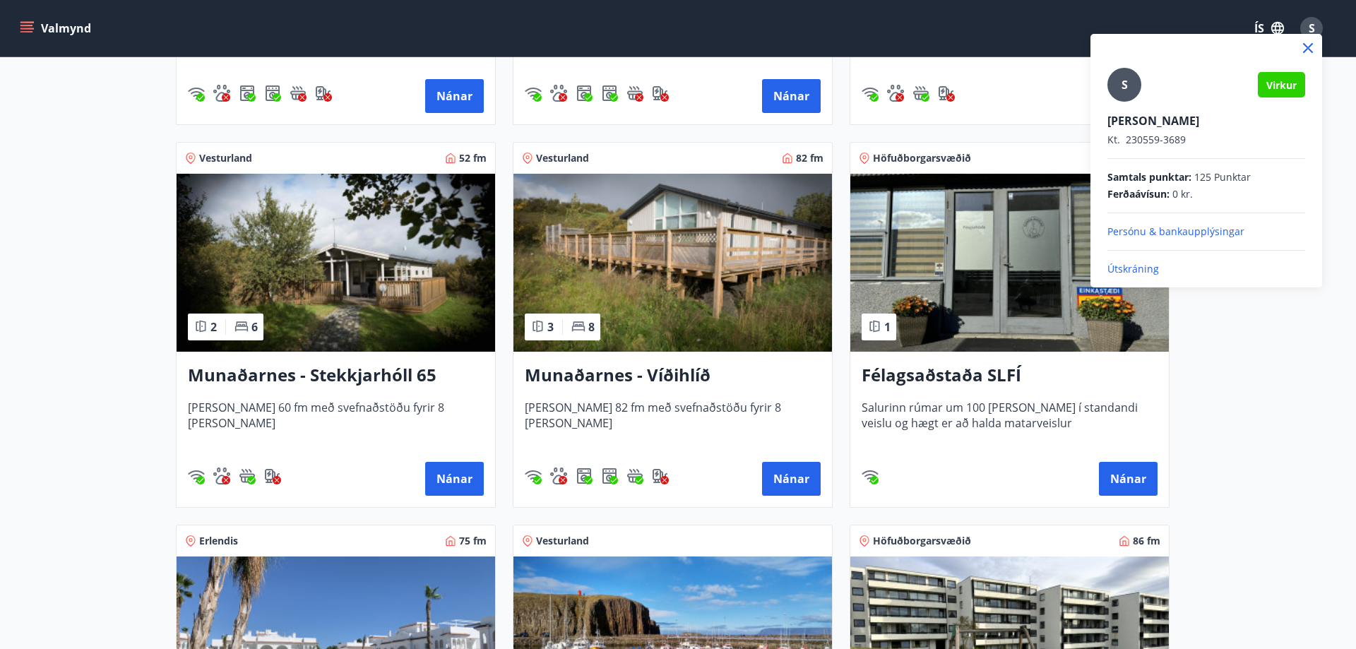
click at [1133, 274] on p "Útskráning" at bounding box center [1207, 269] width 198 height 14
